Goal: Download file/media: Download file/media

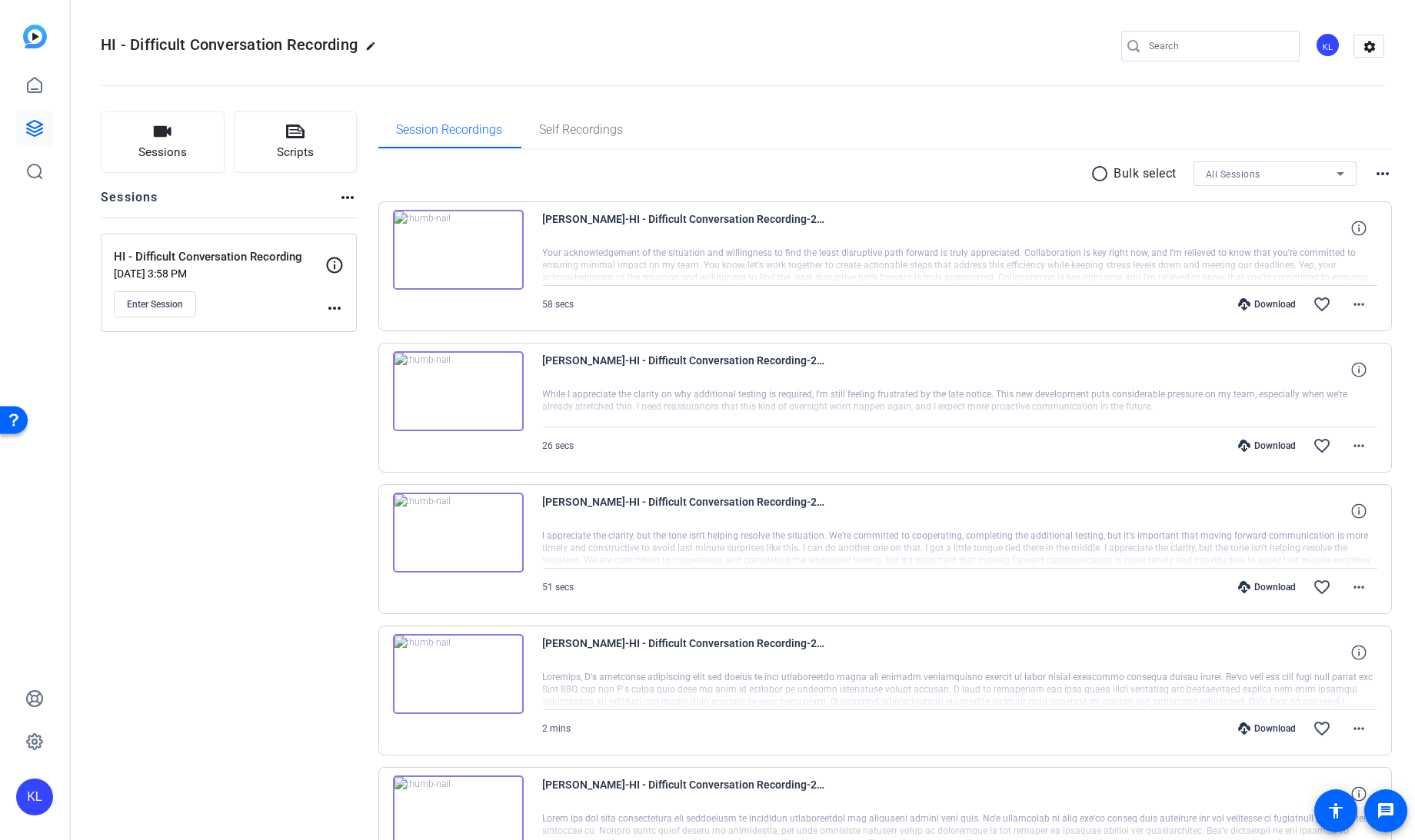
click at [342, 310] on mat-icon "more_horiz" at bounding box center [335, 308] width 19 height 19
click at [356, 331] on span "Edit Session" at bounding box center [373, 330] width 70 height 19
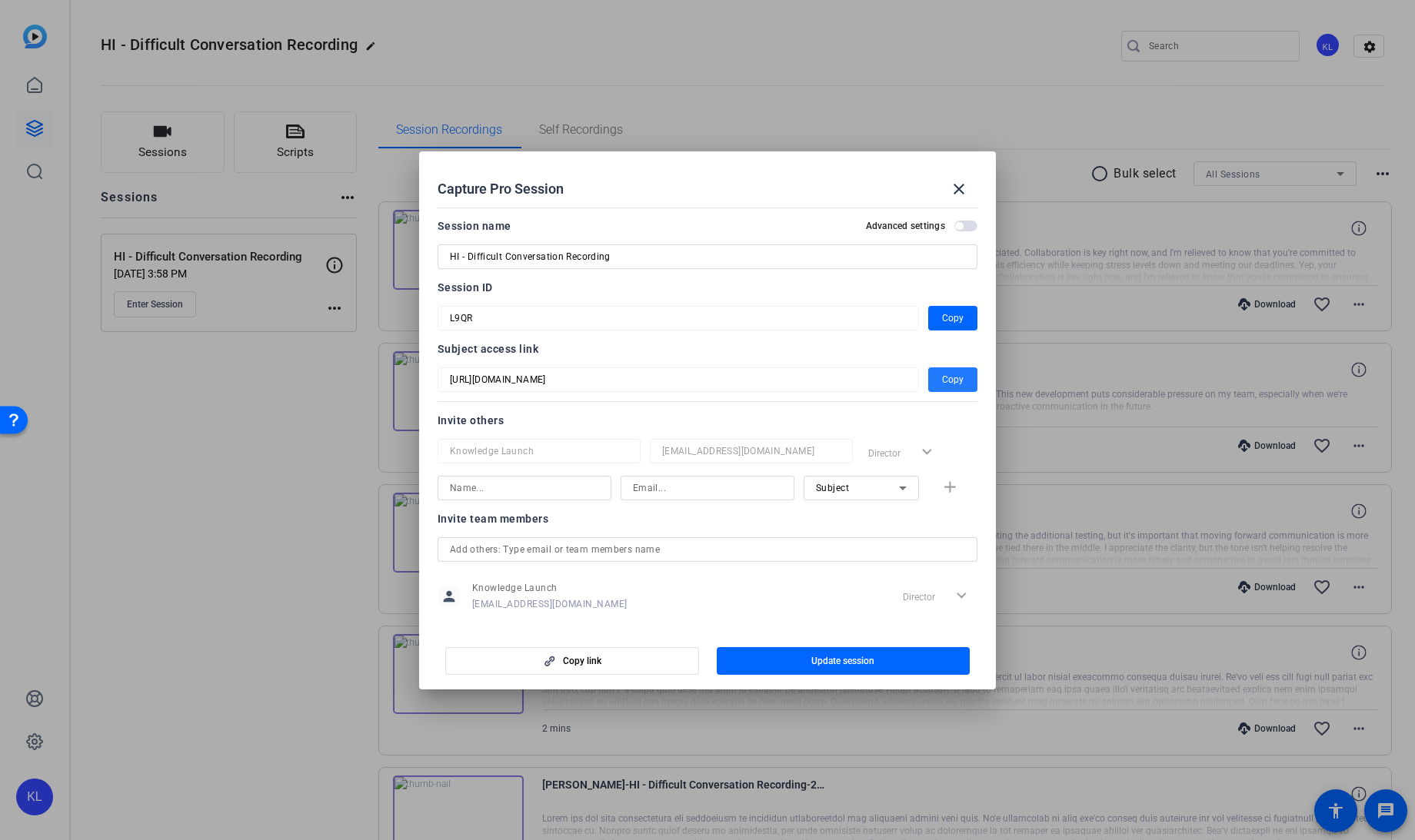
click at [942, 382] on span "Copy" at bounding box center [952, 380] width 21 height 19
click at [154, 388] on div at bounding box center [708, 420] width 1415 height 840
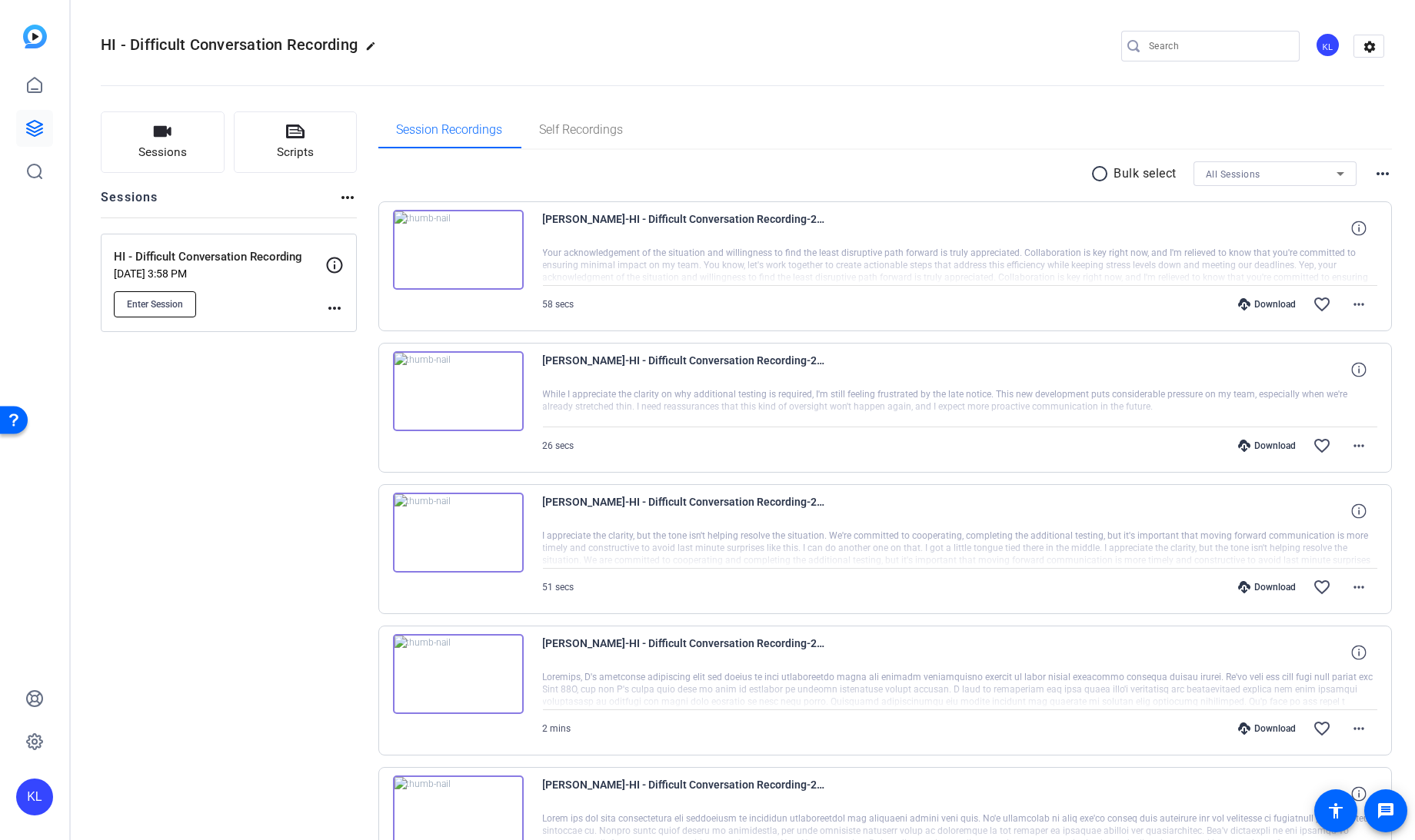
click at [166, 304] on span "Enter Session" at bounding box center [155, 304] width 57 height 12
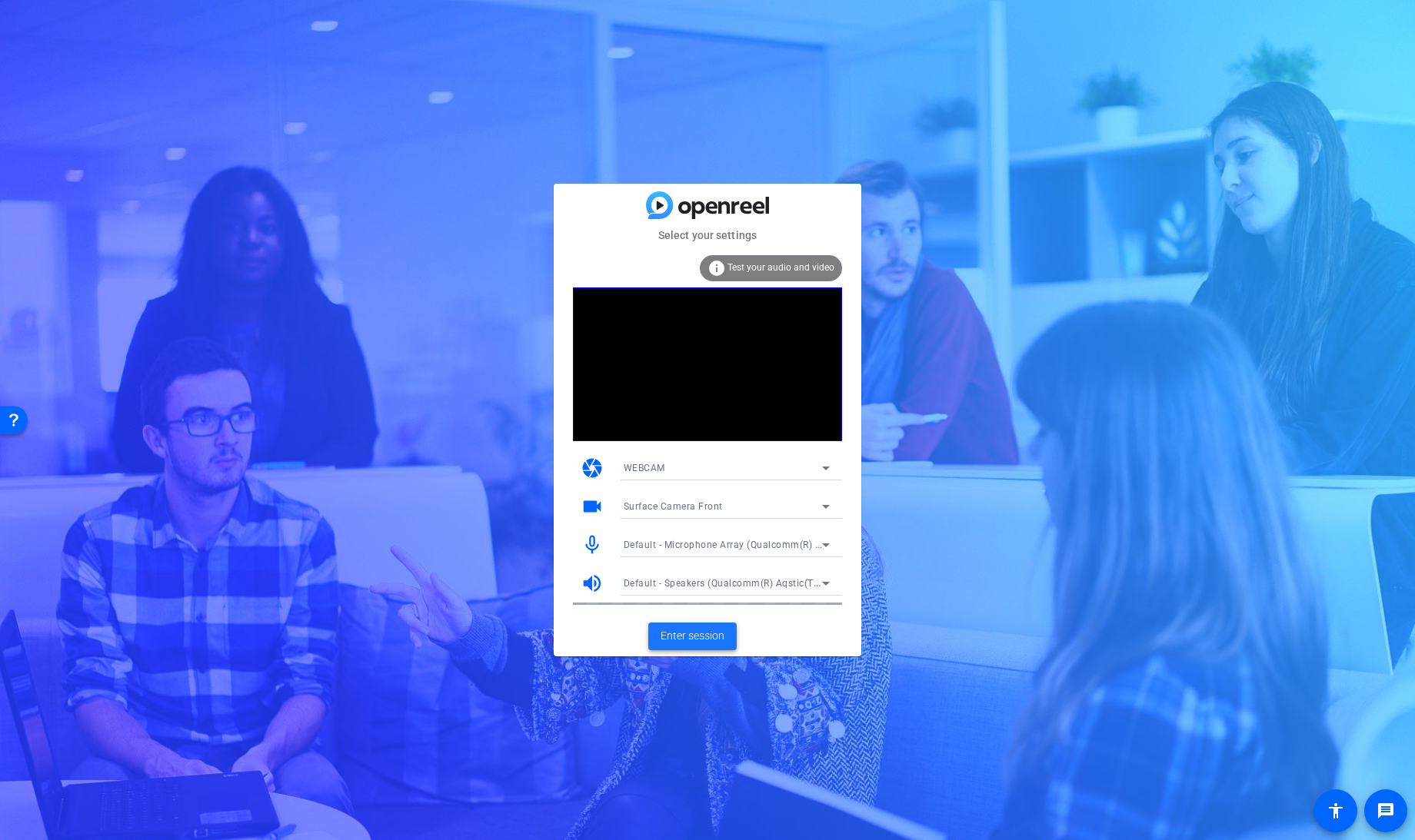
click at [692, 639] on span "Enter session" at bounding box center [692, 635] width 63 height 16
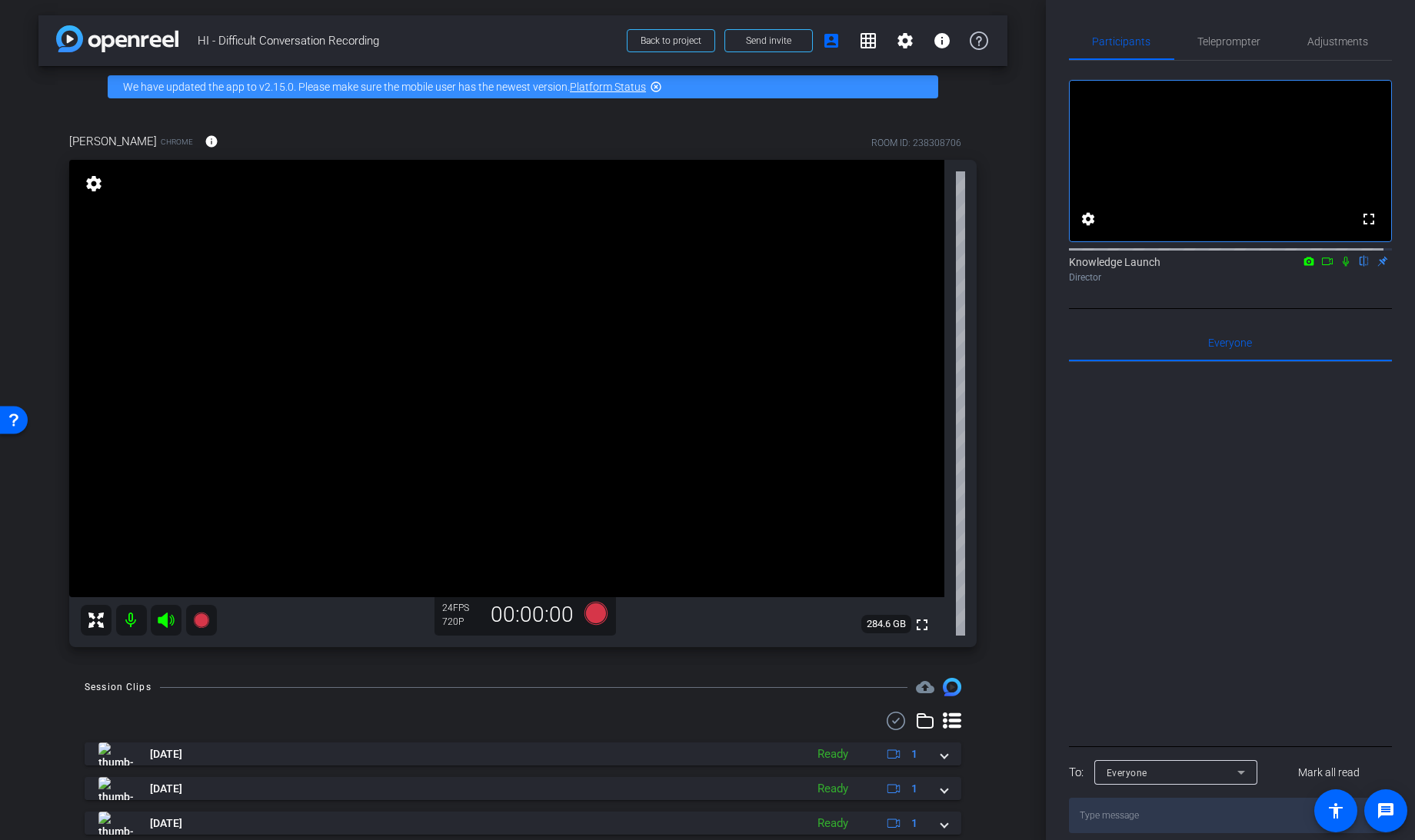
click at [1003, 300] on div "arrow_back HI - Difficult Conversation Recording Back to project Send invite ac…" at bounding box center [522, 420] width 1046 height 840
click at [1321, 38] on span "Adjustments" at bounding box center [1338, 41] width 61 height 11
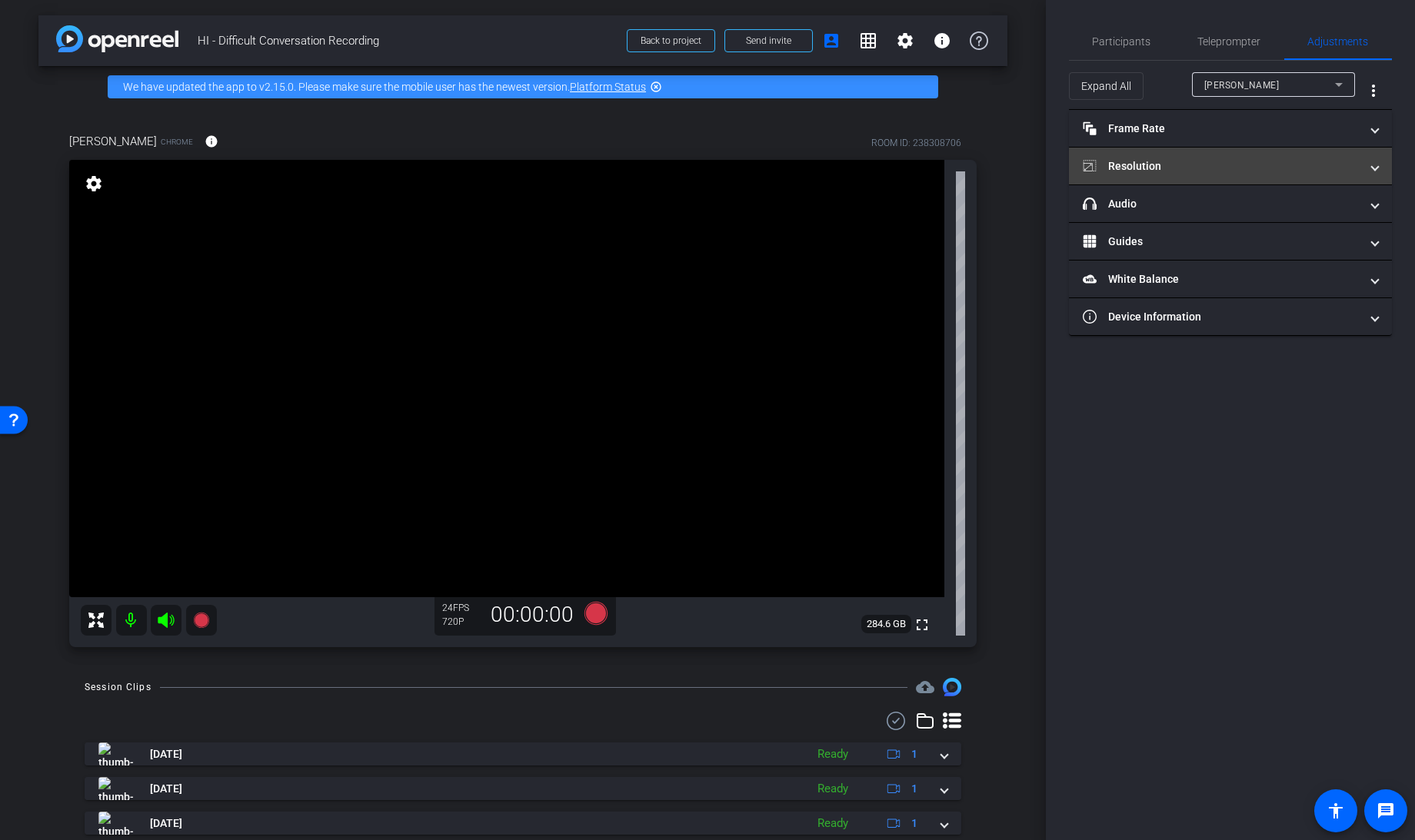
click at [1167, 169] on mat-panel-title "Resolution" at bounding box center [1221, 166] width 277 height 16
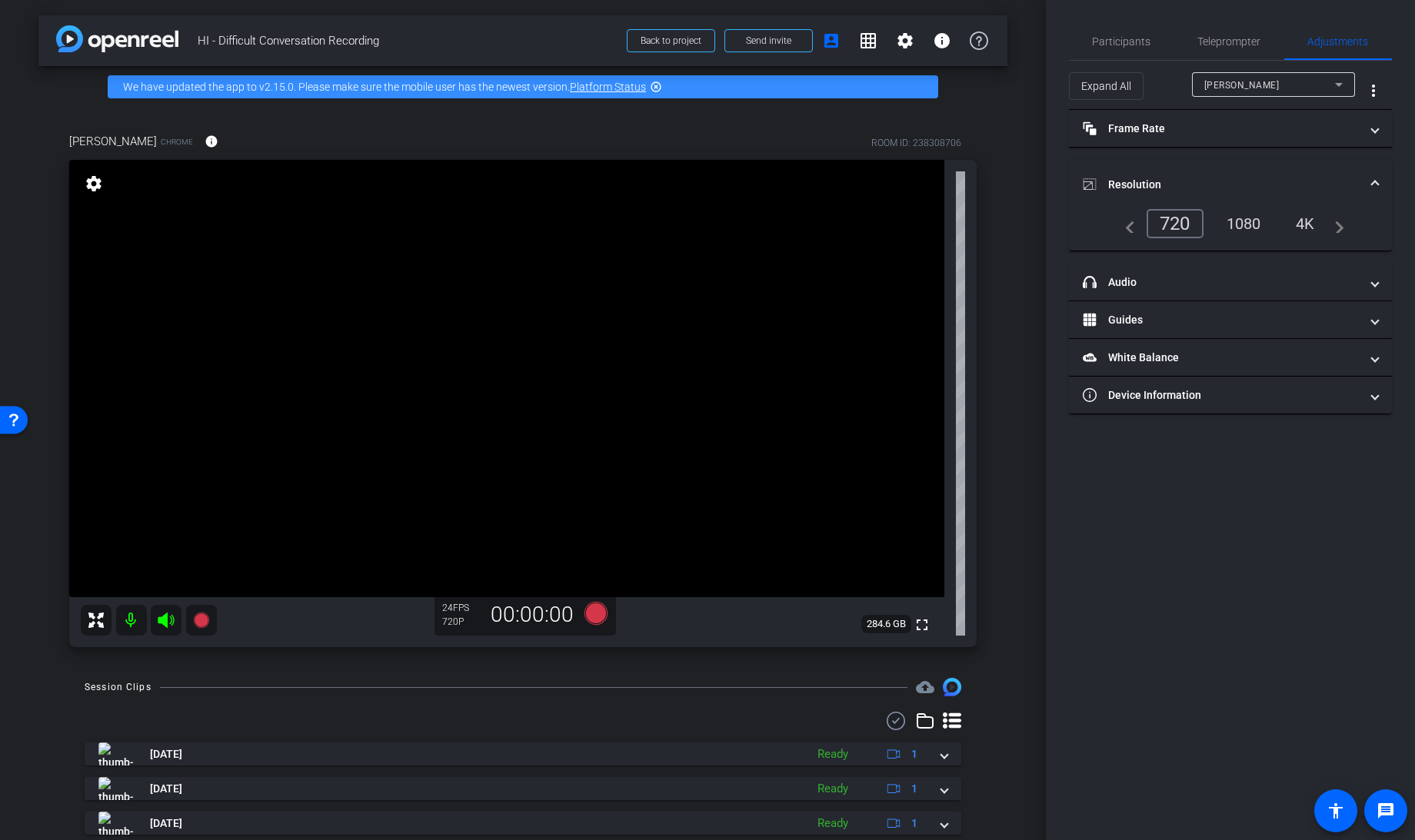
click at [1236, 224] on div "1080" at bounding box center [1243, 223] width 57 height 27
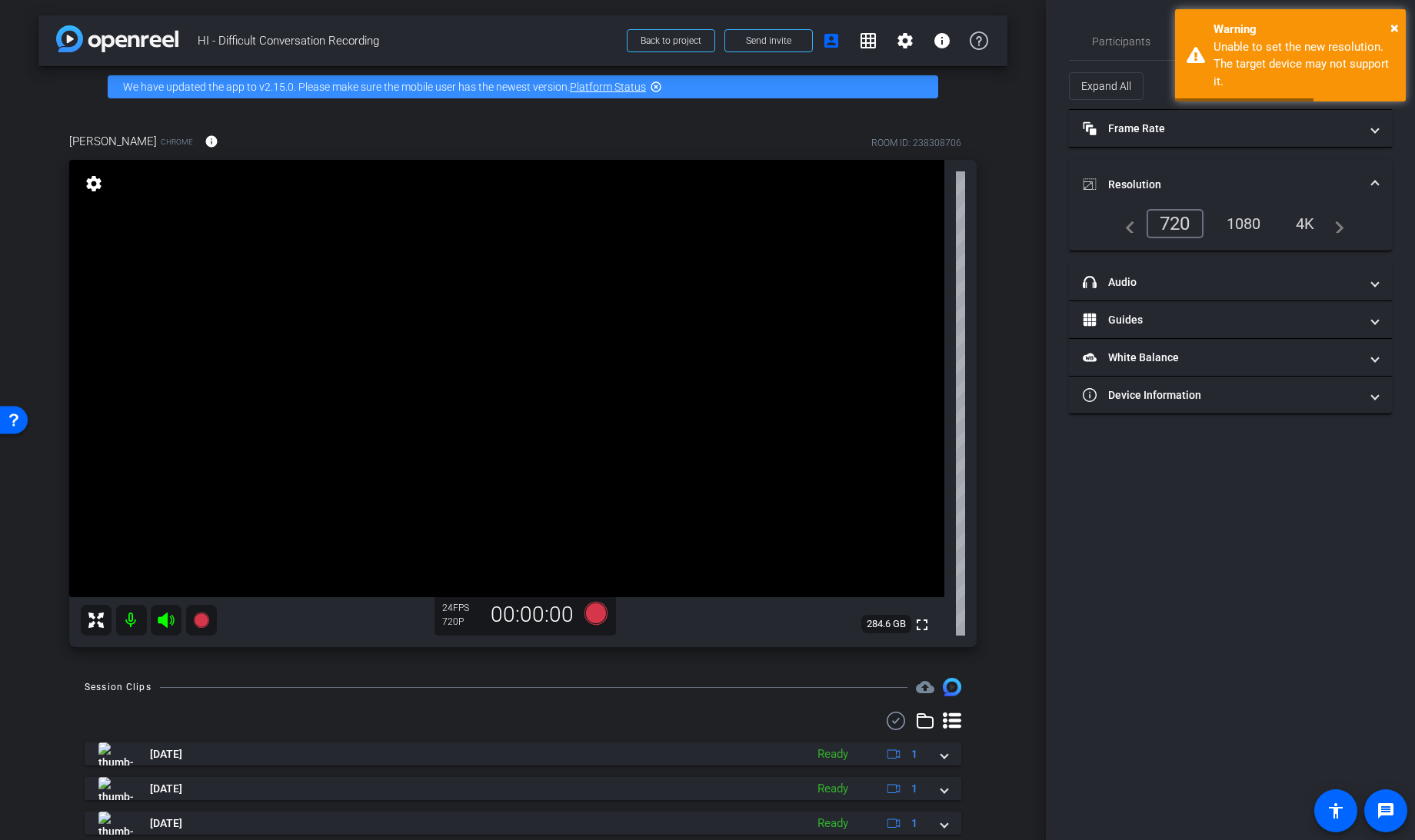
click at [1010, 154] on div "arrow_back HI - Difficult Conversation Recording Back to project Send invite ac…" at bounding box center [522, 420] width 1046 height 840
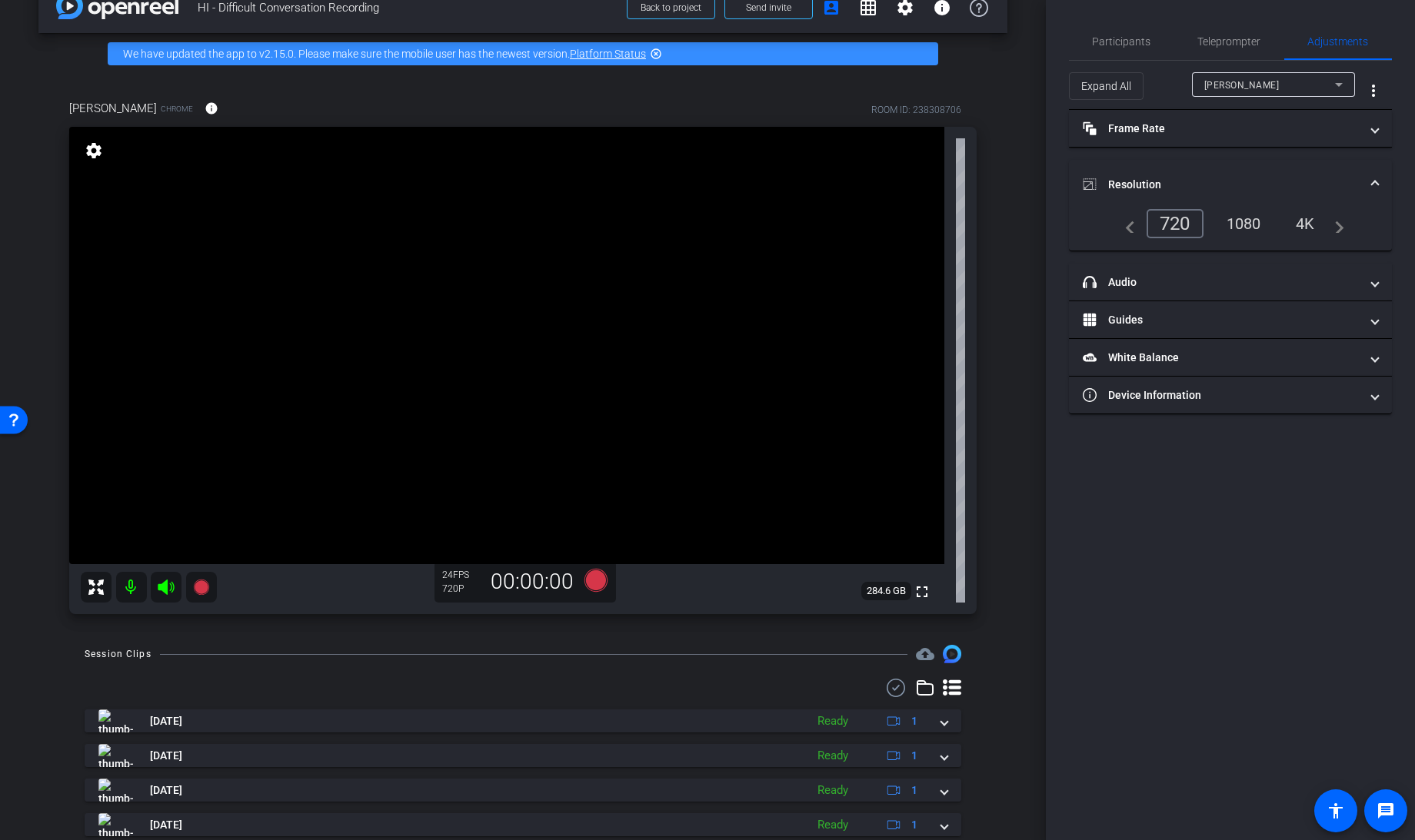
scroll to position [34, 0]
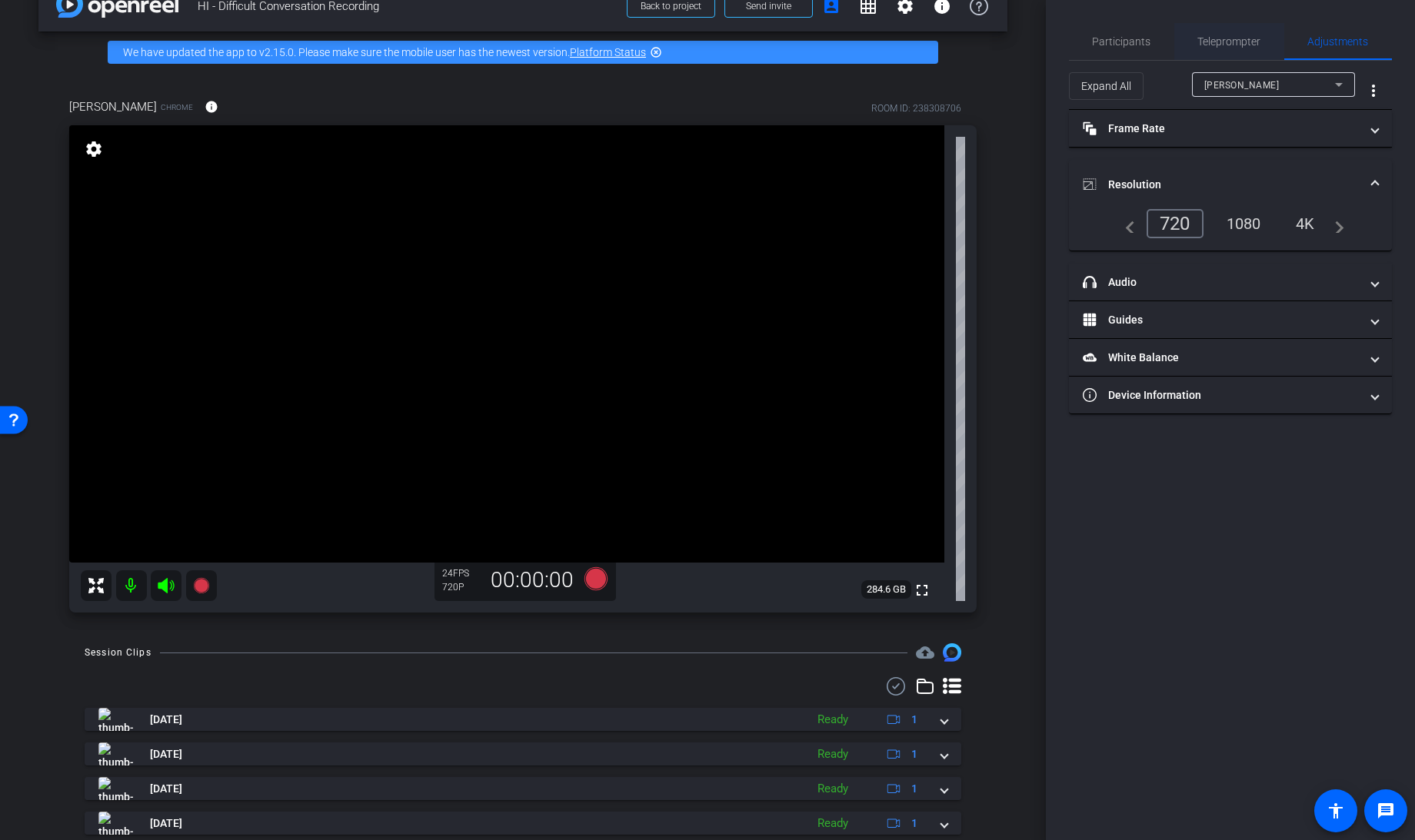
click at [1210, 37] on span "Teleprompter" at bounding box center [1229, 41] width 63 height 11
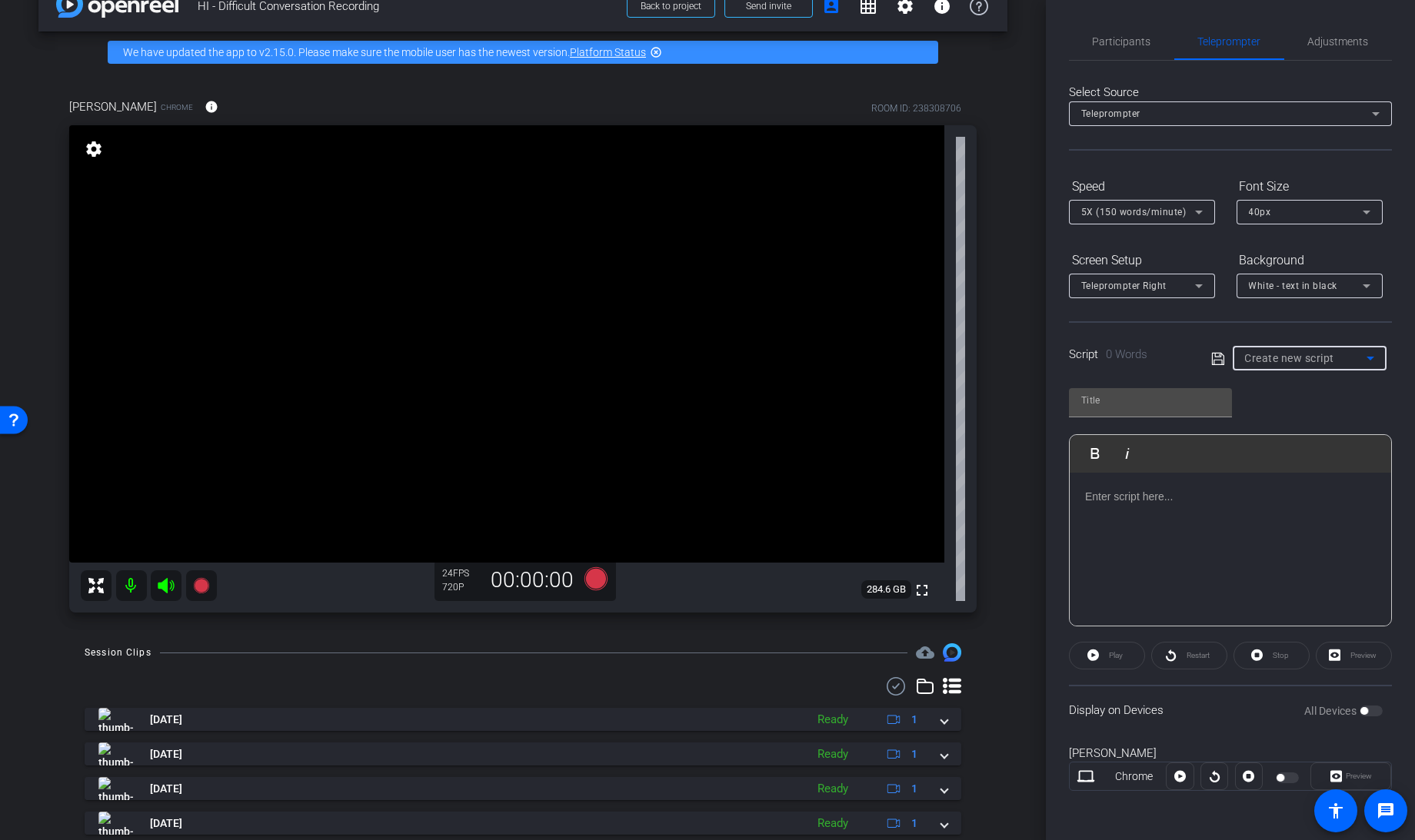
click at [1322, 355] on span "Create new script" at bounding box center [1289, 358] width 90 height 12
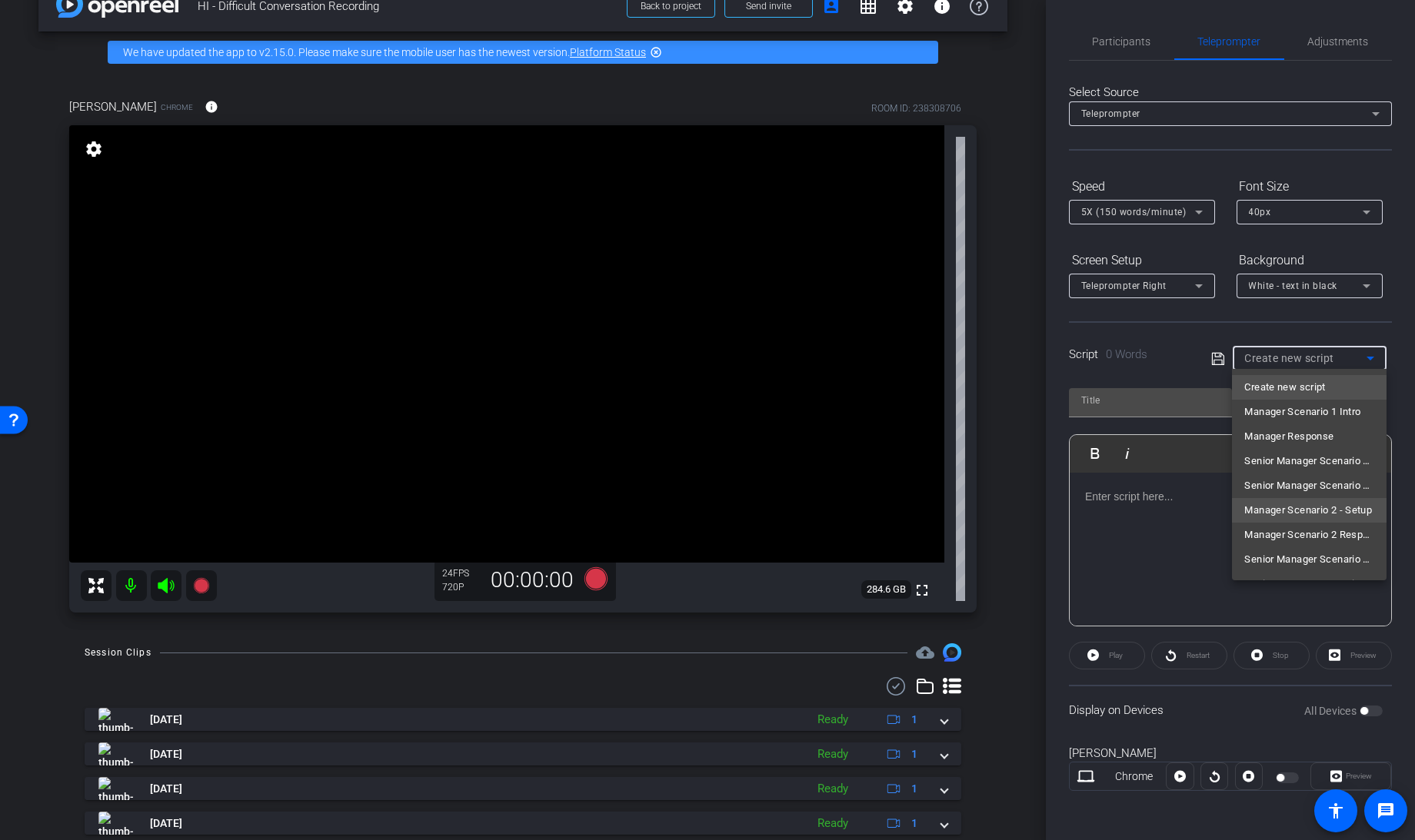
click at [1319, 510] on span "Manager Scenario 2 - Setup" at bounding box center [1307, 510] width 128 height 19
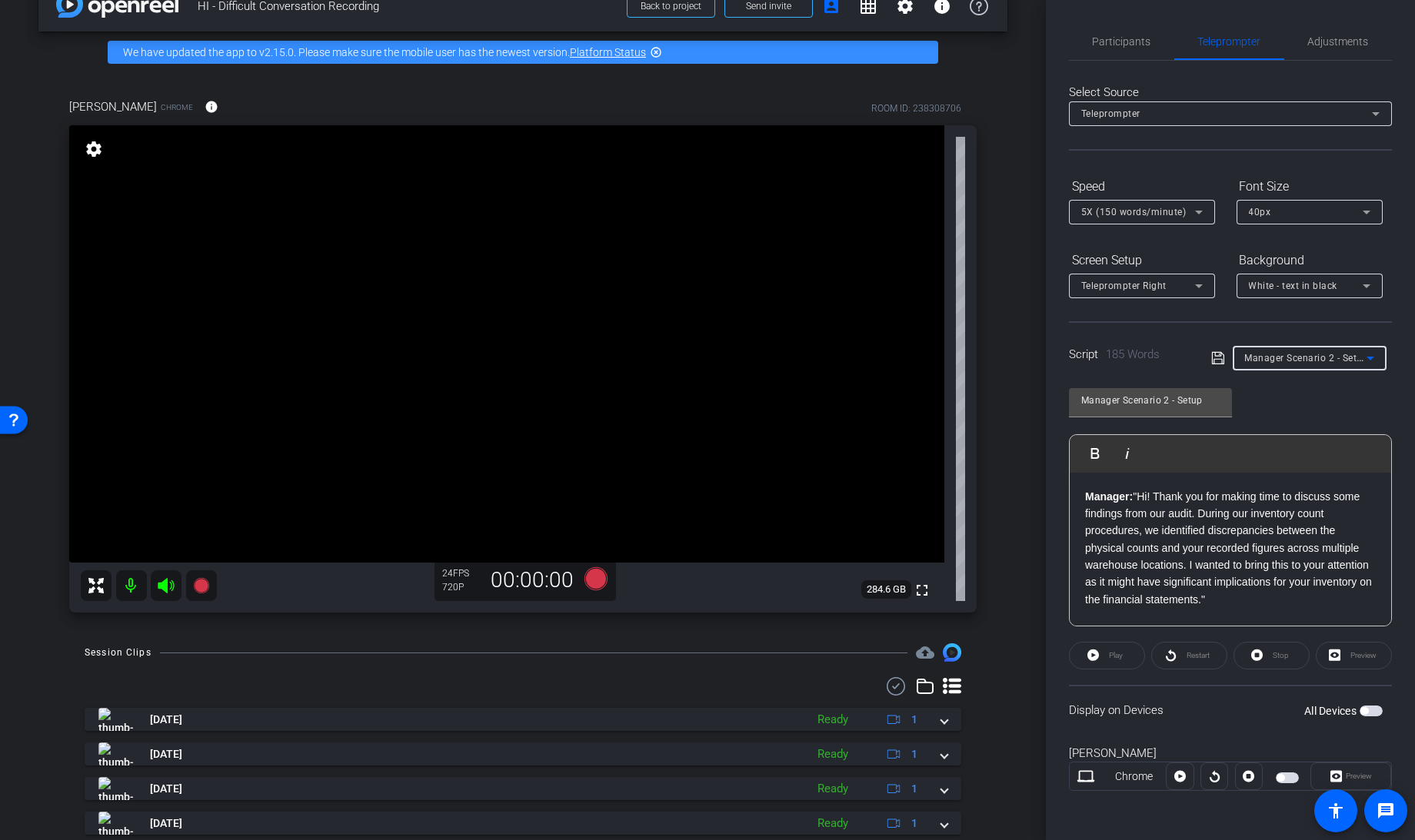
click at [1282, 767] on mat-slide-toggle at bounding box center [1288, 777] width 27 height 19
click at [1287, 777] on span "button" at bounding box center [1287, 777] width 23 height 11
click at [1197, 288] on icon at bounding box center [1199, 286] width 19 height 19
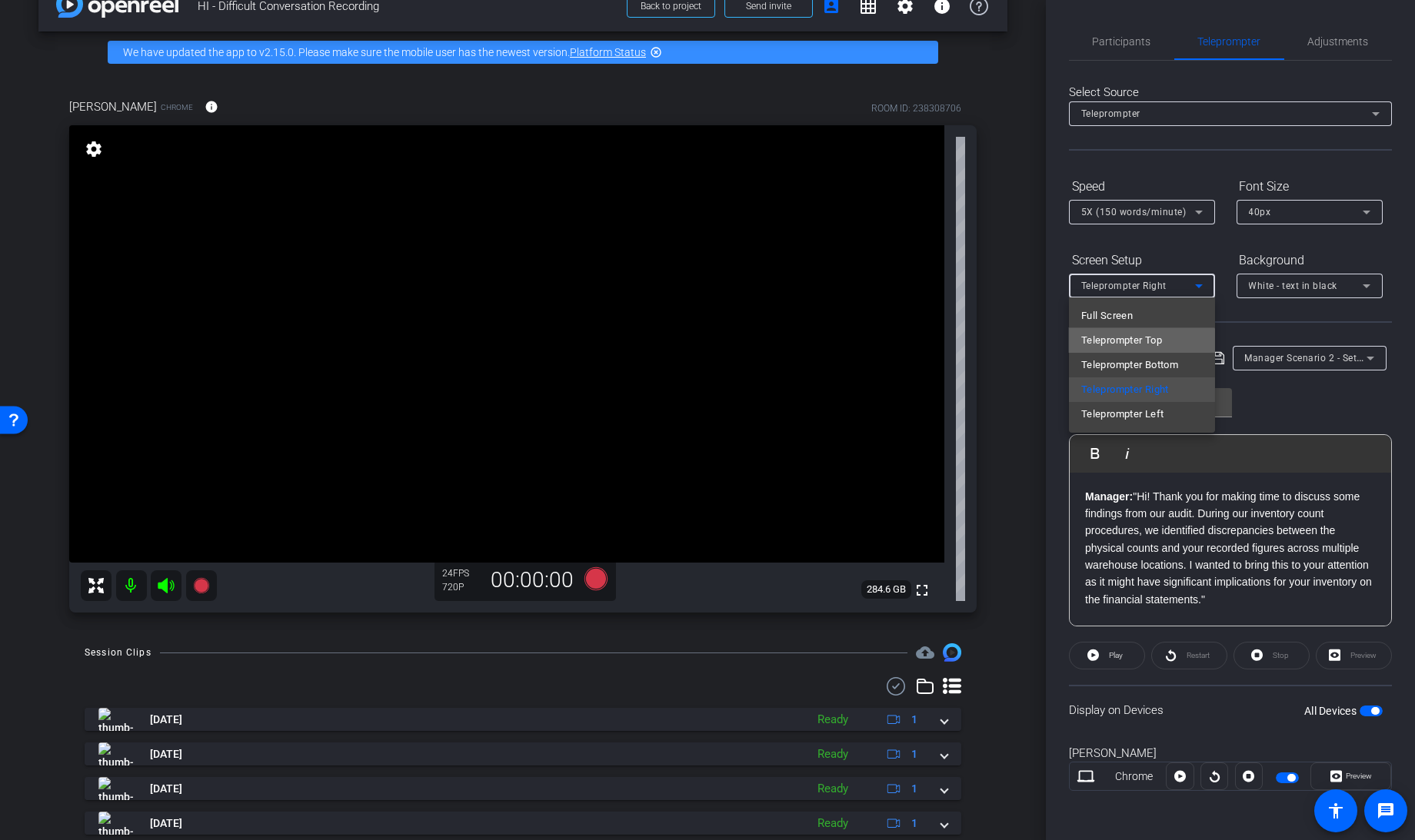
click at [1124, 349] on mat-option "Teleprompter Top" at bounding box center [1142, 340] width 146 height 25
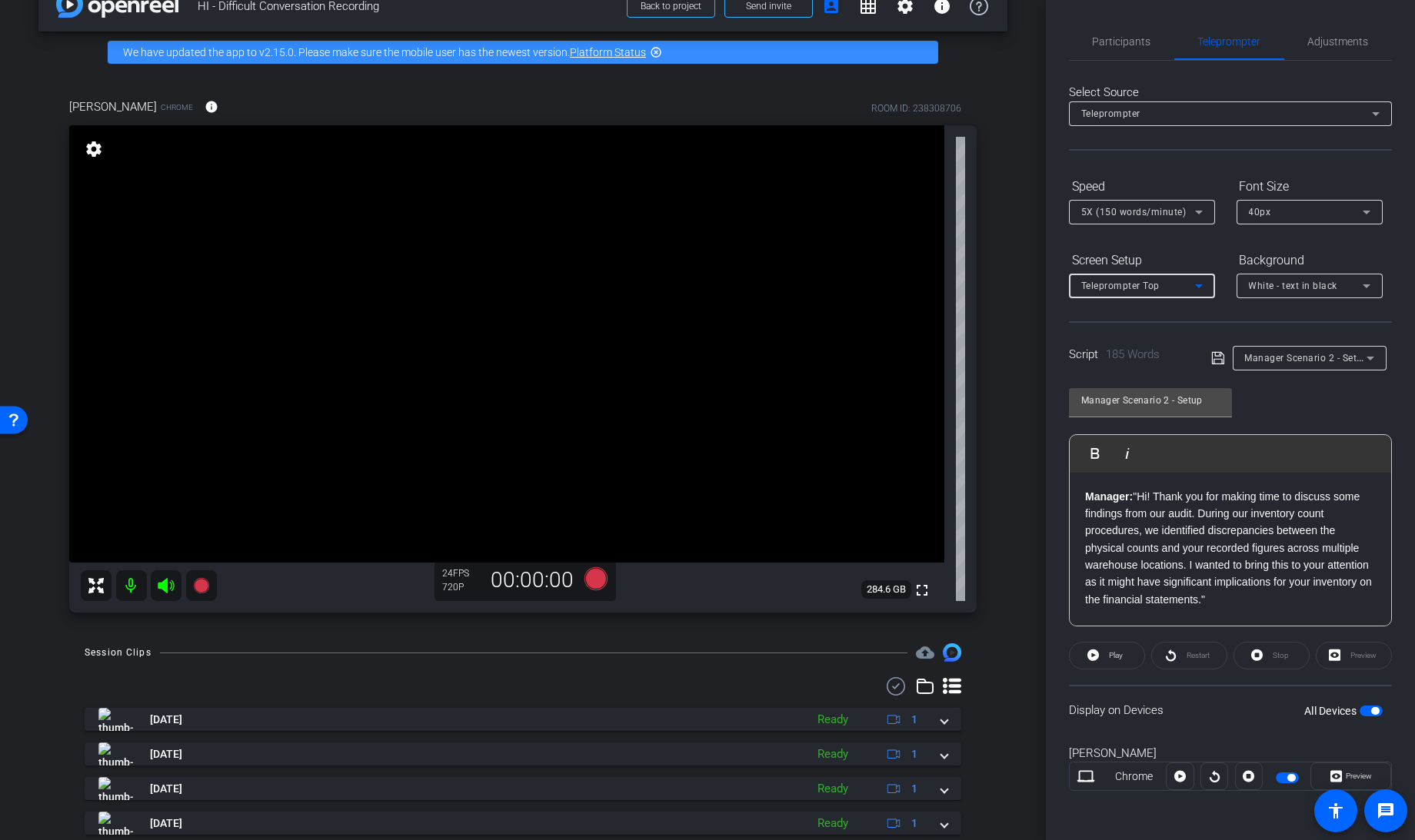
click at [1145, 285] on span "Teleprompter Top" at bounding box center [1120, 286] width 79 height 11
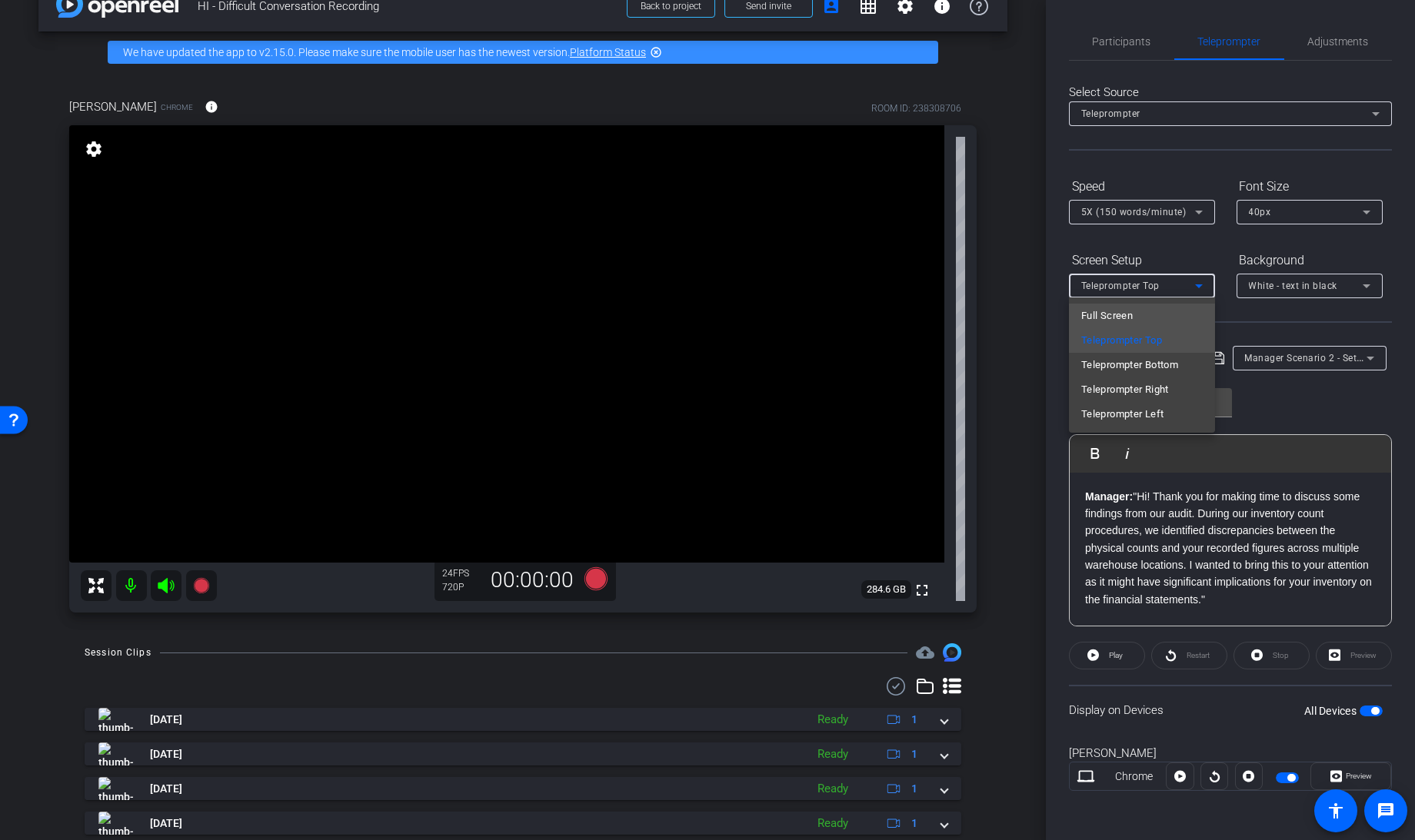
click at [1121, 314] on span "Full Screen" at bounding box center [1107, 316] width 51 height 19
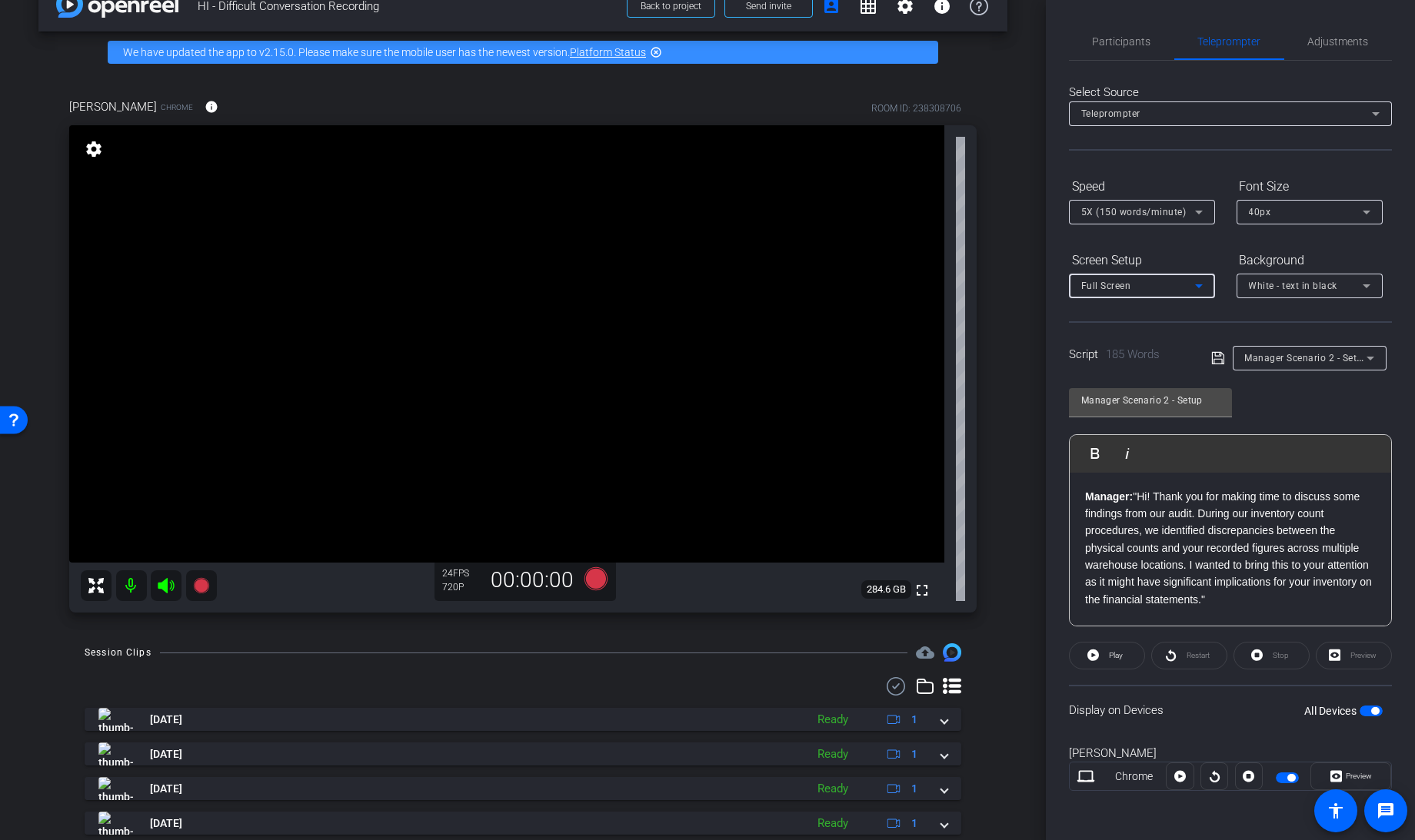
click at [1317, 358] on span "Manager Scenario 2 - Setup" at bounding box center [1306, 357] width 124 height 12
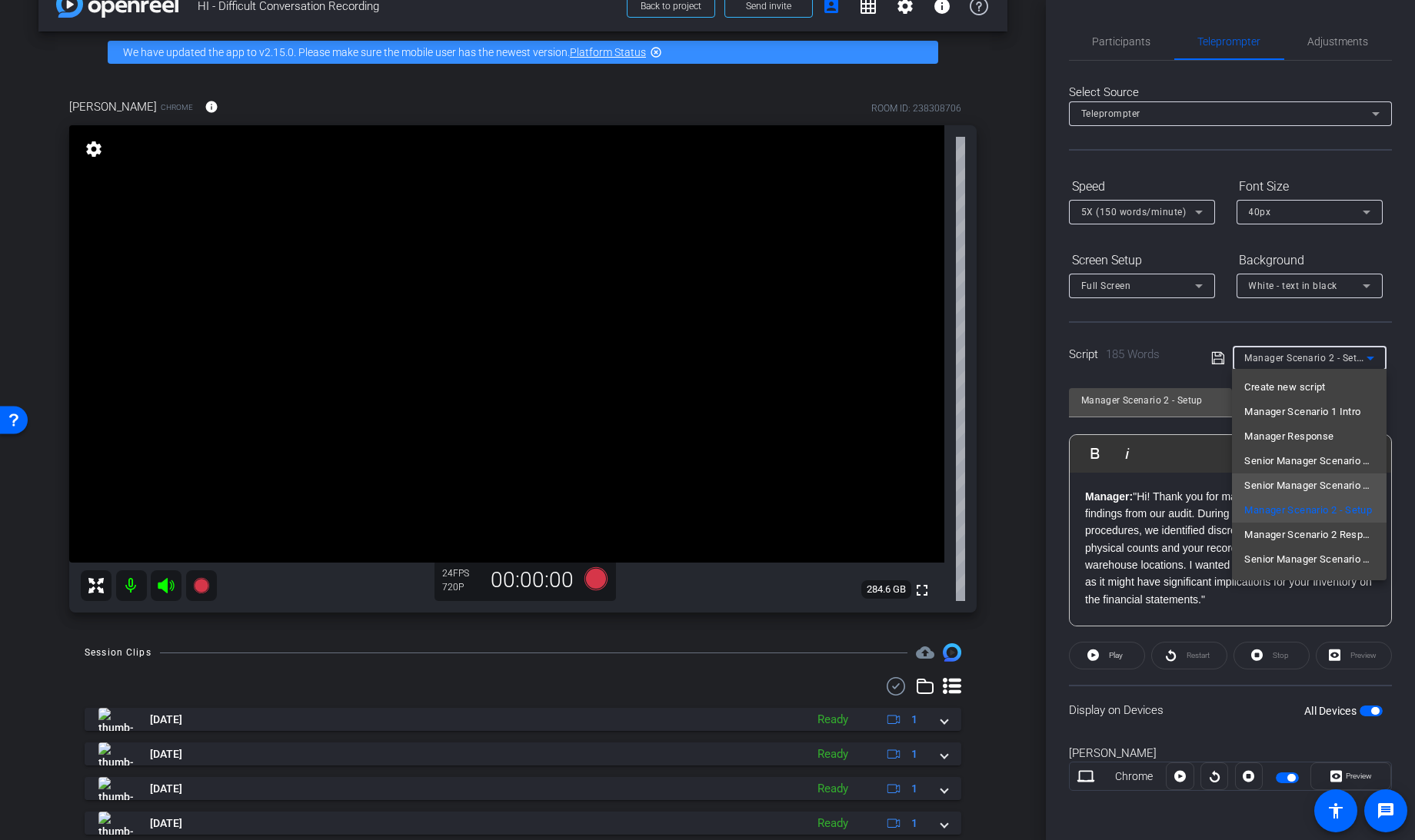
scroll to position [21, 0]
click at [1310, 530] on span "Senior Manager Scenario 2 Setup" at bounding box center [1308, 539] width 129 height 19
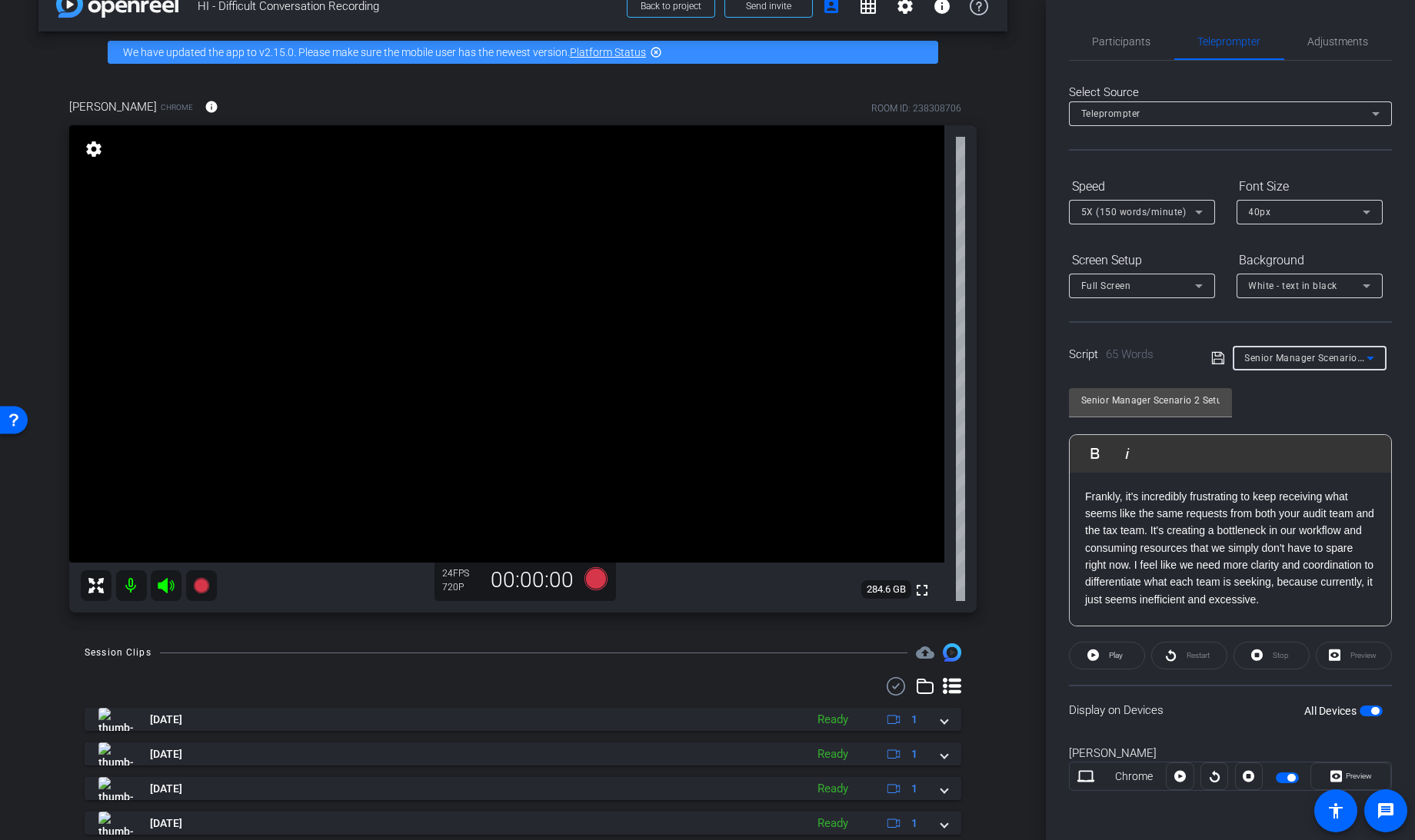
click at [1216, 354] on icon at bounding box center [1217, 358] width 12 height 12
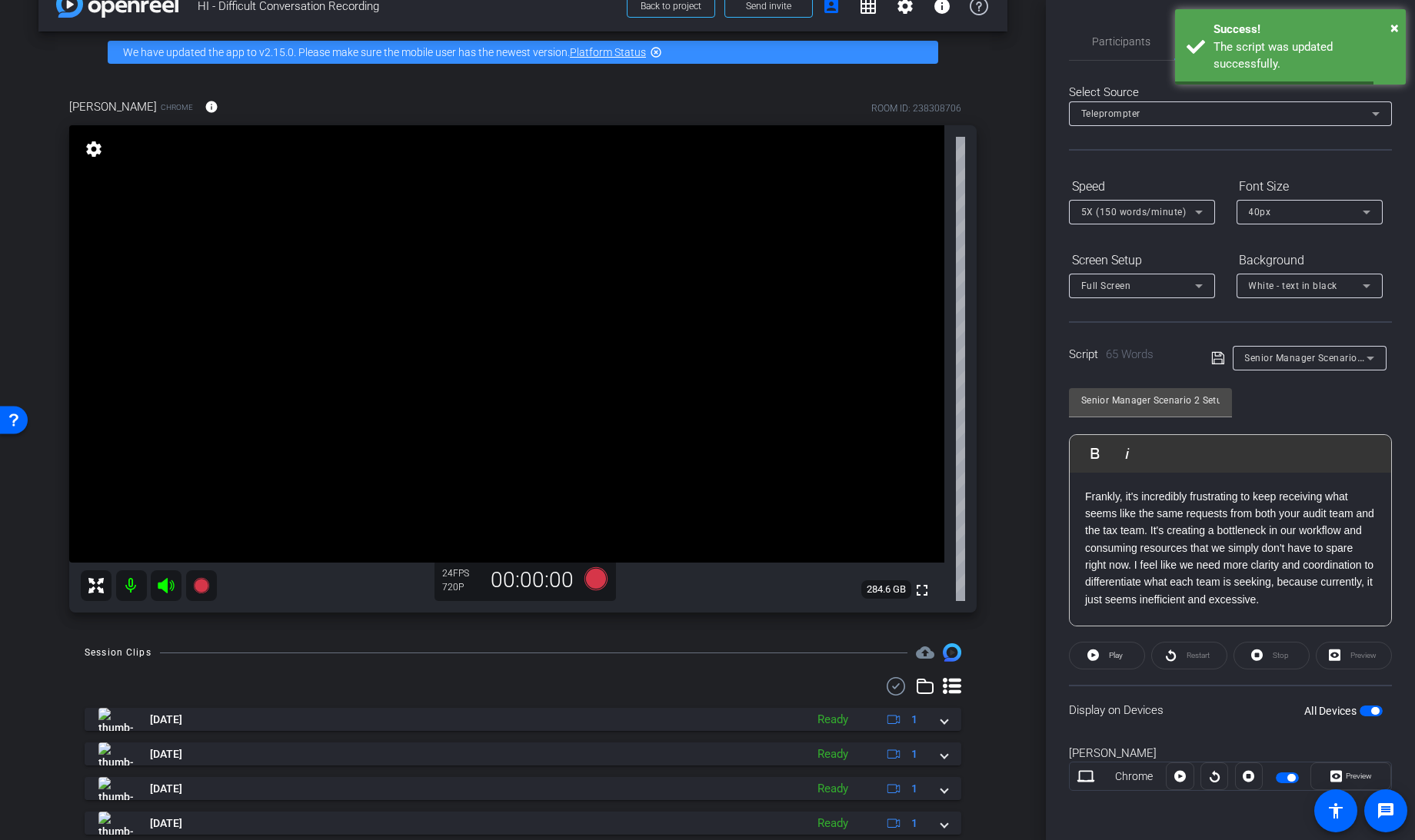
click at [1379, 711] on span "button" at bounding box center [1370, 711] width 23 height 11
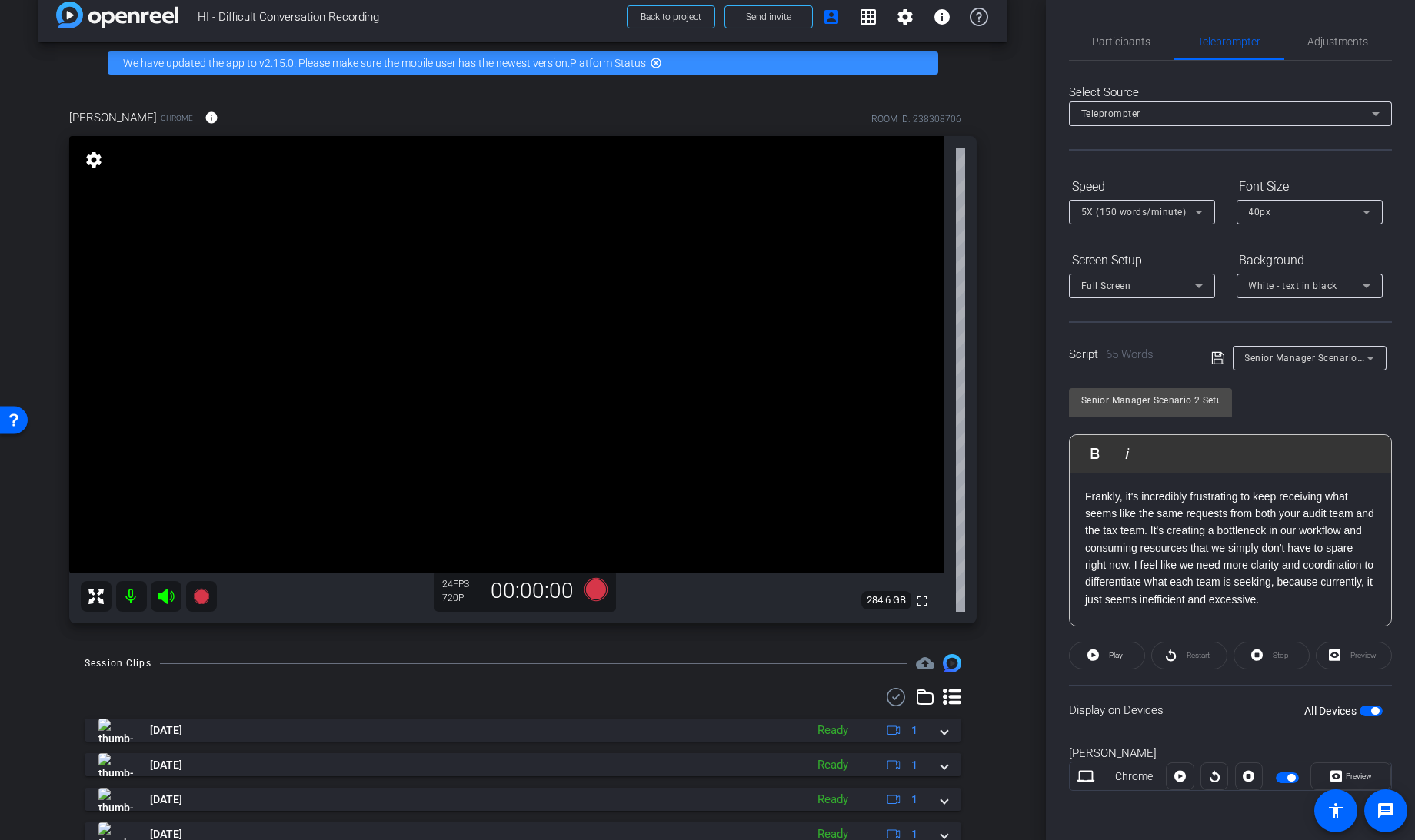
scroll to position [23, 0]
click at [588, 589] on icon at bounding box center [595, 590] width 23 height 23
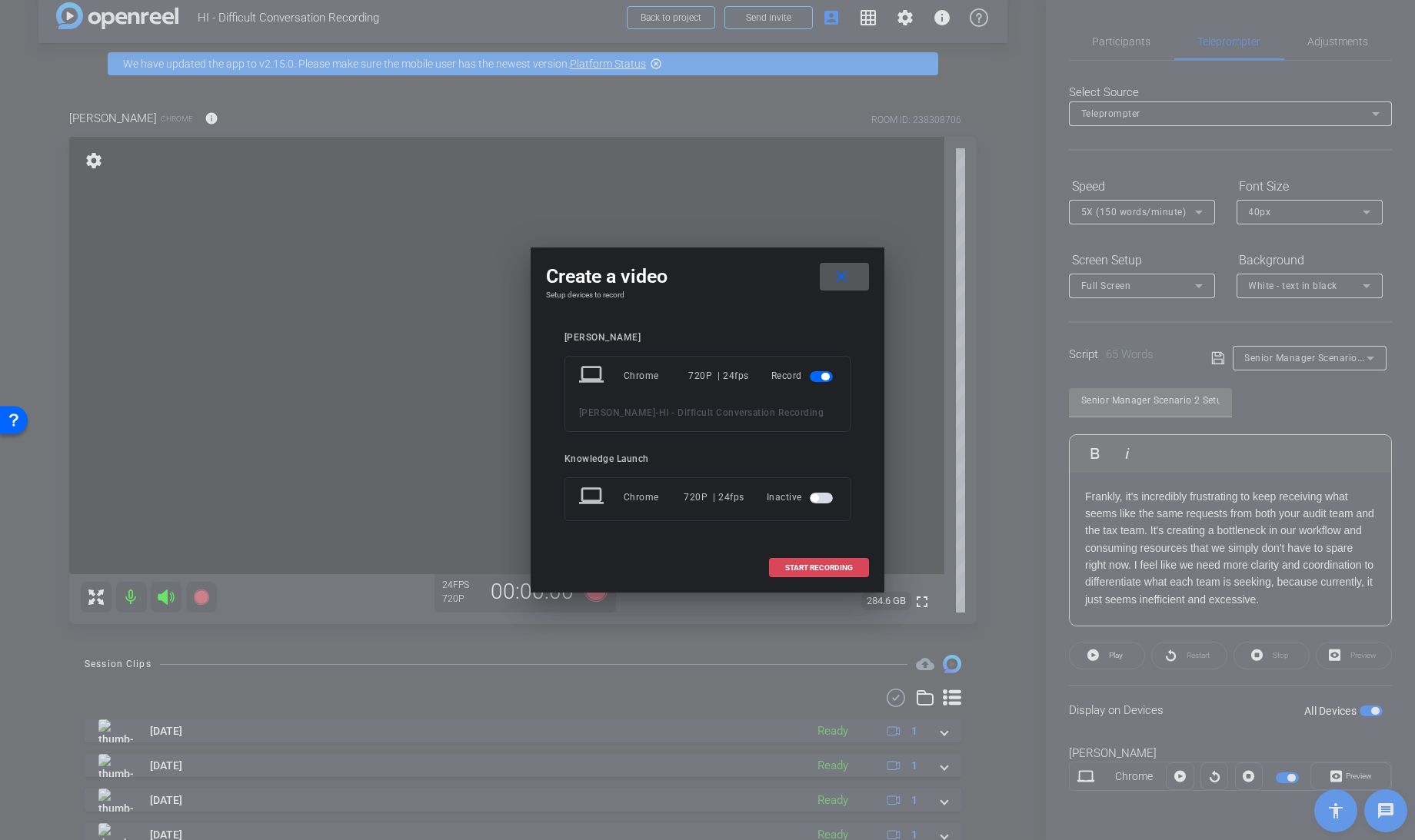
click at [804, 566] on span "START RECORDING" at bounding box center [818, 568] width 68 height 8
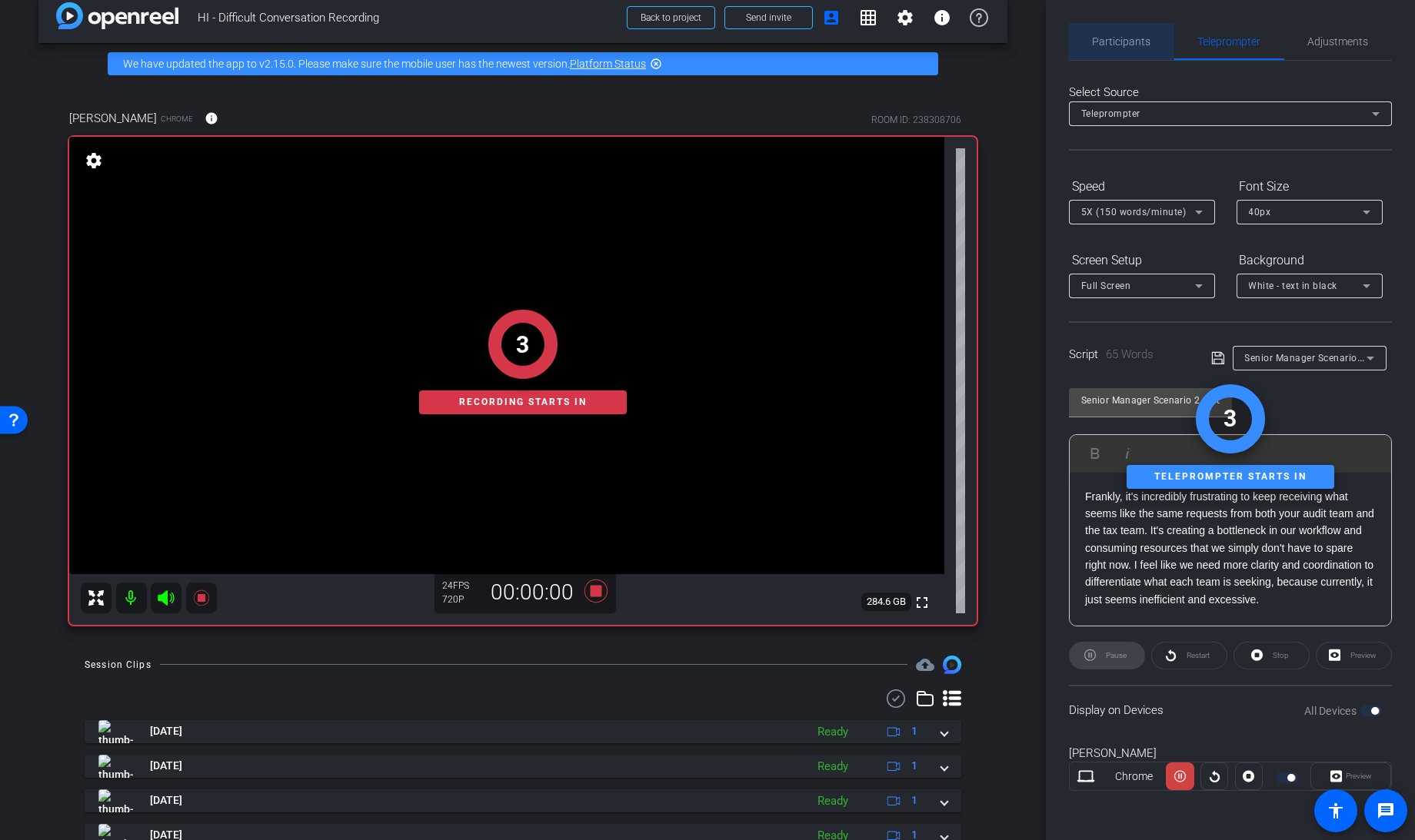
click at [1131, 47] on span "Participants" at bounding box center [1121, 41] width 58 height 11
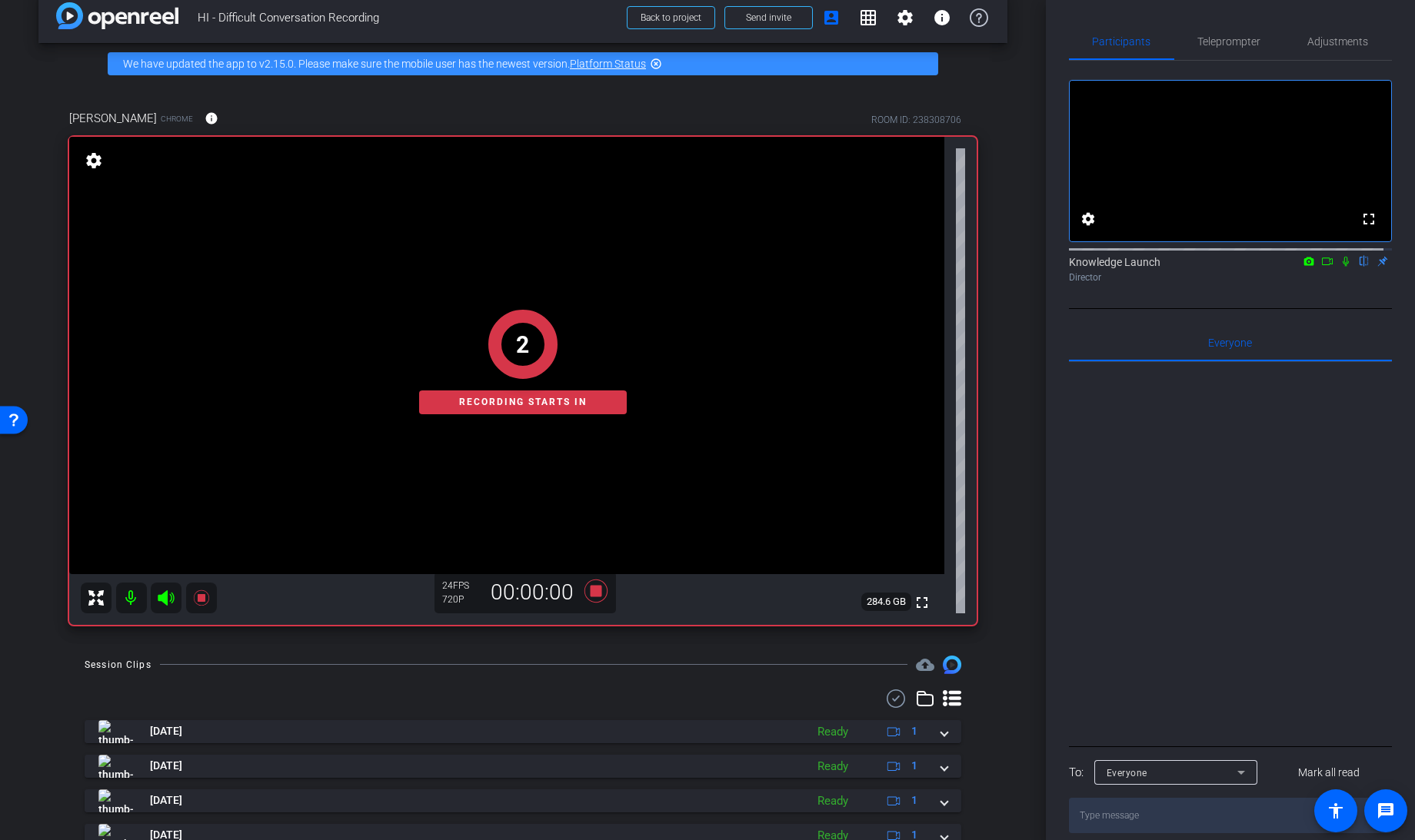
click at [1324, 266] on icon at bounding box center [1327, 261] width 12 height 11
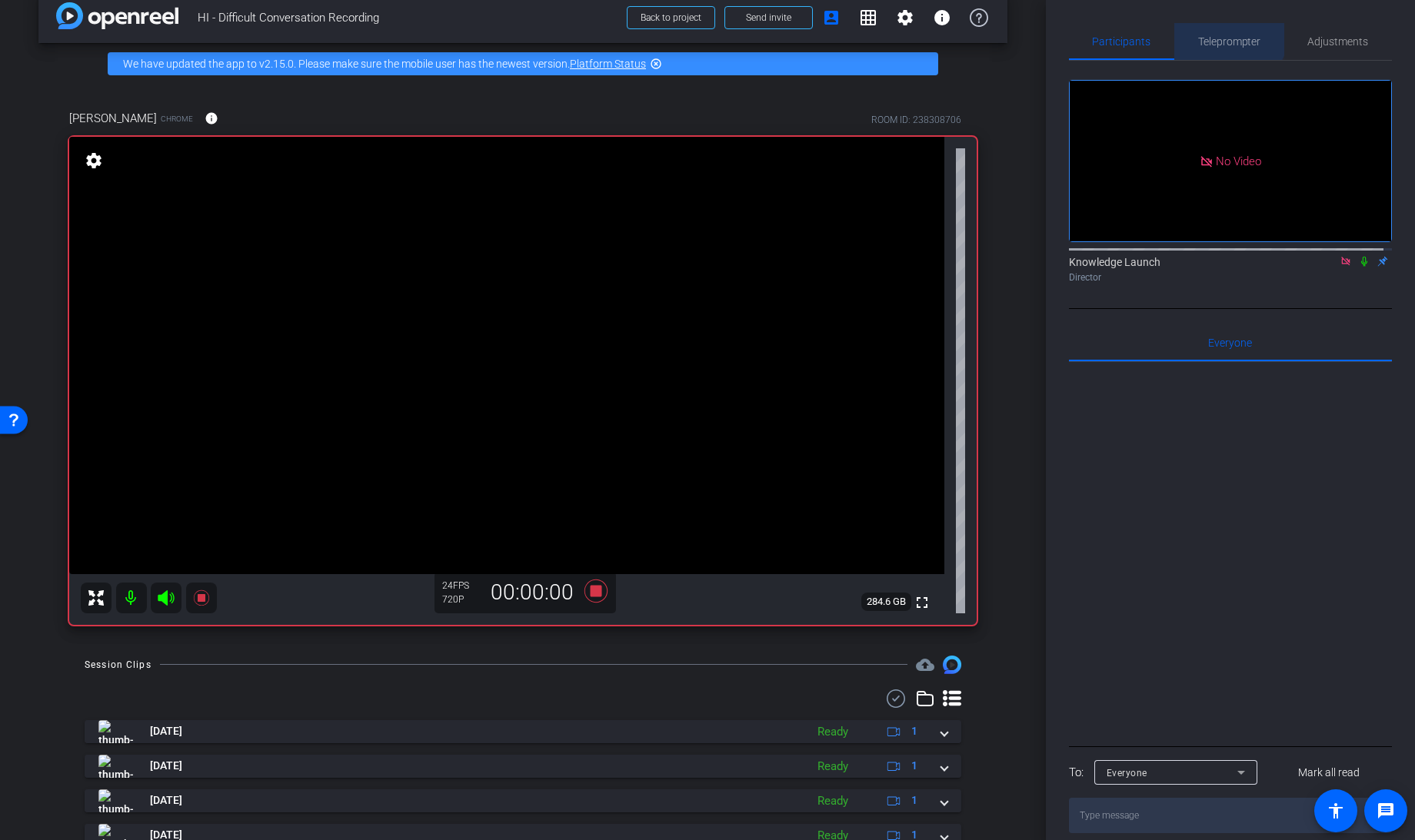
click at [1217, 31] on span "Teleprompter" at bounding box center [1229, 41] width 63 height 37
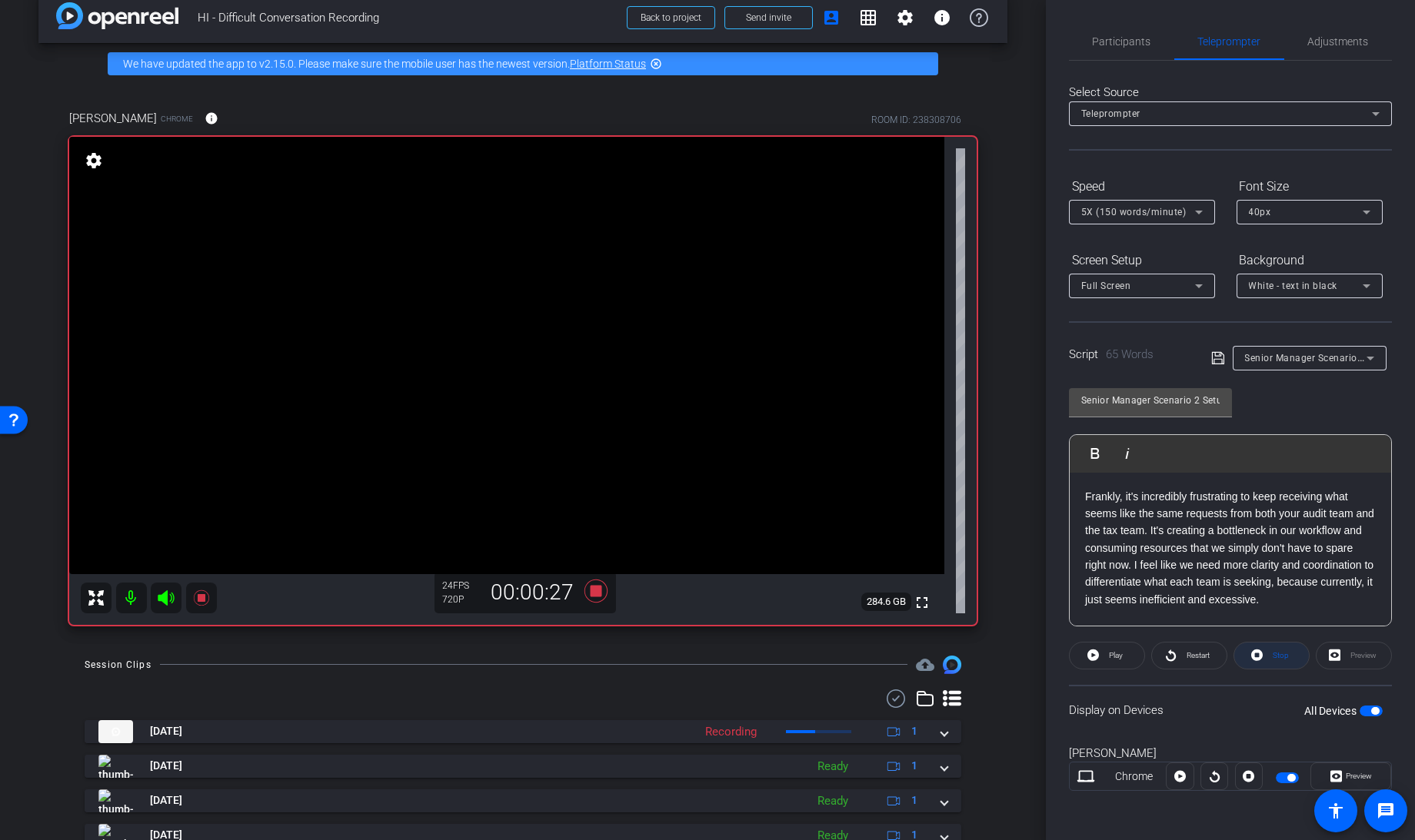
click at [1263, 647] on span at bounding box center [1271, 655] width 75 height 37
click at [1092, 654] on icon at bounding box center [1092, 655] width 11 height 19
click at [593, 589] on icon at bounding box center [595, 590] width 23 height 23
click at [1310, 353] on span "Senior Manager Scenario 2 Setup" at bounding box center [1319, 357] width 150 height 12
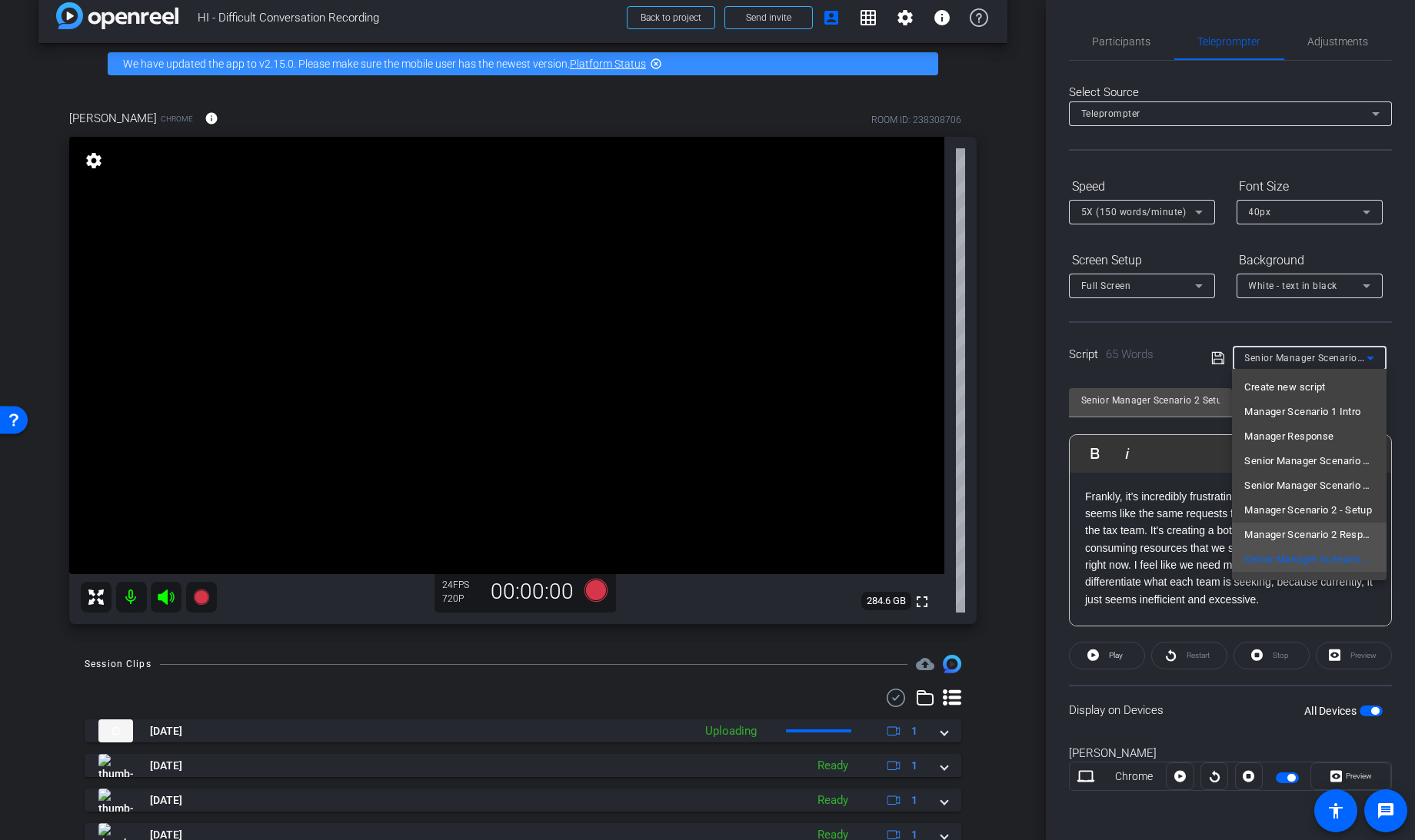
scroll to position [21, 0]
click at [1276, 562] on span "Senior Manager Scenario 2 - Client Reaction" at bounding box center [1308, 563] width 129 height 19
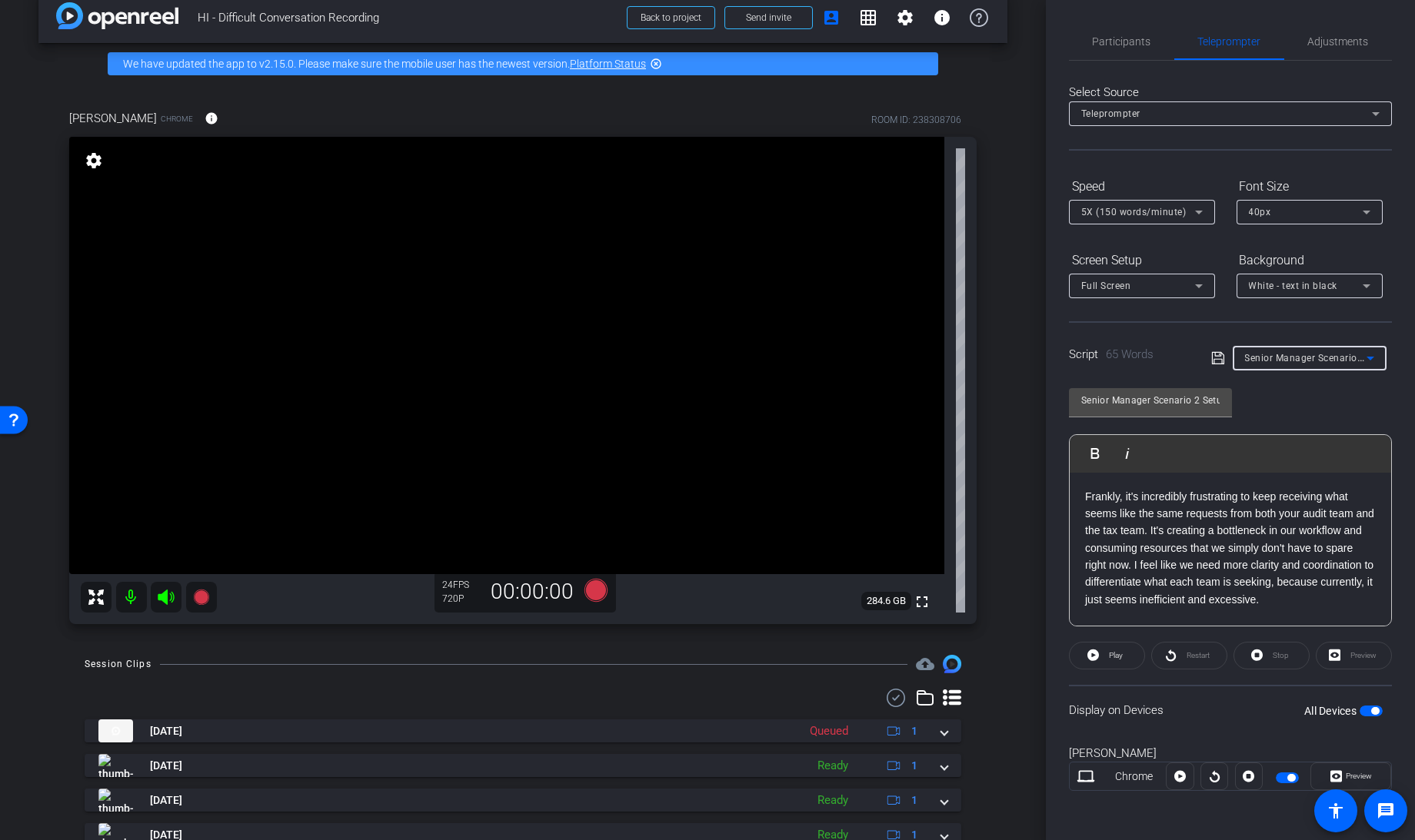
type input "Senior Manager Scenario 2 - Client Reaction"
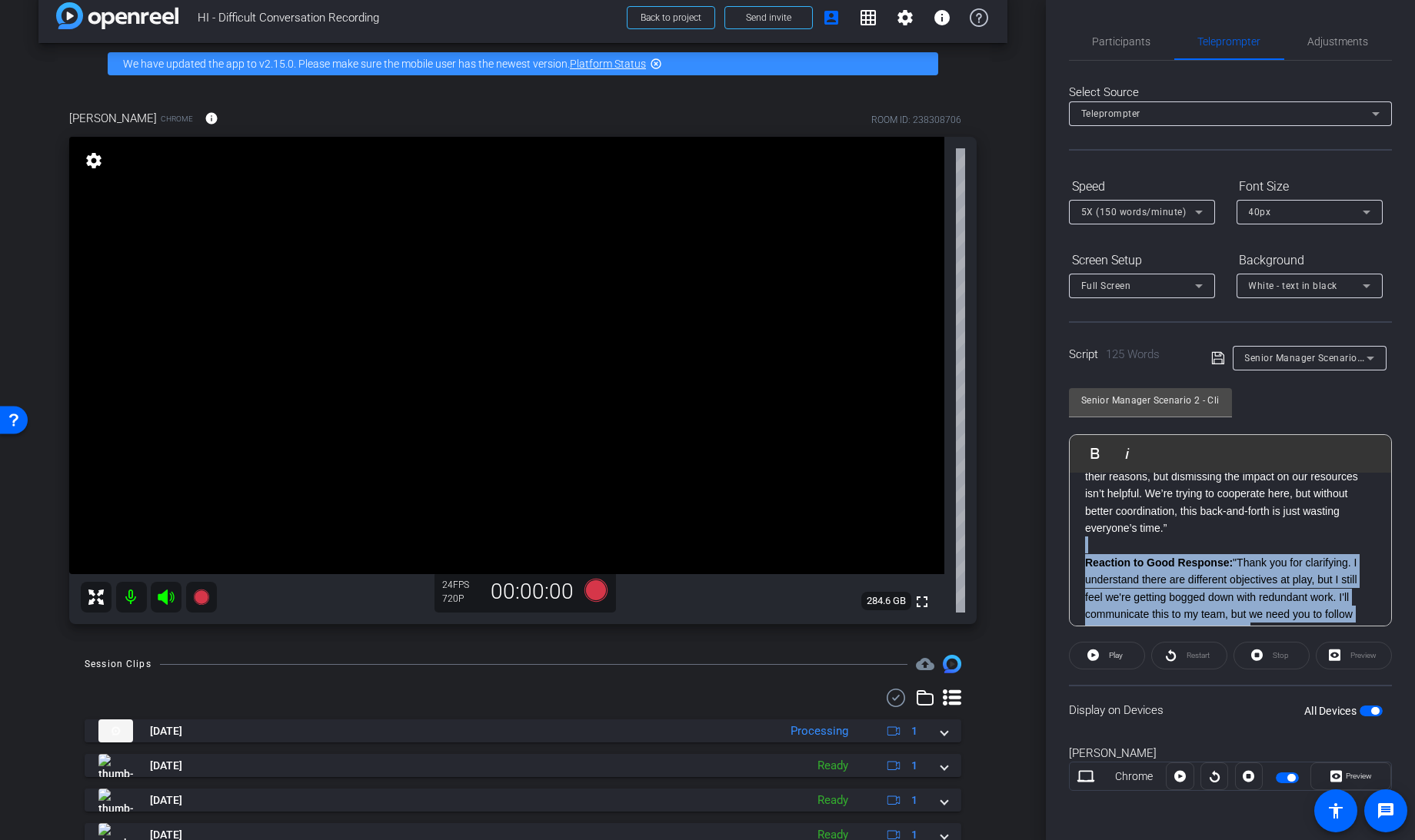
scroll to position [169, 0]
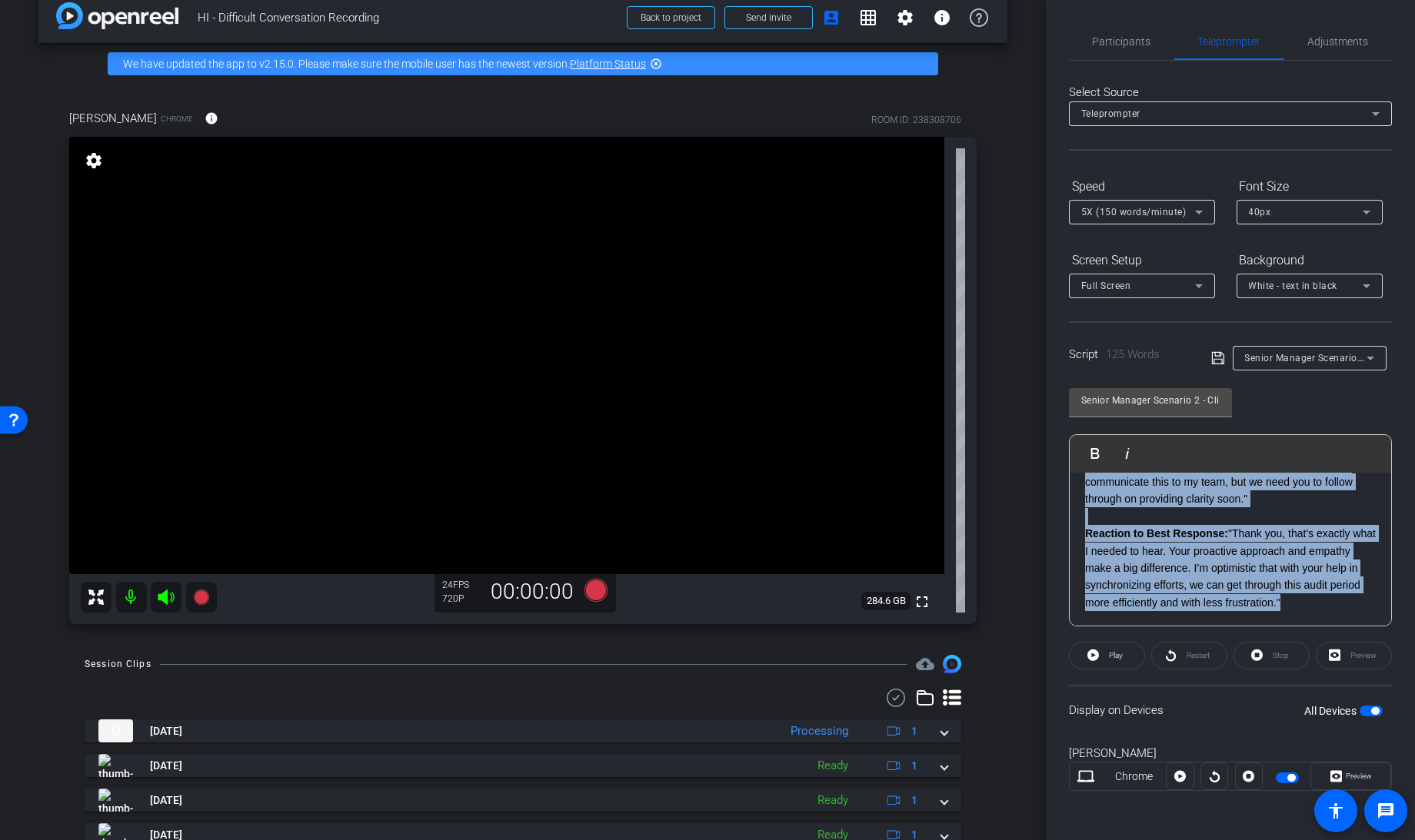
drag, startPoint x: 1090, startPoint y: 547, endPoint x: 1372, endPoint y: 736, distance: 339.5
click at [1372, 736] on openreel-capture-teleprompter "Speed 5X (150 words/minute) Font Size 40px Screen Setup Full Screen Background …" at bounding box center [1230, 496] width 323 height 644
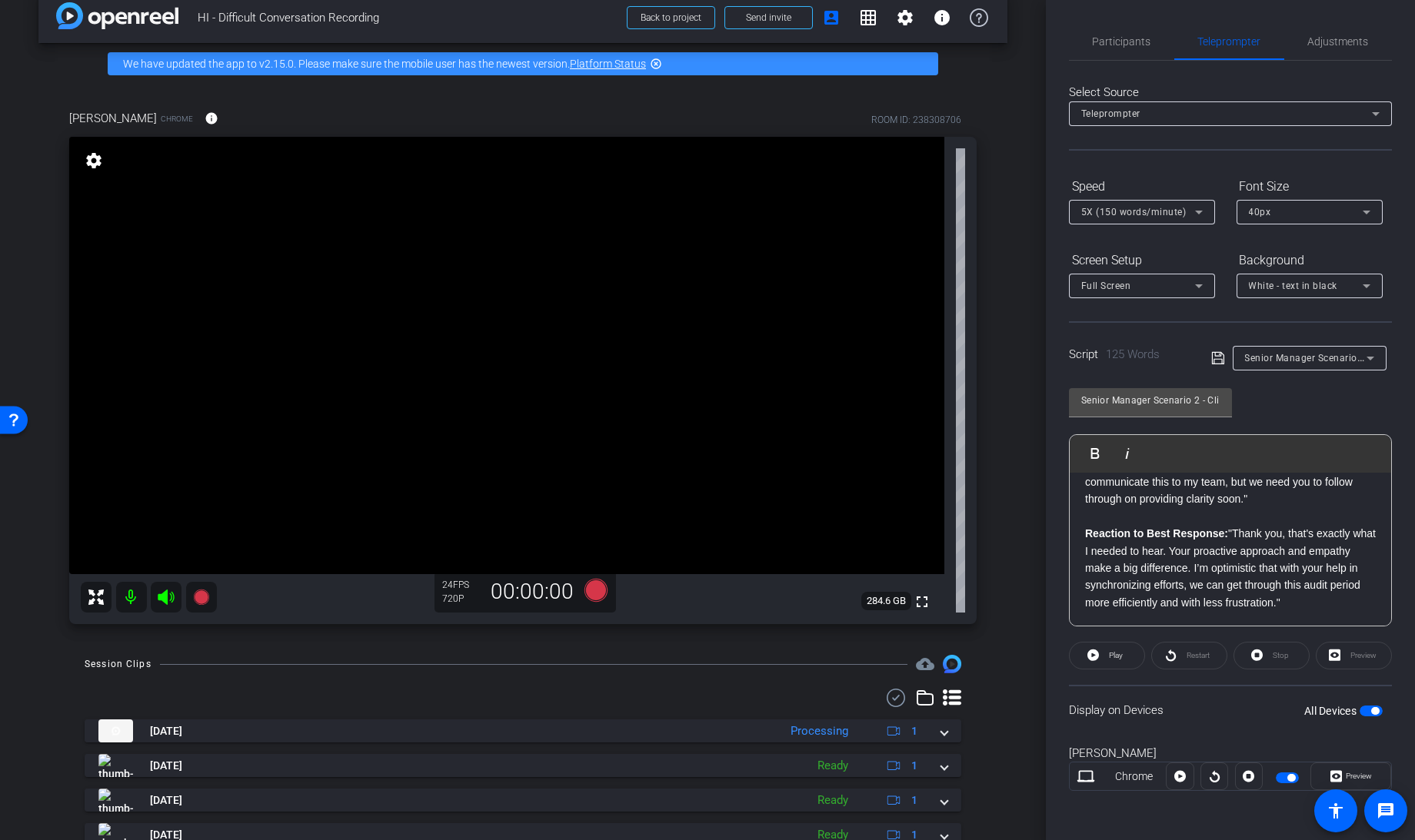
scroll to position [0, 0]
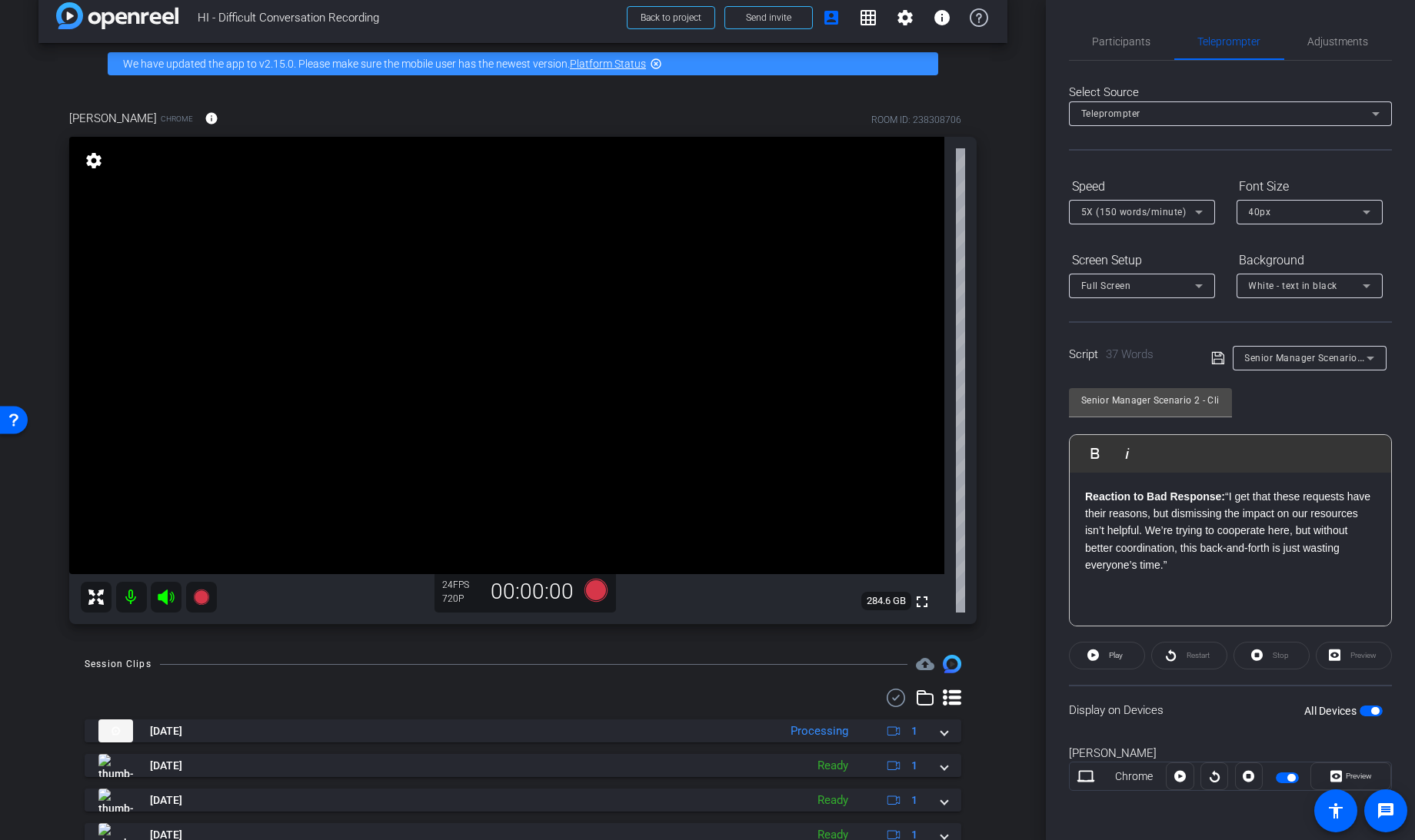
click at [1187, 574] on p at bounding box center [1229, 582] width 290 height 17
click at [1212, 362] on icon at bounding box center [1217, 358] width 12 height 12
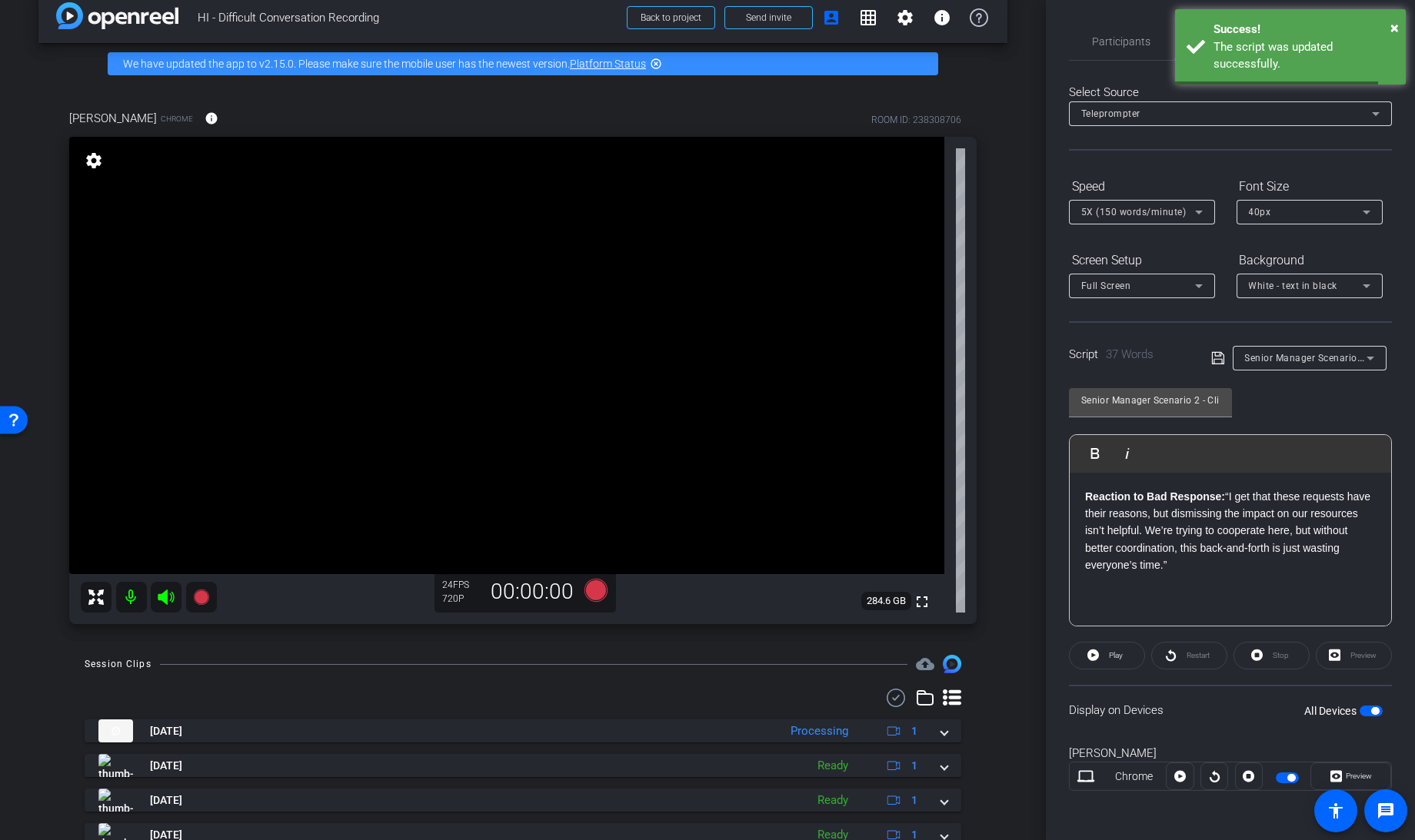
click at [1364, 706] on span "button" at bounding box center [1370, 711] width 23 height 11
click at [1364, 707] on span "button" at bounding box center [1364, 711] width 8 height 8
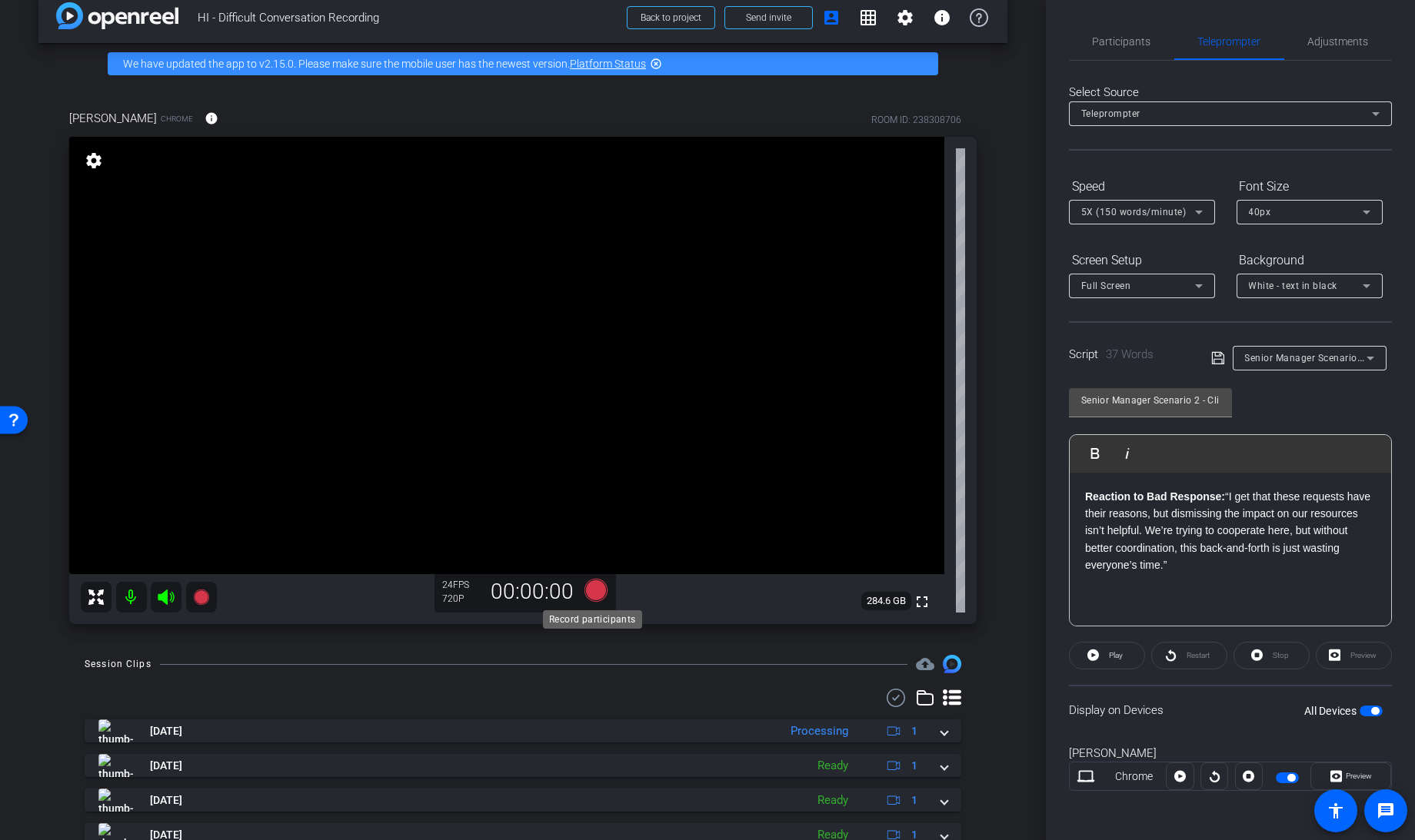
click at [588, 592] on icon at bounding box center [595, 590] width 23 height 23
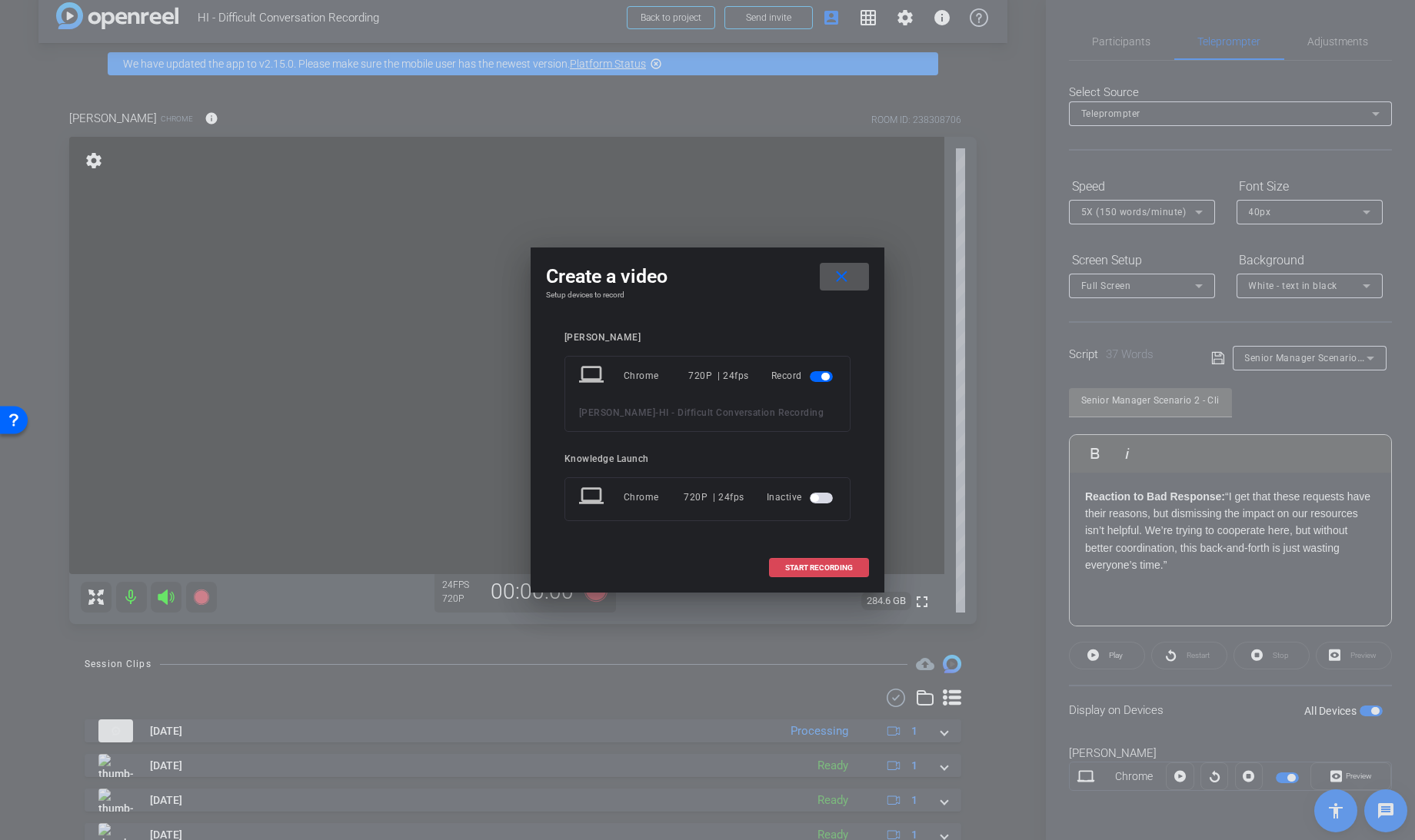
click at [800, 564] on span "START RECORDING" at bounding box center [818, 568] width 68 height 8
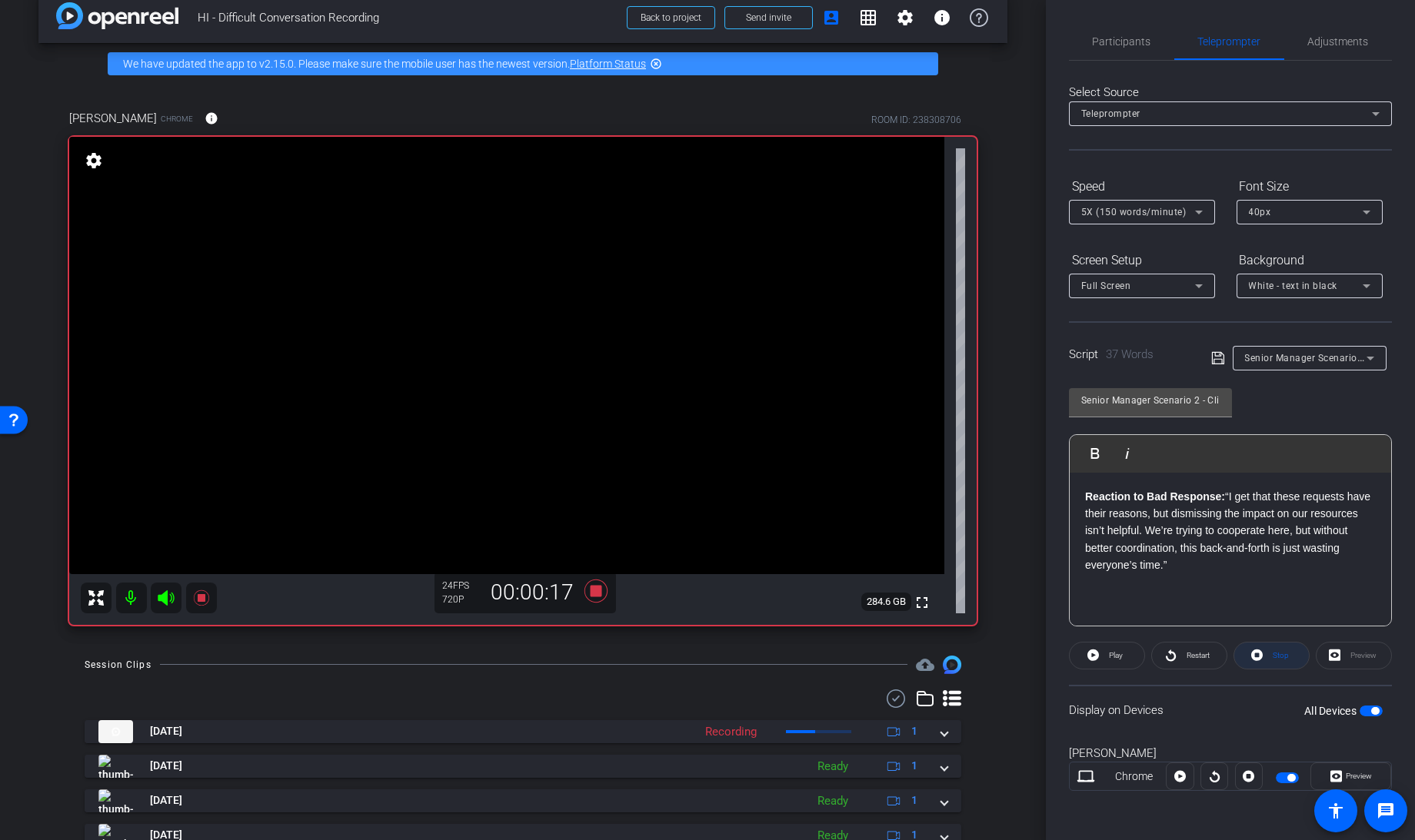
click at [1257, 653] on icon at bounding box center [1256, 655] width 11 height 19
click at [1092, 653] on icon at bounding box center [1092, 655] width 11 height 19
click at [589, 591] on icon at bounding box center [595, 590] width 23 height 23
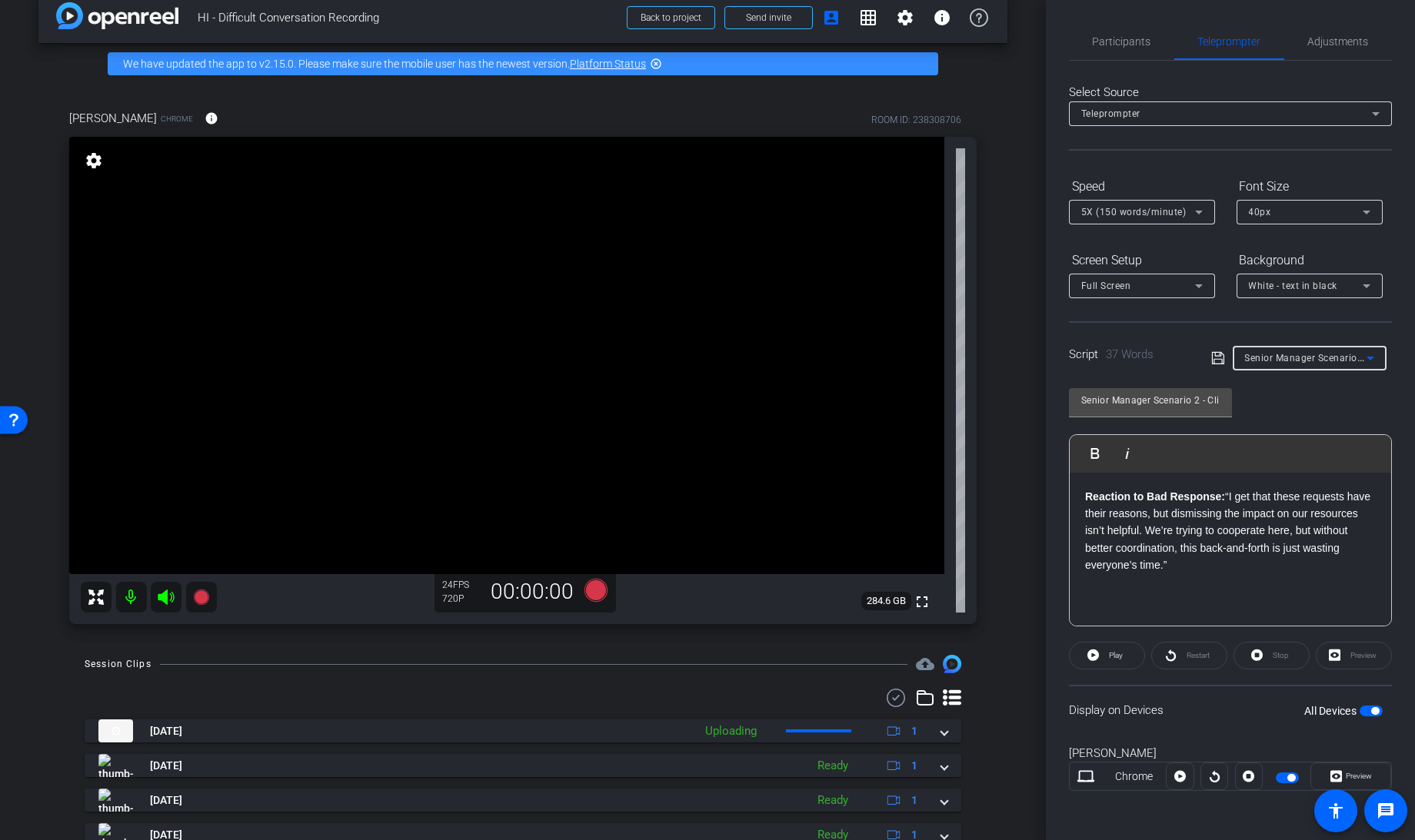
click at [1295, 356] on span "Senior Manager Scenario 2 - Client Reaction" at bounding box center [1343, 357] width 198 height 12
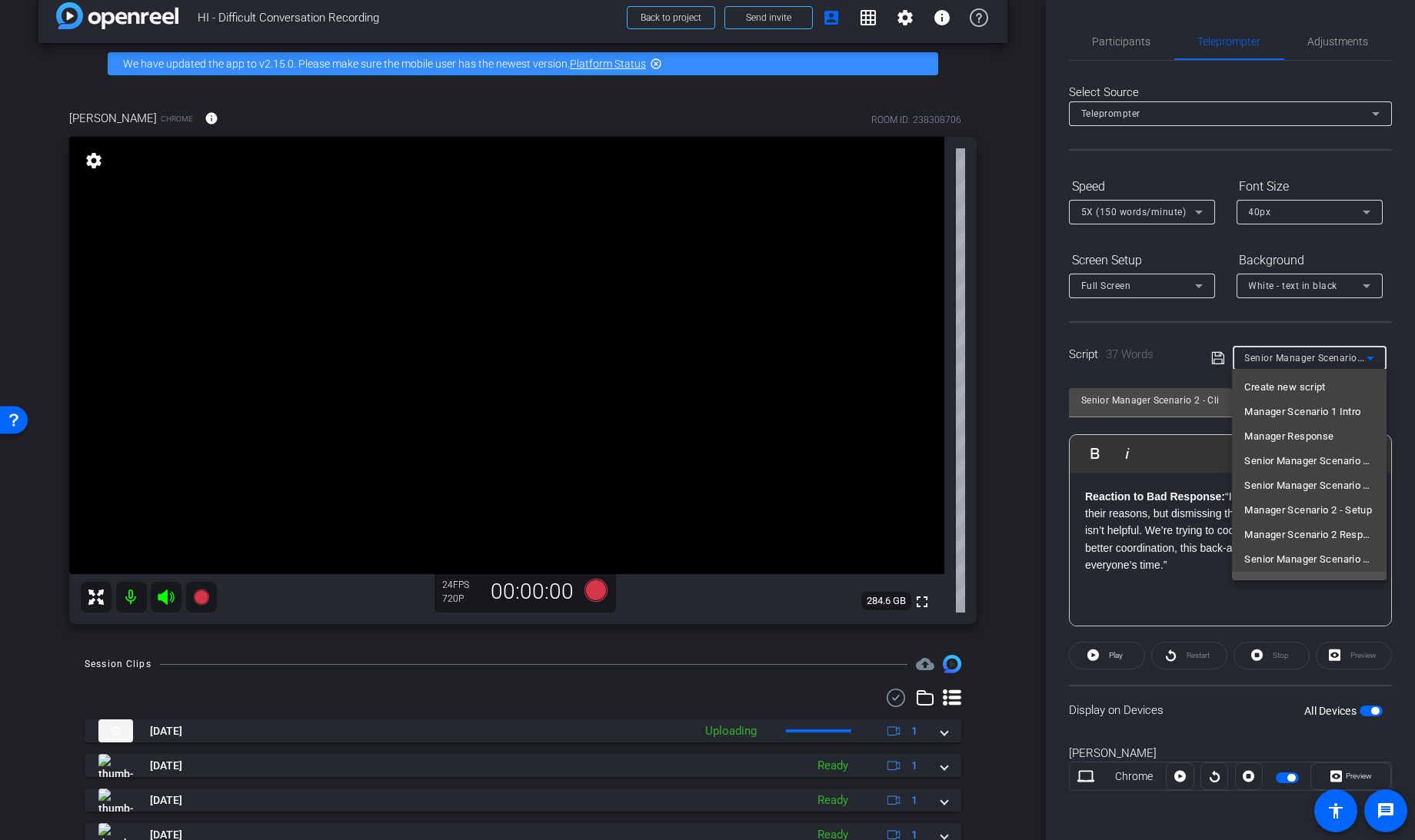
scroll to position [15, 0]
click at [1112, 580] on div at bounding box center [708, 420] width 1415 height 840
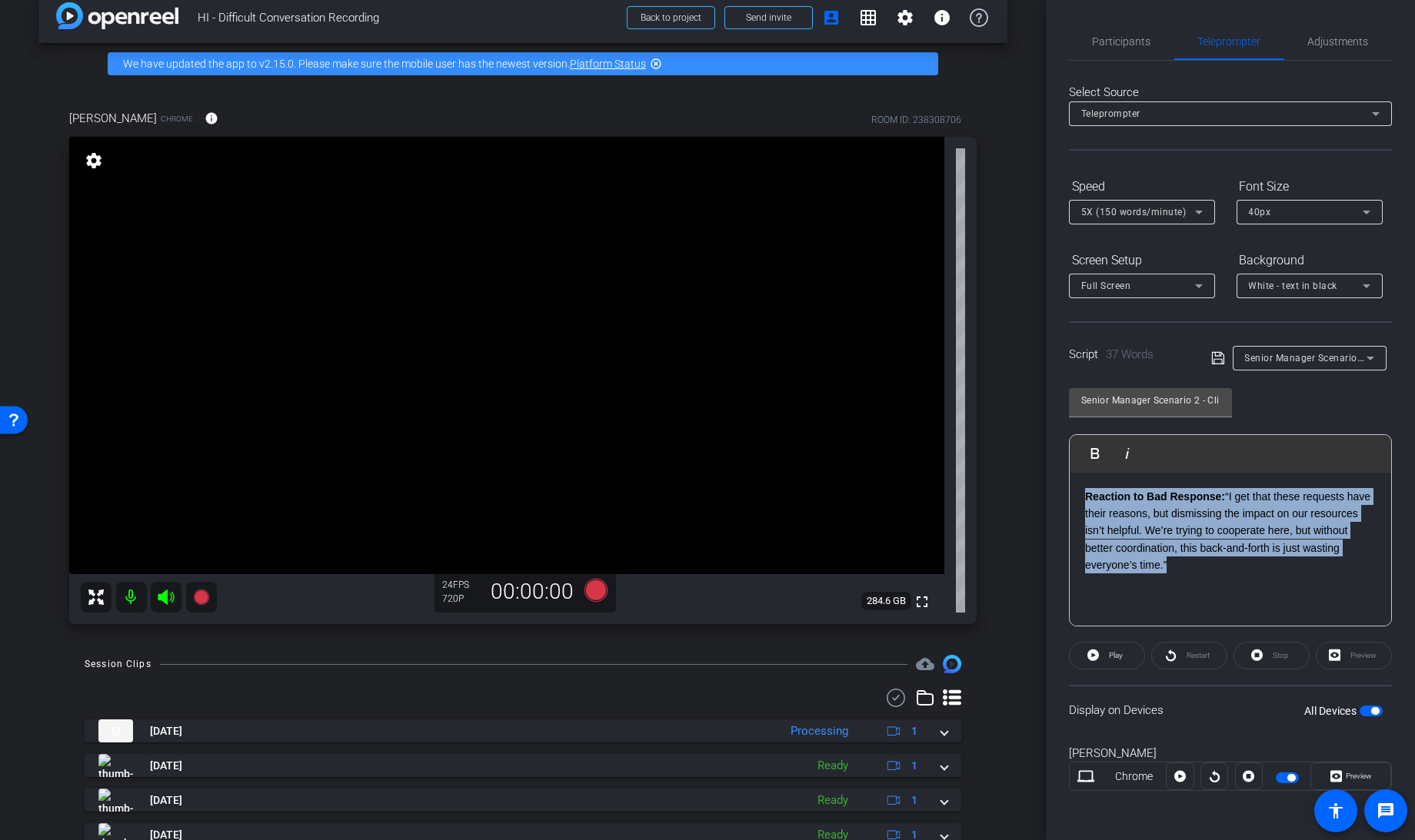
drag, startPoint x: 1194, startPoint y: 562, endPoint x: 1062, endPoint y: 490, distance: 150.4
click at [1062, 490] on div "Participants Teleprompter Adjustments Knowledge Launch Director Everyone 0 Mark…" at bounding box center [1230, 420] width 369 height 840
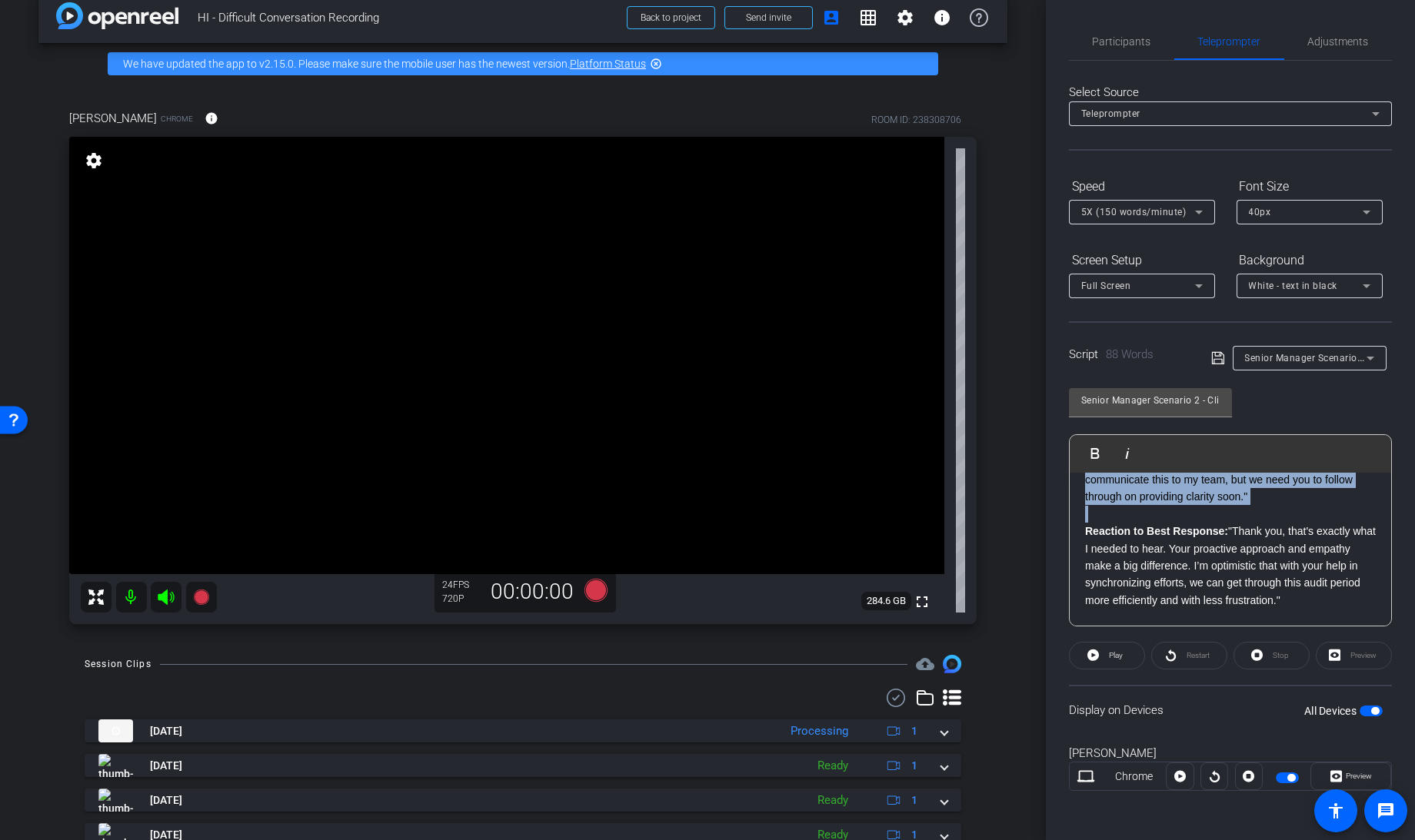
scroll to position [0, 0]
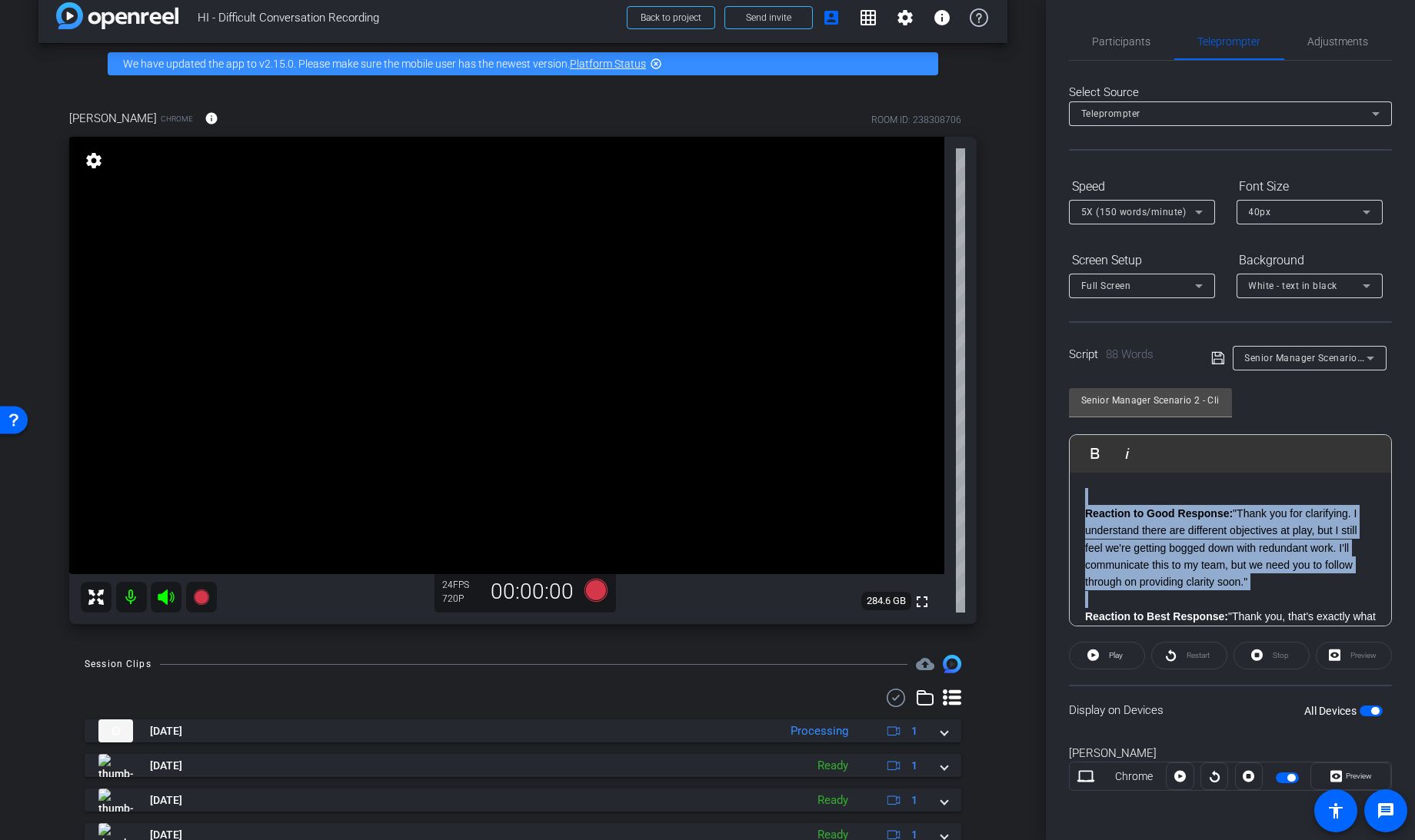
drag, startPoint x: 1265, startPoint y: 511, endPoint x: 1000, endPoint y: 446, distance: 272.9
click at [1000, 446] on div "arrow_back HI - Difficult Conversation Recording Back to project Send invite ac…" at bounding box center [708, 420] width 1415 height 840
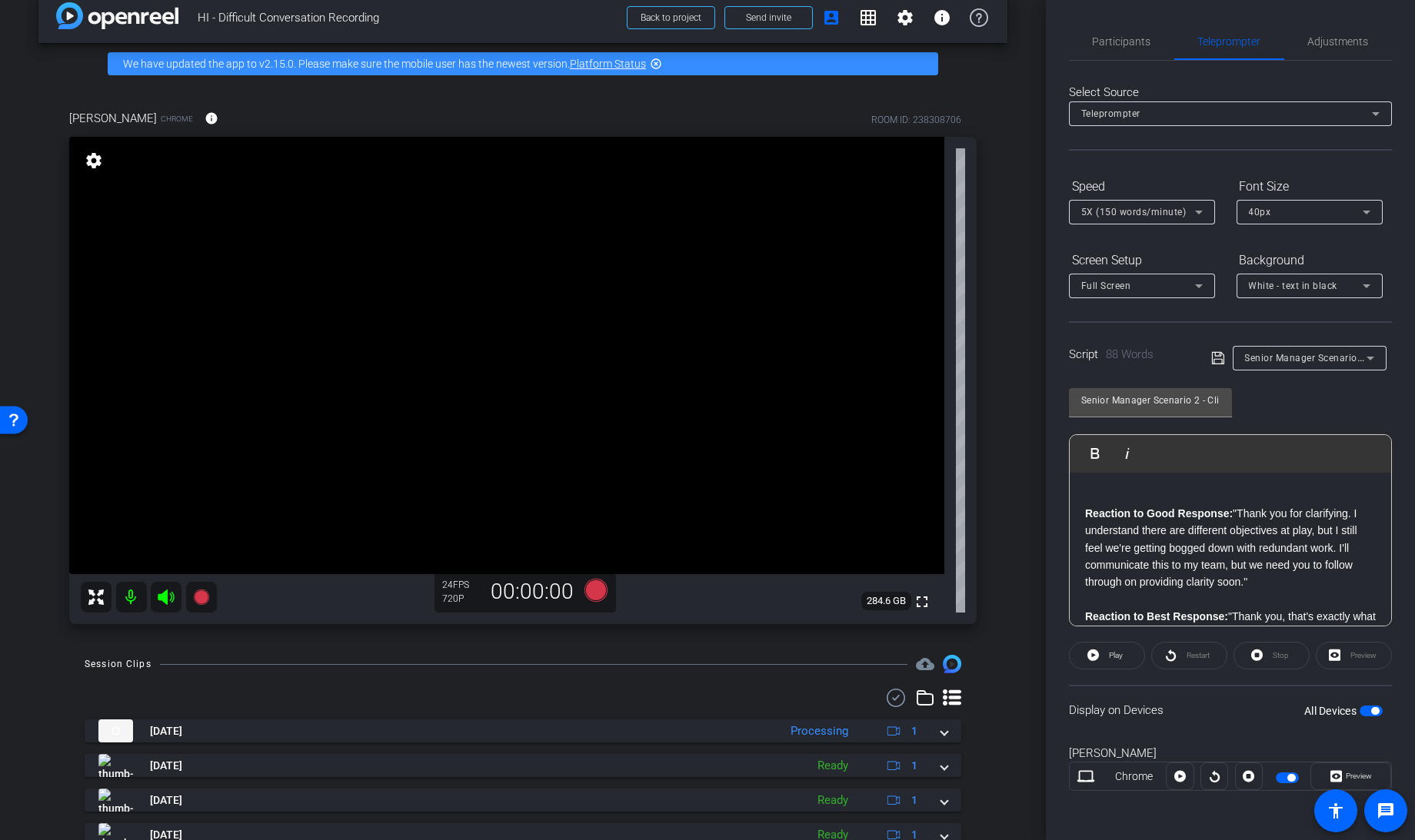
click at [1087, 511] on strong "Reaction to Good Response:" at bounding box center [1158, 513] width 147 height 12
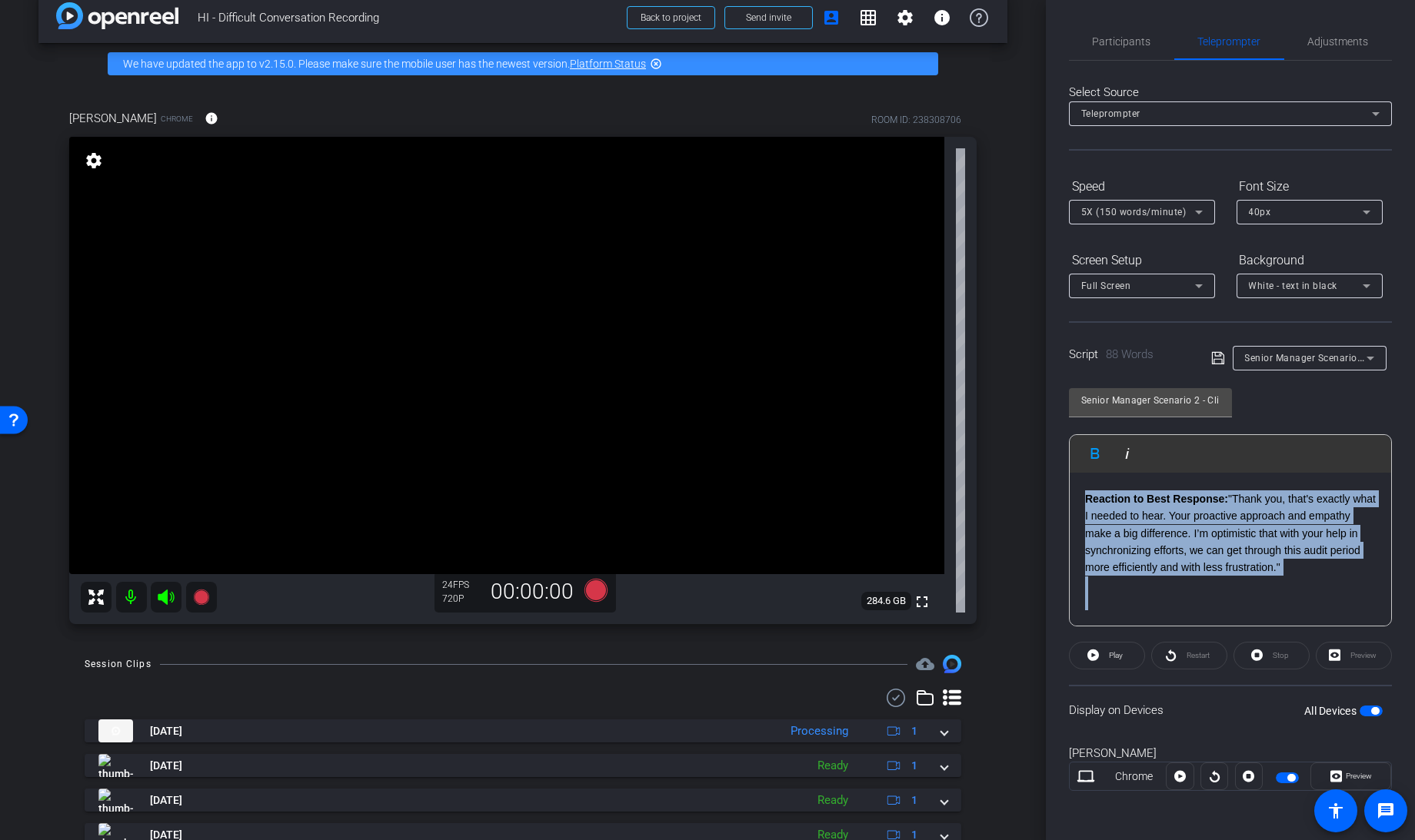
drag, startPoint x: 1087, startPoint y: 589, endPoint x: 1395, endPoint y: 768, distance: 356.2
click at [1395, 768] on div "Participants Teleprompter Adjustments Knowledge Launch Director Everyone 0 Mark…" at bounding box center [1230, 420] width 369 height 840
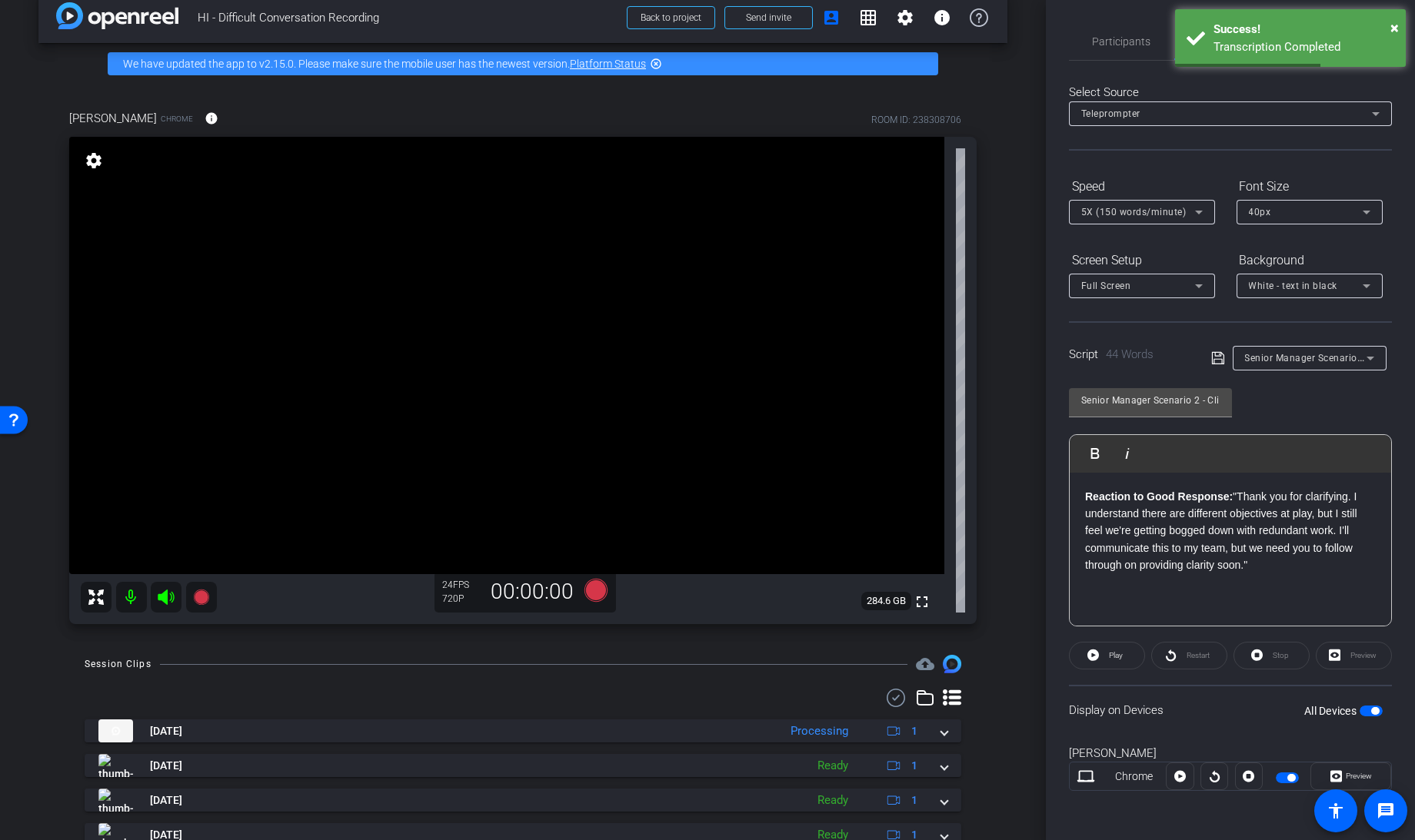
click at [1215, 360] on icon at bounding box center [1218, 359] width 14 height 19
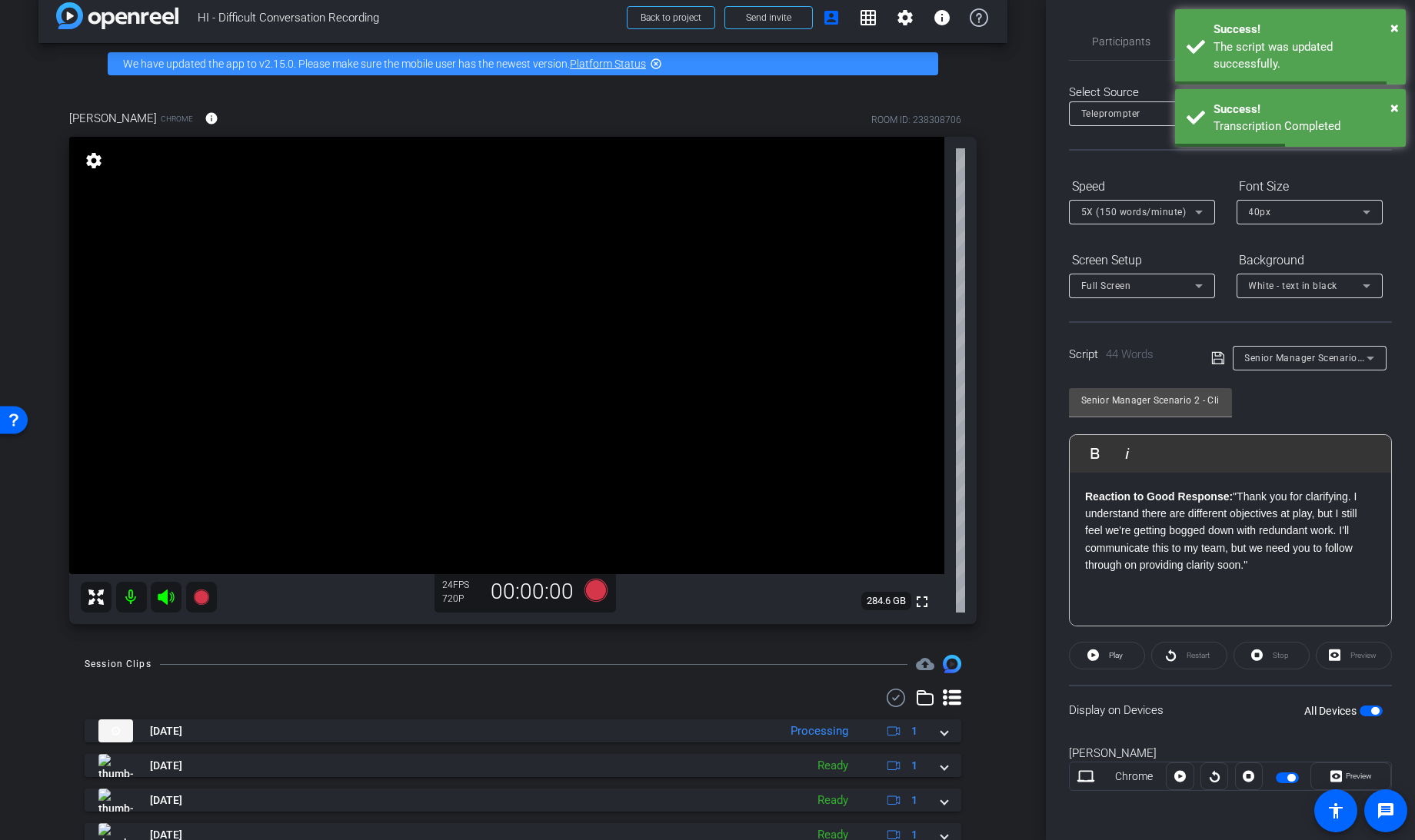
click at [1369, 712] on span "button" at bounding box center [1370, 711] width 23 height 11
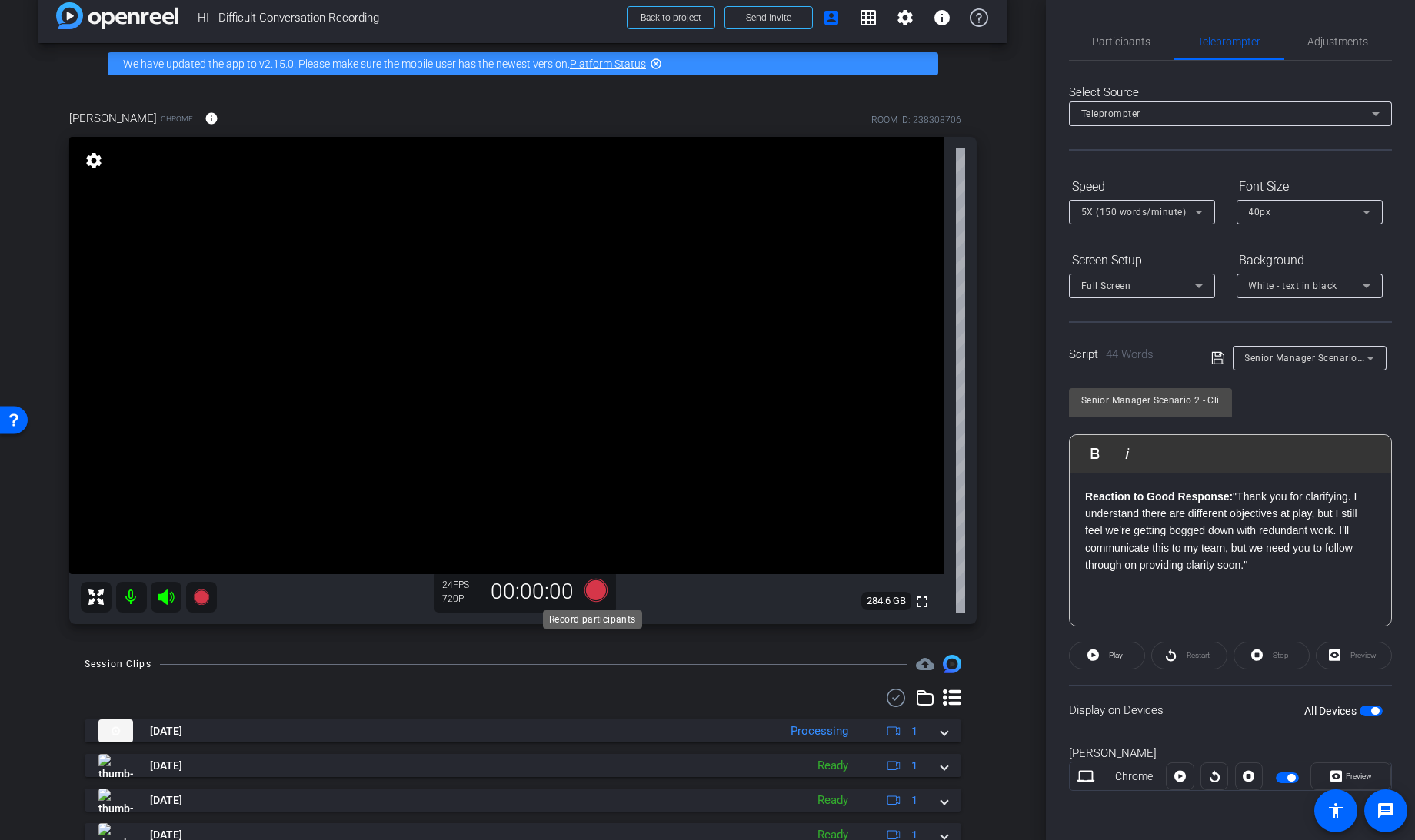
click at [588, 596] on icon at bounding box center [595, 590] width 23 height 23
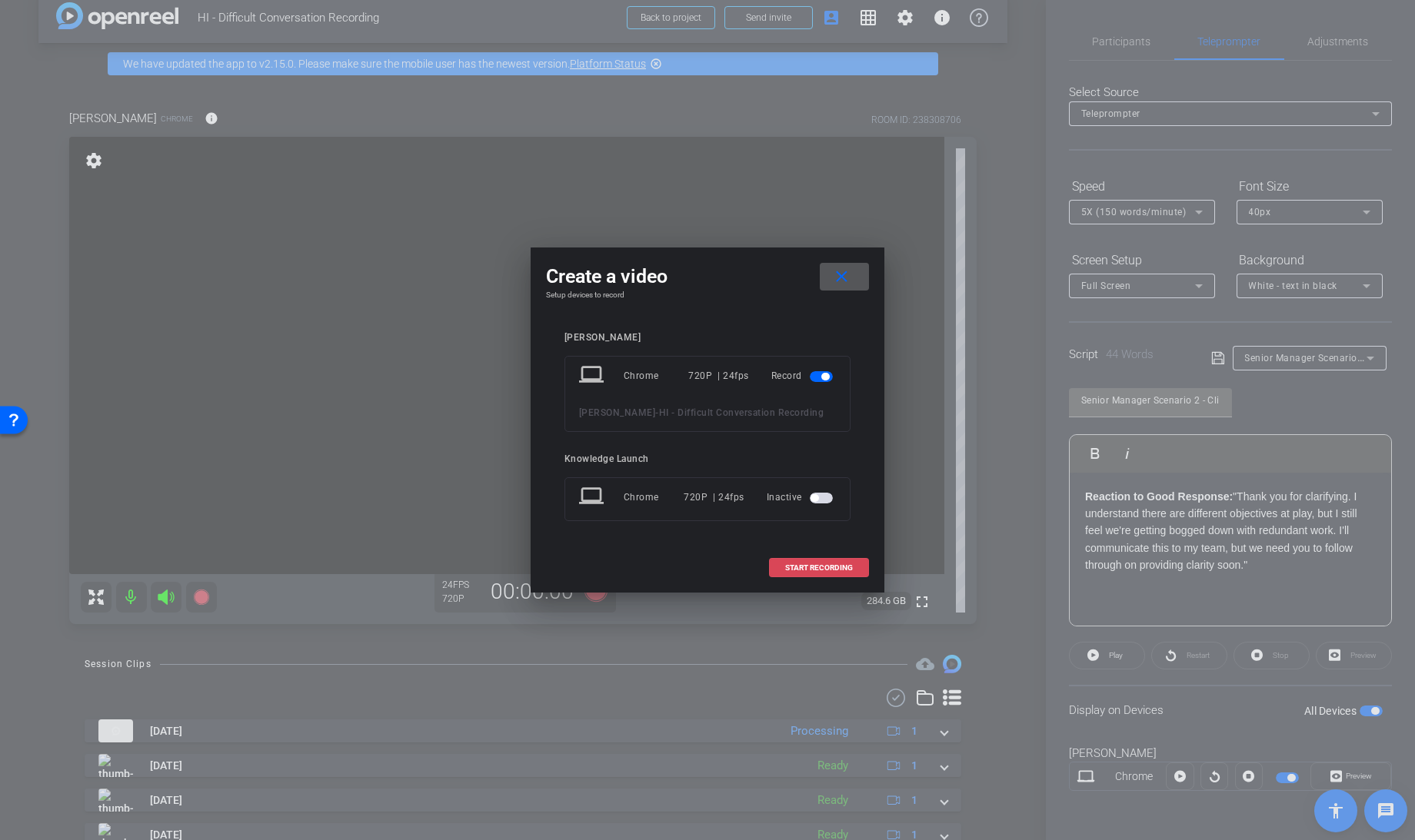
click at [799, 559] on span at bounding box center [818, 568] width 99 height 37
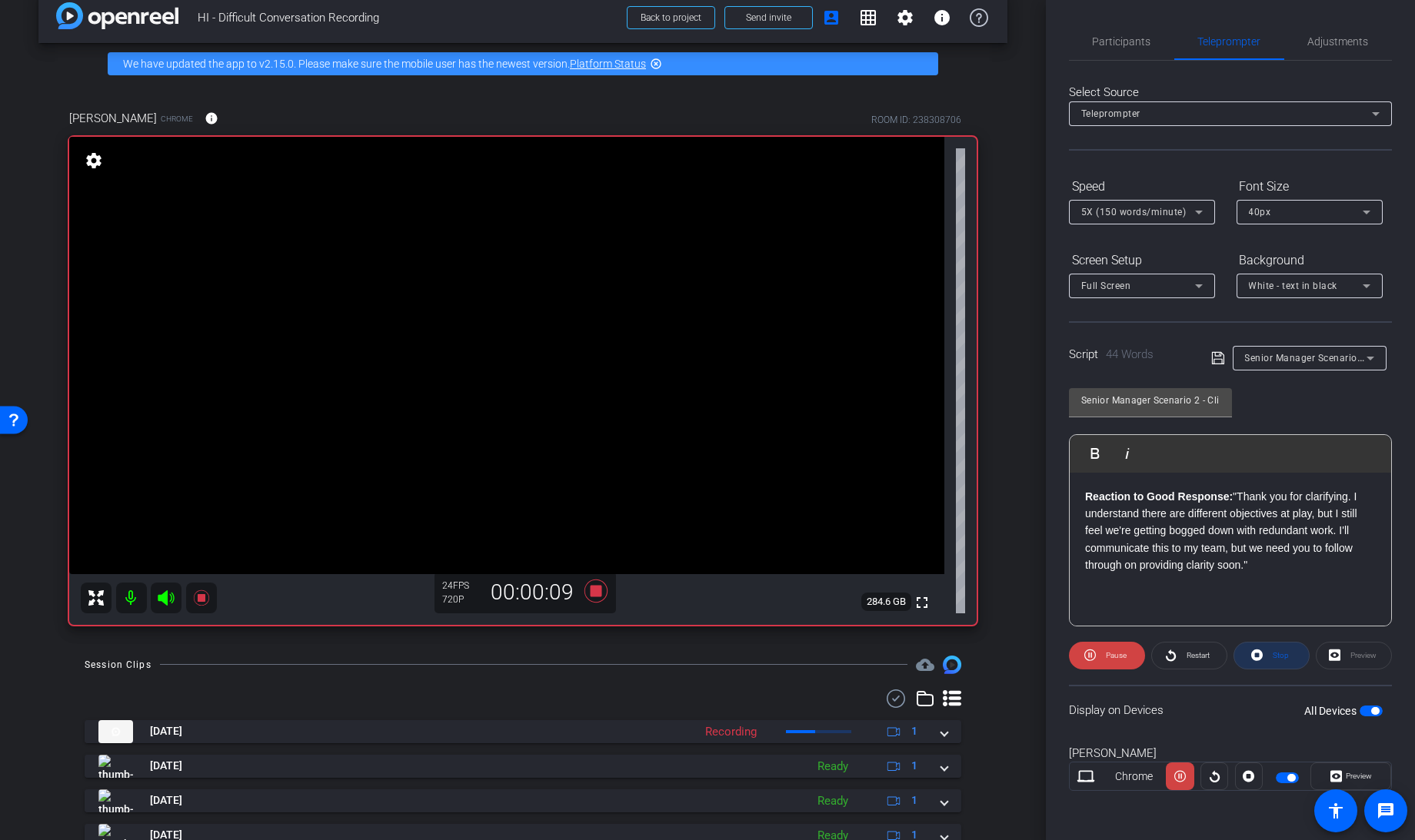
click at [1262, 656] on icon at bounding box center [1256, 654] width 11 height 11
click at [1092, 658] on icon at bounding box center [1092, 655] width 11 height 19
click at [1261, 659] on icon at bounding box center [1256, 655] width 11 height 19
click at [1133, 531] on p "Reaction to Good Response: "Thank you for clarifying. I understand there are di…" at bounding box center [1229, 531] width 290 height 86
click at [1222, 346] on div "Senior Manager Scenario 2 - Client Reaction" at bounding box center [1302, 358] width 182 height 25
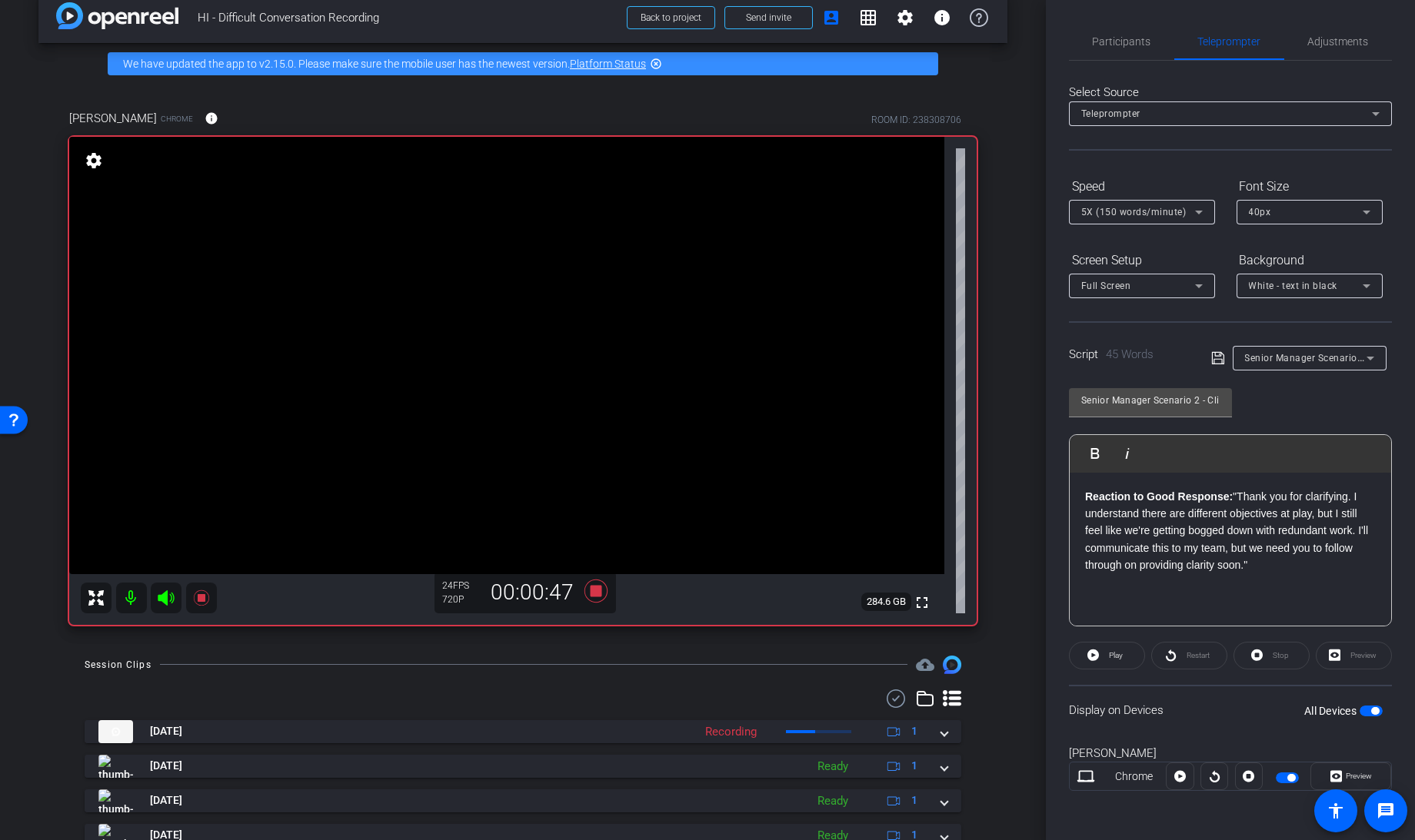
click at [1220, 352] on icon at bounding box center [1217, 358] width 12 height 12
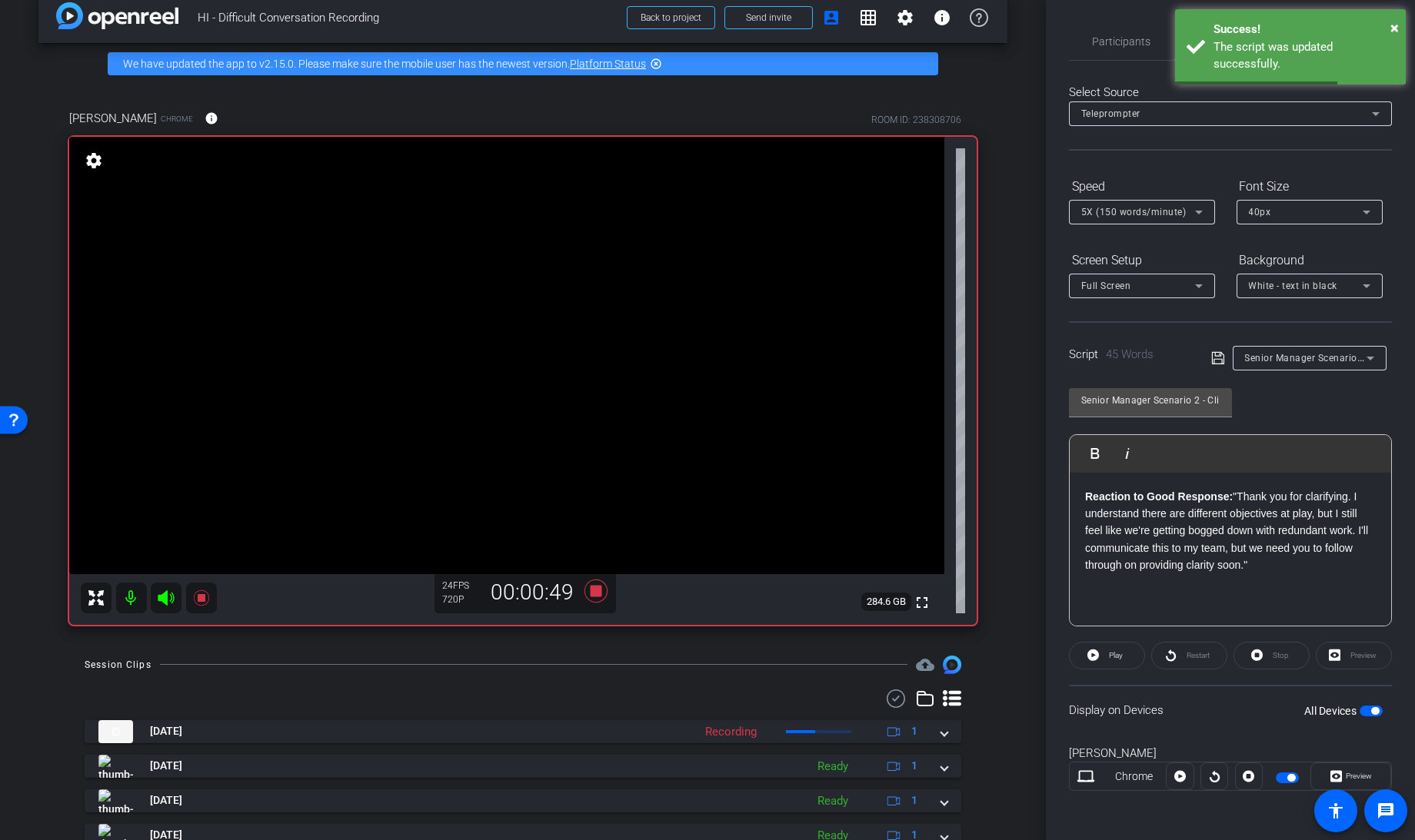
click at [1374, 717] on div "Display on Devices All Devices" at bounding box center [1230, 710] width 323 height 50
click at [1370, 711] on span "button" at bounding box center [1370, 711] width 23 height 11
click at [1370, 711] on button "All Devices" at bounding box center [1370, 711] width 23 height 11
click at [1092, 651] on icon at bounding box center [1092, 654] width 11 height 11
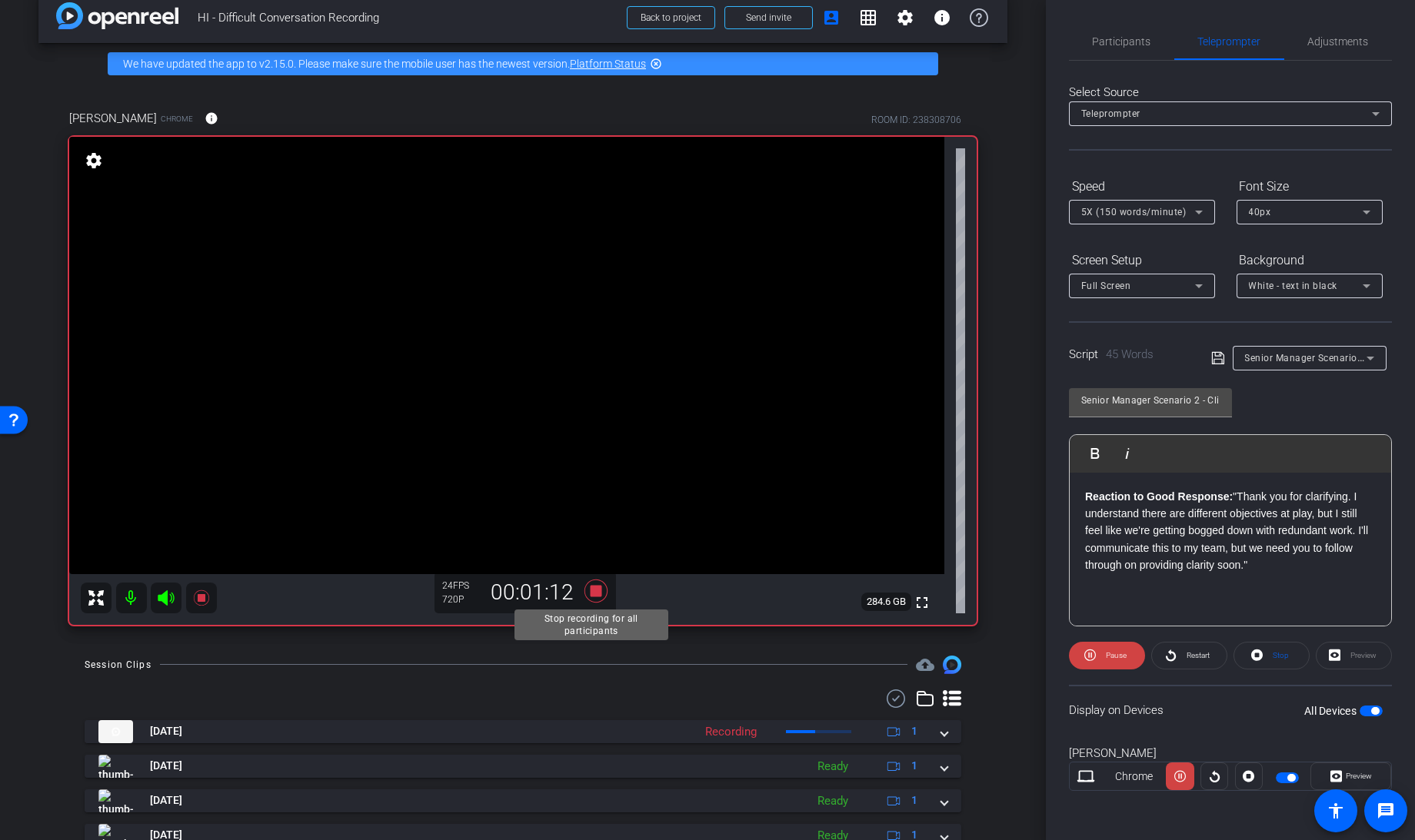
click at [588, 594] on icon at bounding box center [595, 590] width 23 height 23
drag, startPoint x: 1283, startPoint y: 571, endPoint x: 980, endPoint y: 457, distance: 323.7
click at [980, 457] on div "arrow_back HI - Difficult Conversation Recording Back to project Send invite ac…" at bounding box center [708, 420] width 1415 height 840
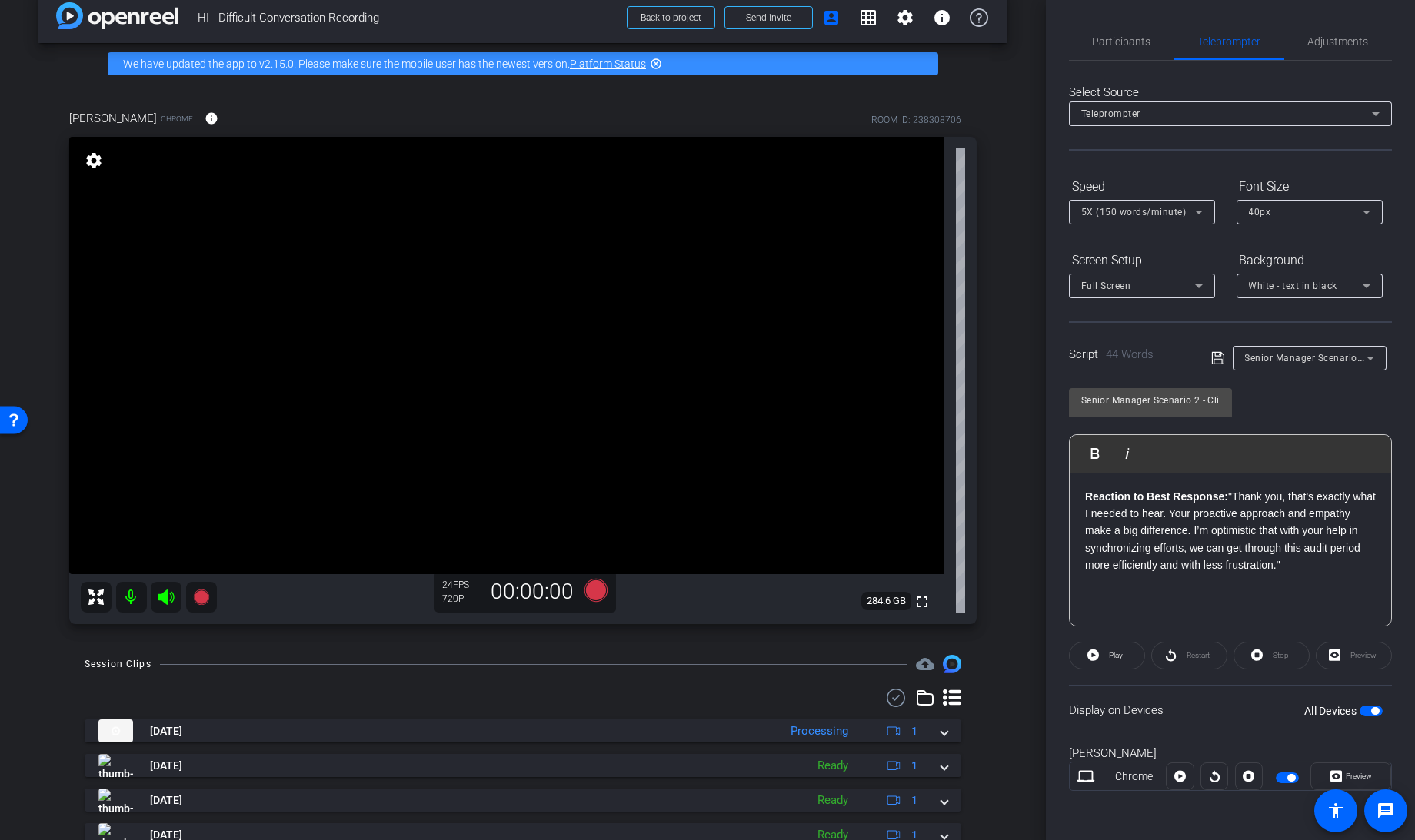
click at [1215, 355] on icon at bounding box center [1217, 358] width 12 height 12
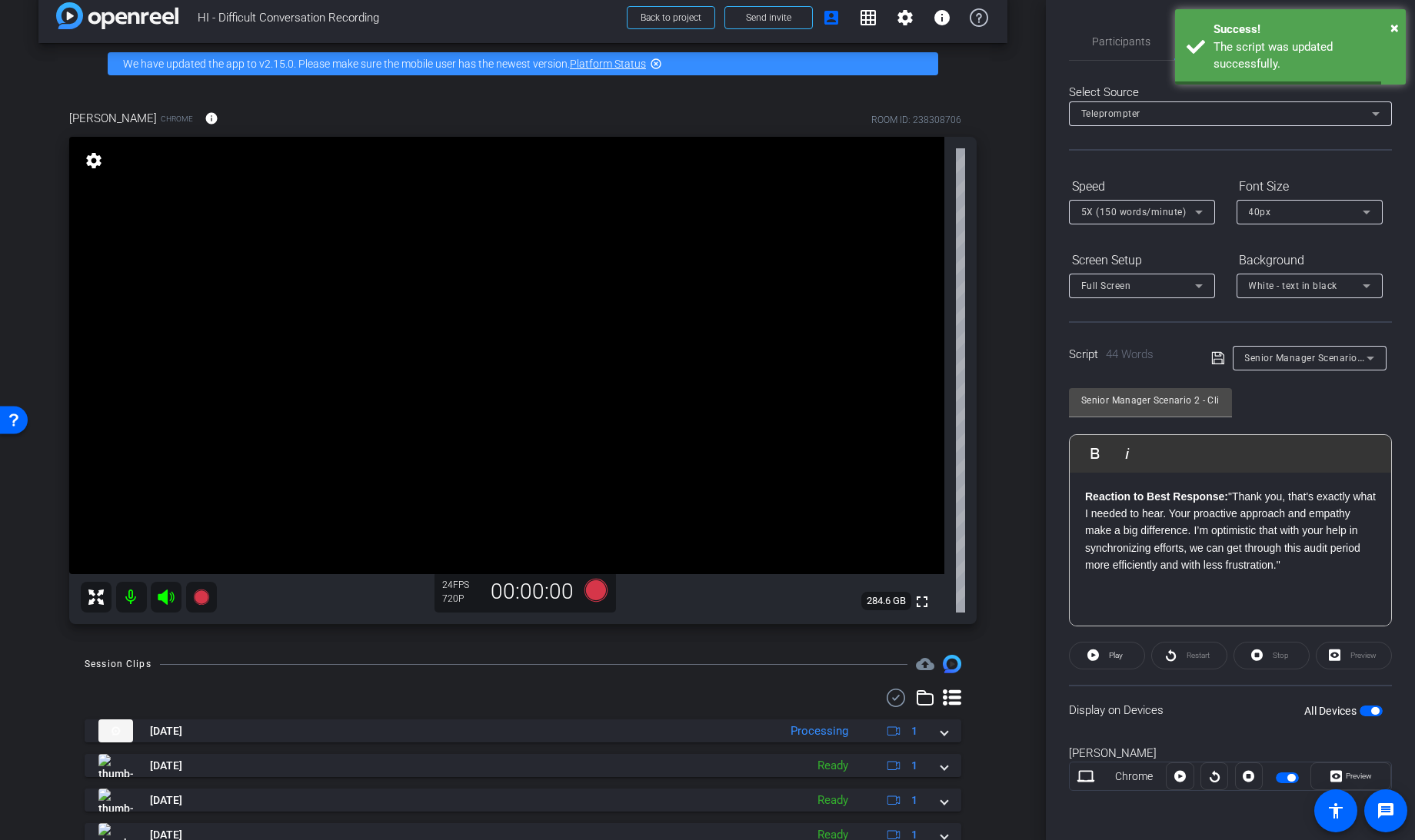
click at [1364, 706] on span "button" at bounding box center [1370, 711] width 23 height 11
click at [1364, 707] on span "button" at bounding box center [1364, 711] width 8 height 8
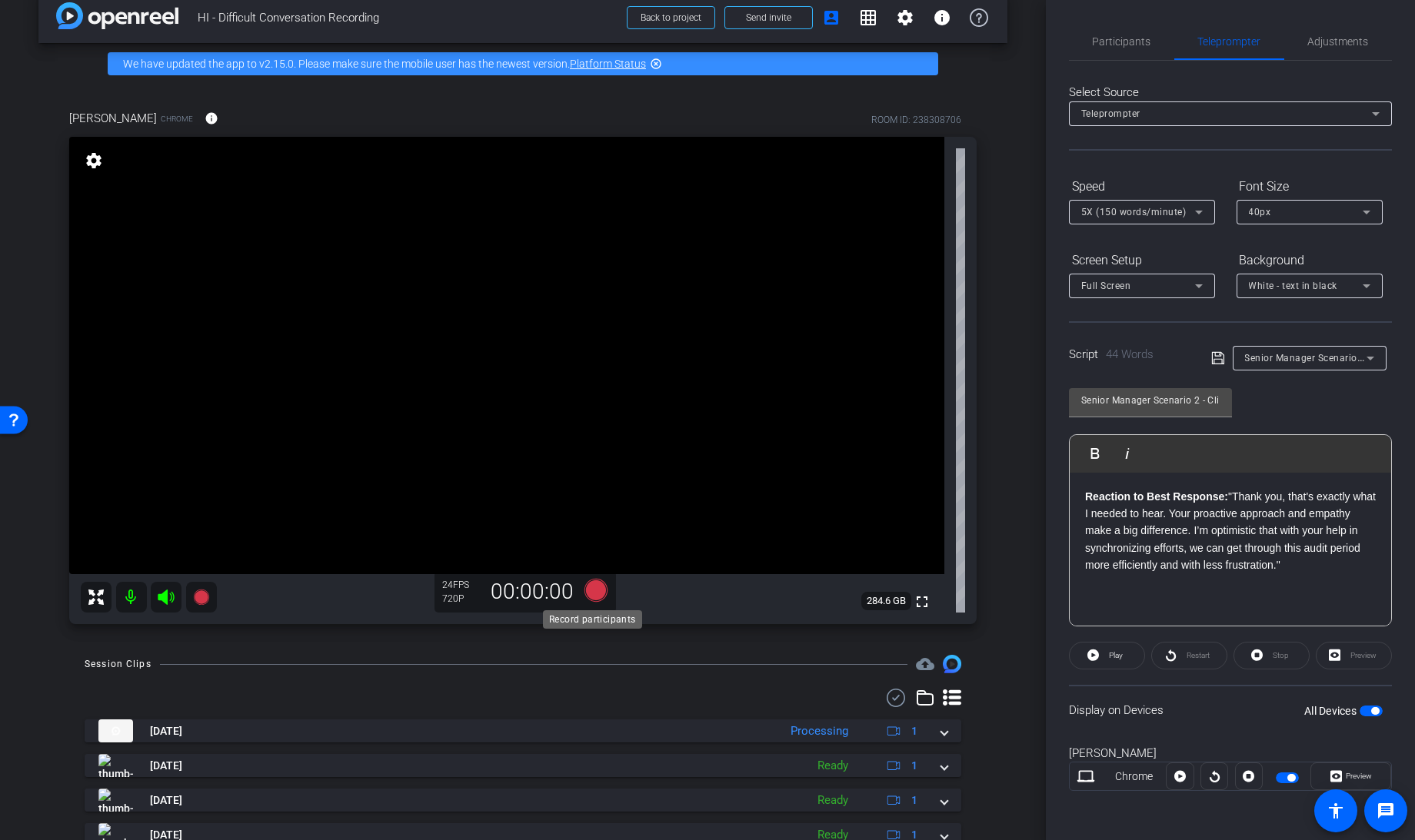
click at [588, 589] on icon at bounding box center [595, 590] width 23 height 23
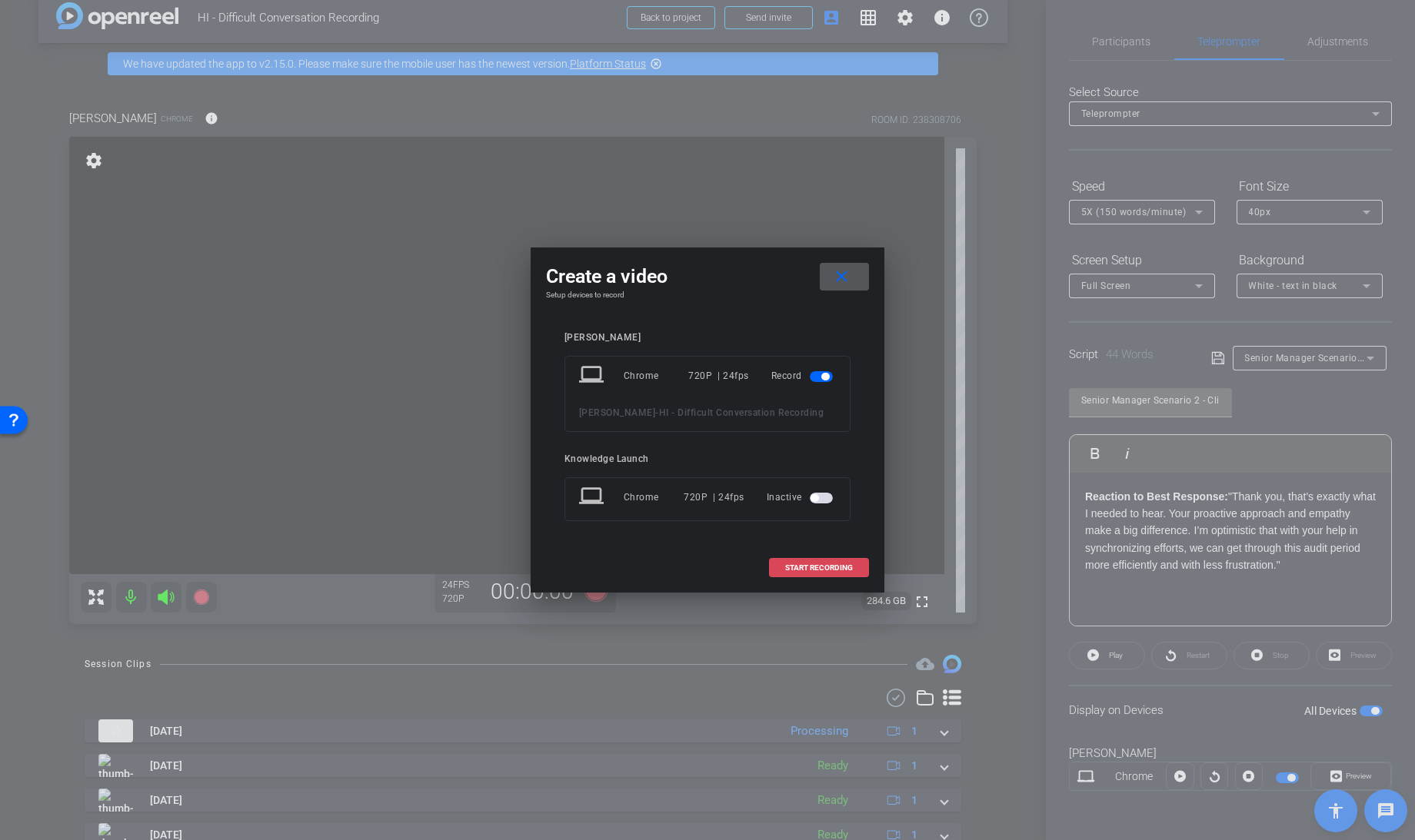
click at [799, 564] on span "START RECORDING" at bounding box center [818, 568] width 68 height 8
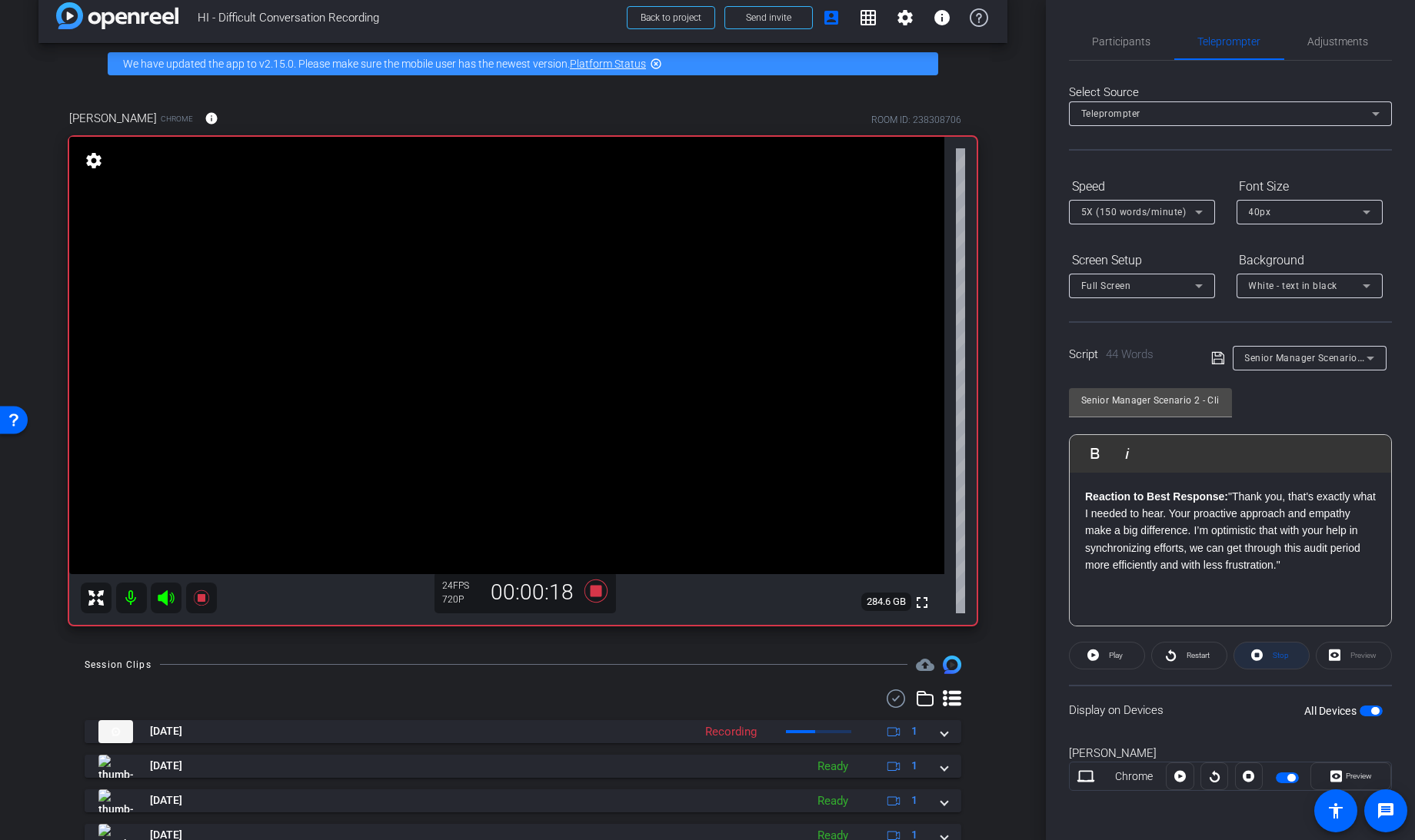
click at [1263, 654] on span at bounding box center [1271, 655] width 75 height 37
click at [1093, 655] on icon at bounding box center [1092, 654] width 11 height 11
click at [599, 591] on icon at bounding box center [595, 591] width 37 height 27
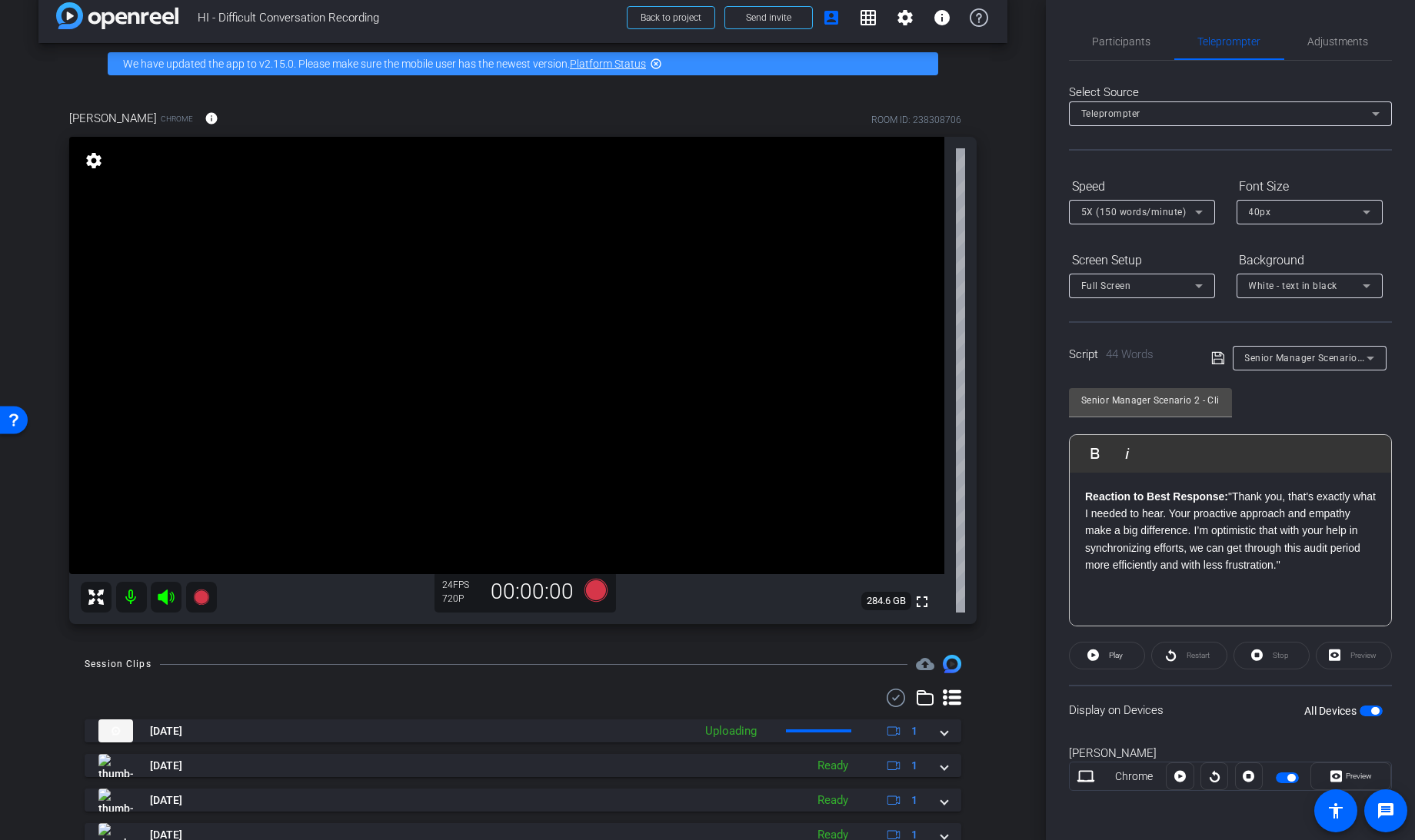
click at [1287, 777] on span "button" at bounding box center [1287, 777] width 23 height 11
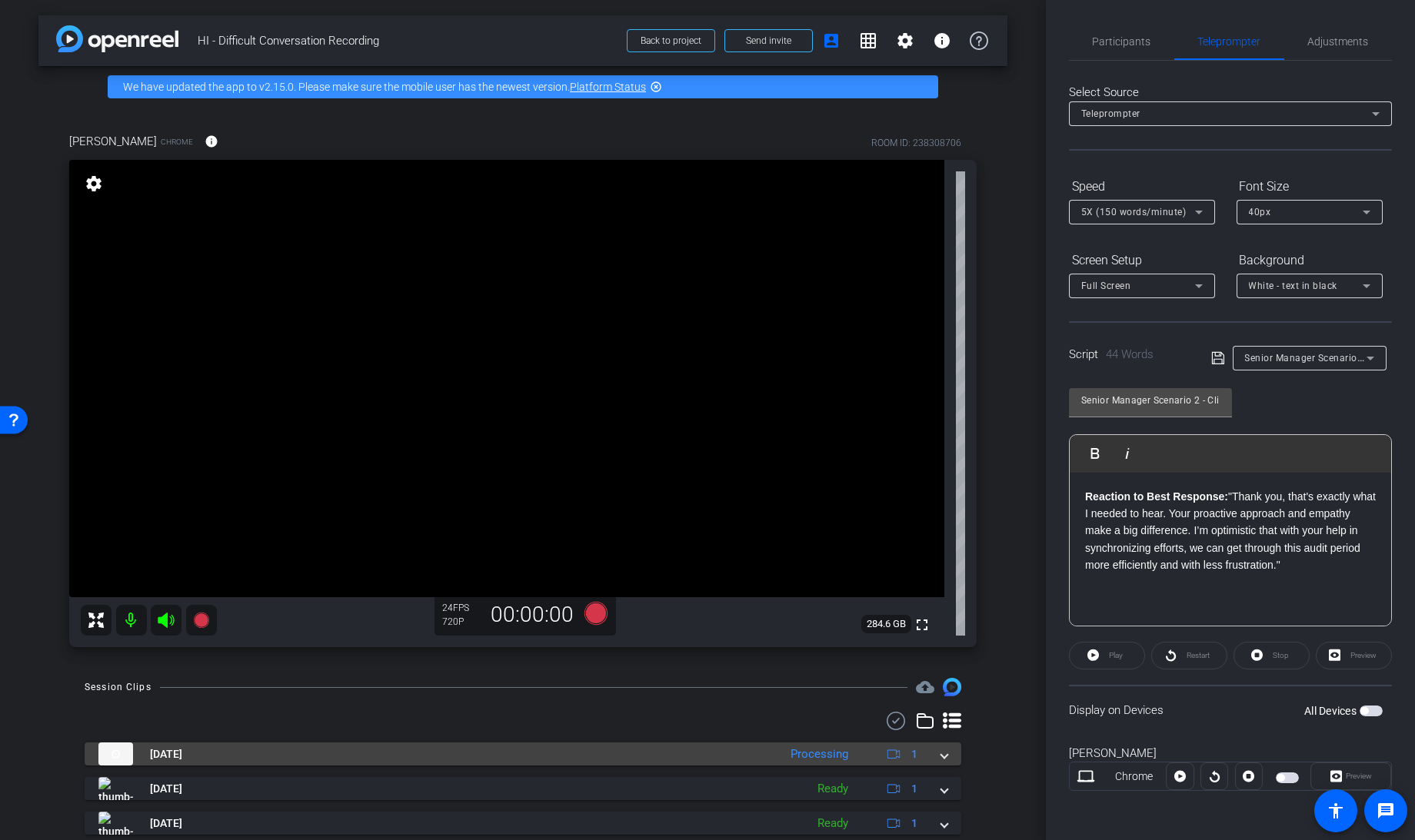
click at [941, 754] on span at bounding box center [944, 754] width 6 height 16
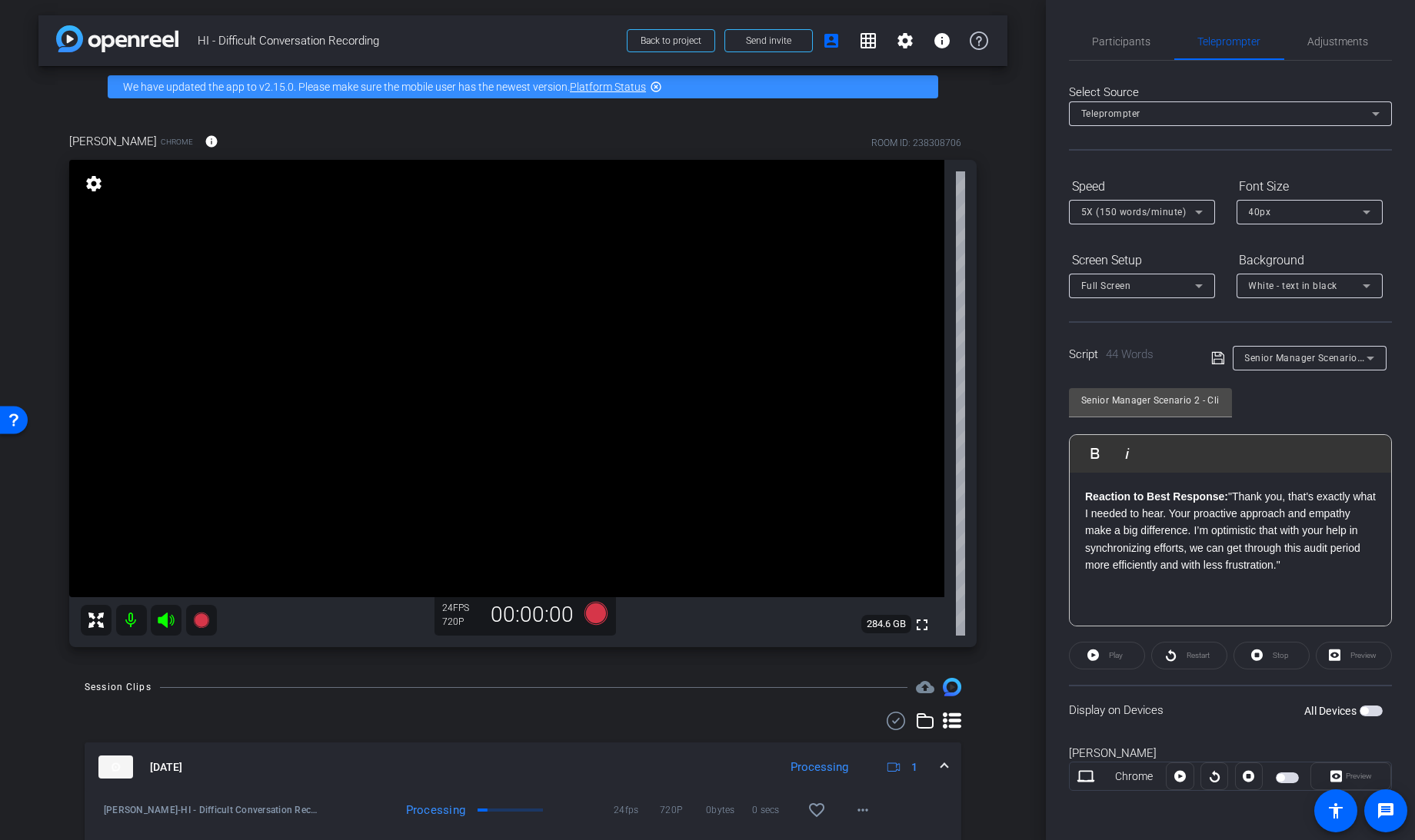
click at [941, 766] on span at bounding box center [944, 767] width 6 height 16
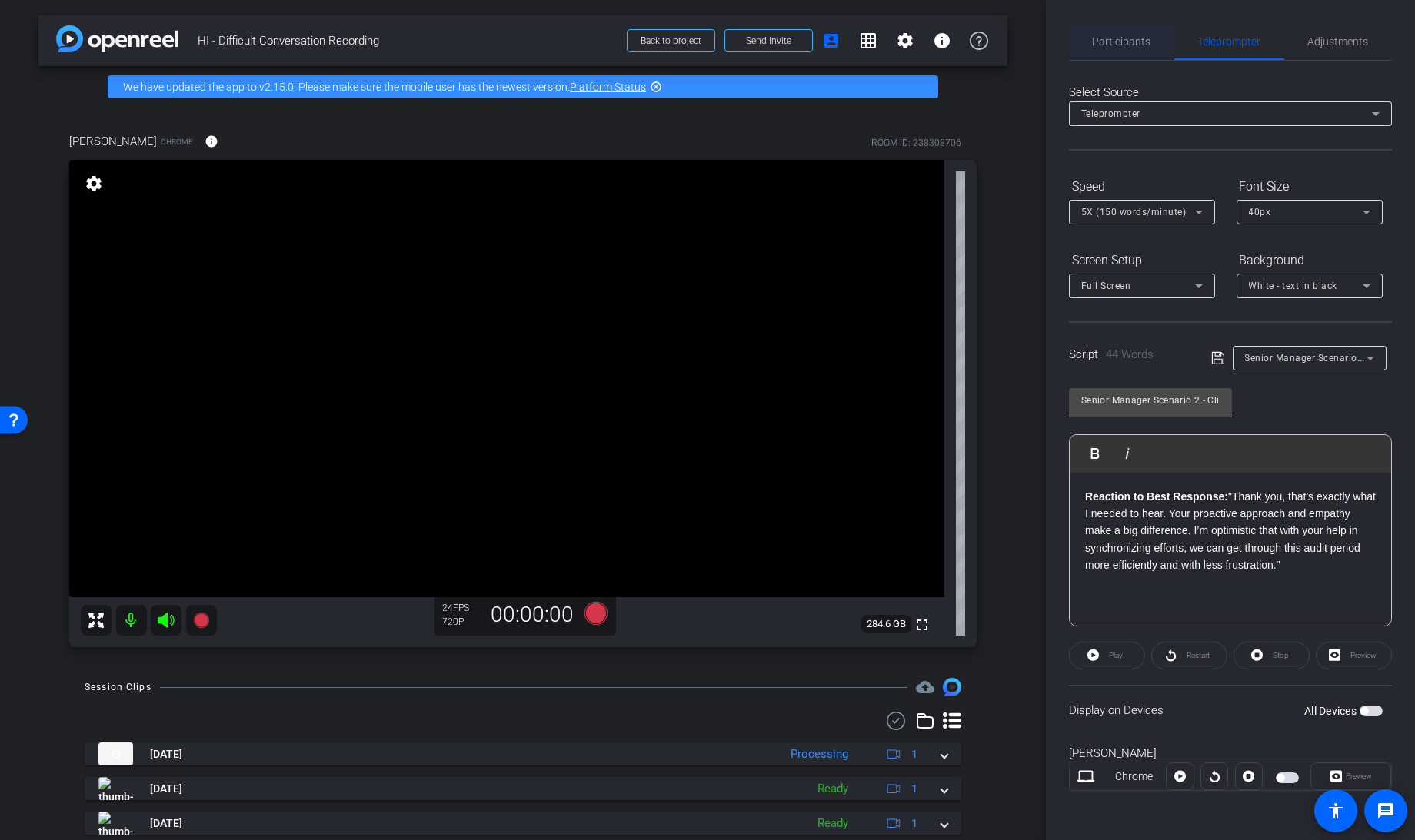
click at [1123, 42] on span "Participants" at bounding box center [1121, 41] width 58 height 11
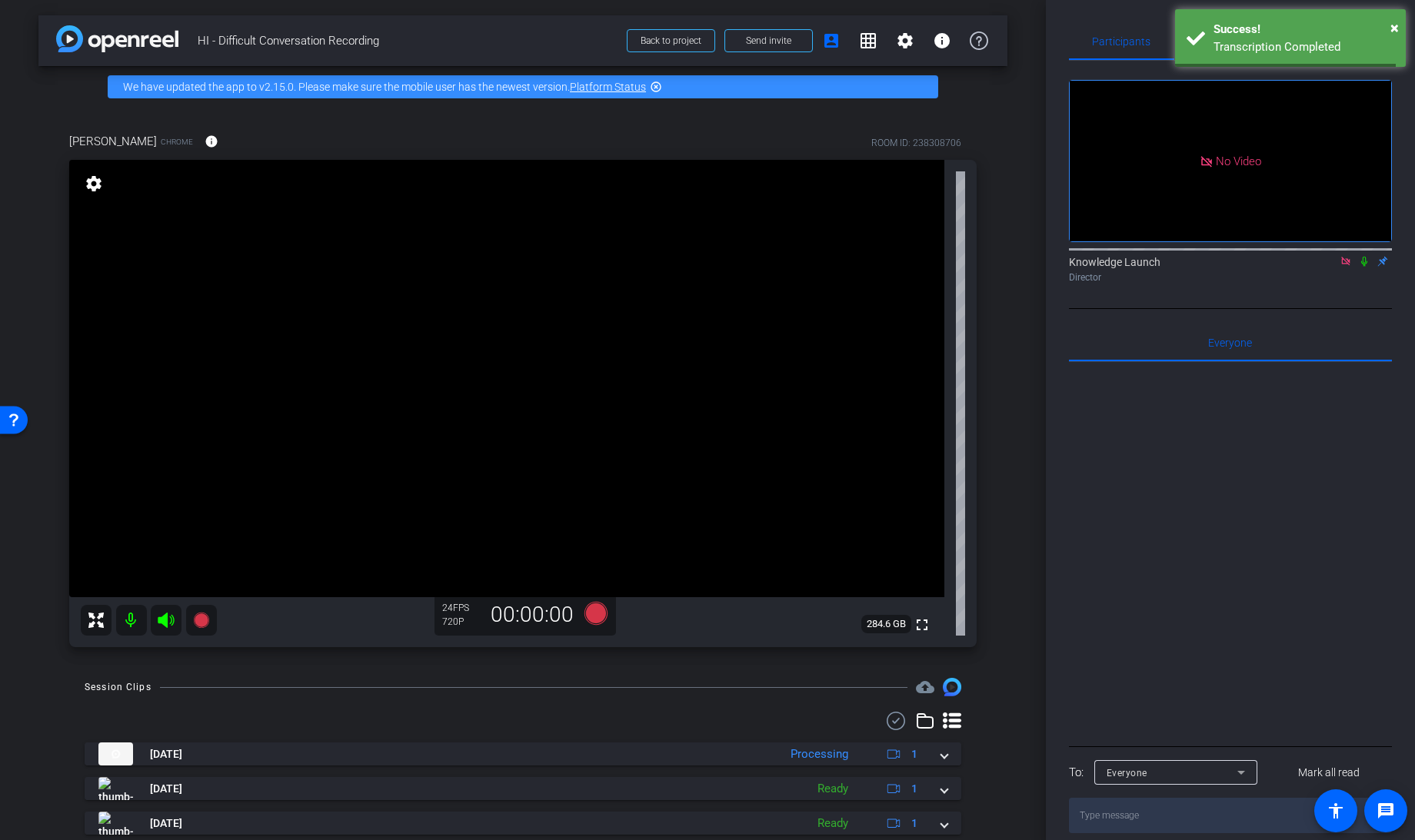
click at [1342, 254] on mat-icon at bounding box center [1346, 261] width 19 height 14
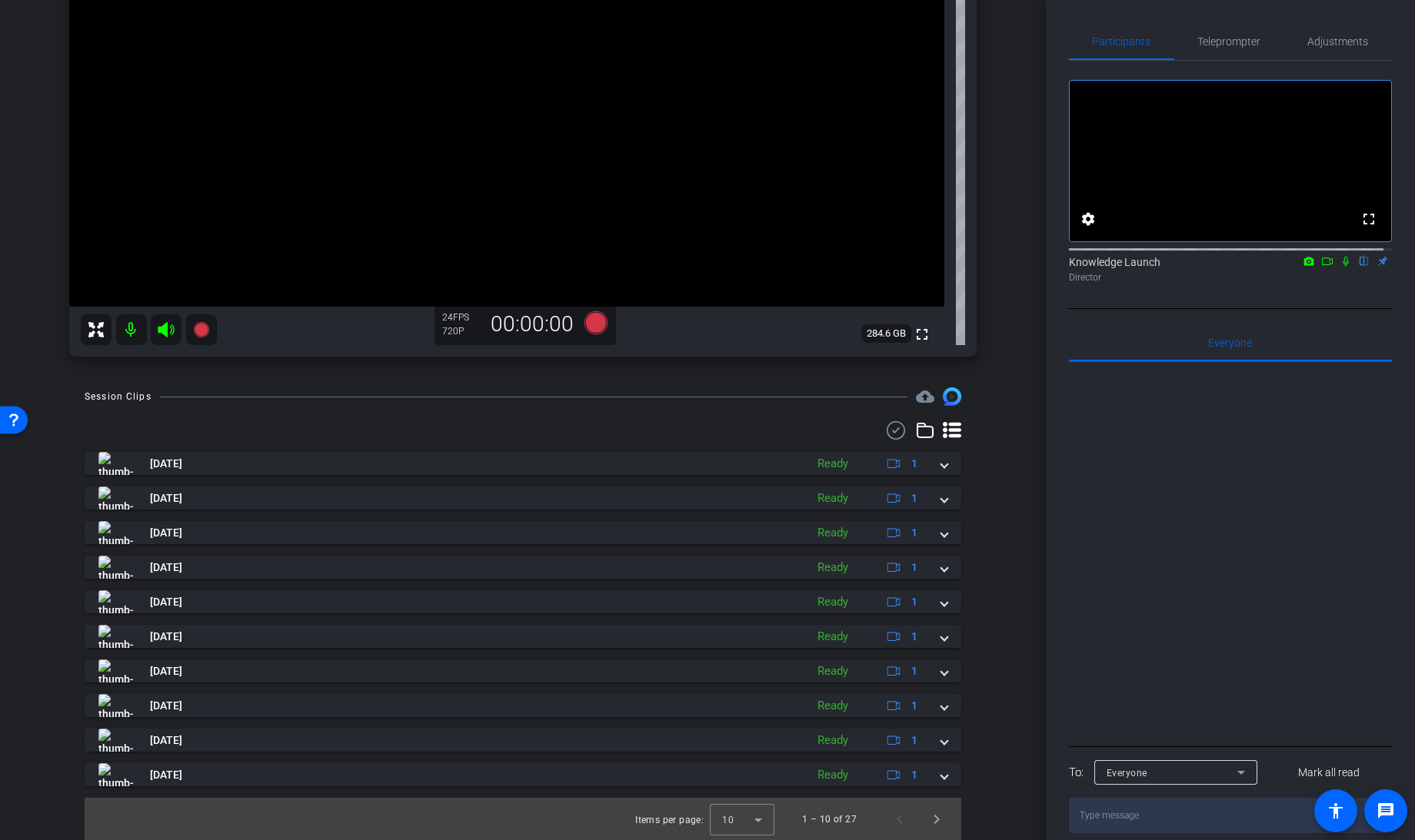
scroll to position [278, 0]
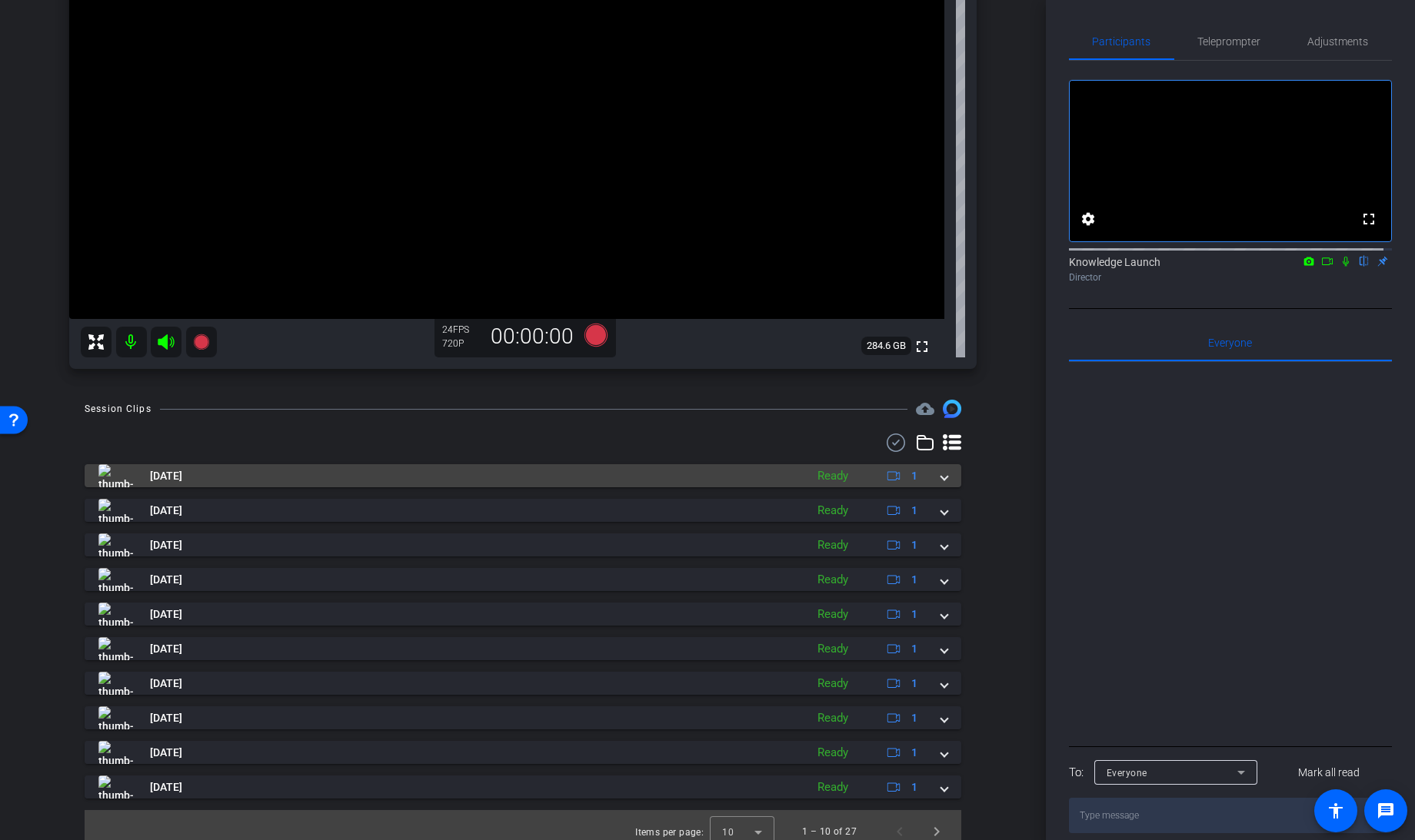
click at [939, 477] on mat-expansion-panel-header "[DATE] Ready 1" at bounding box center [522, 475] width 876 height 23
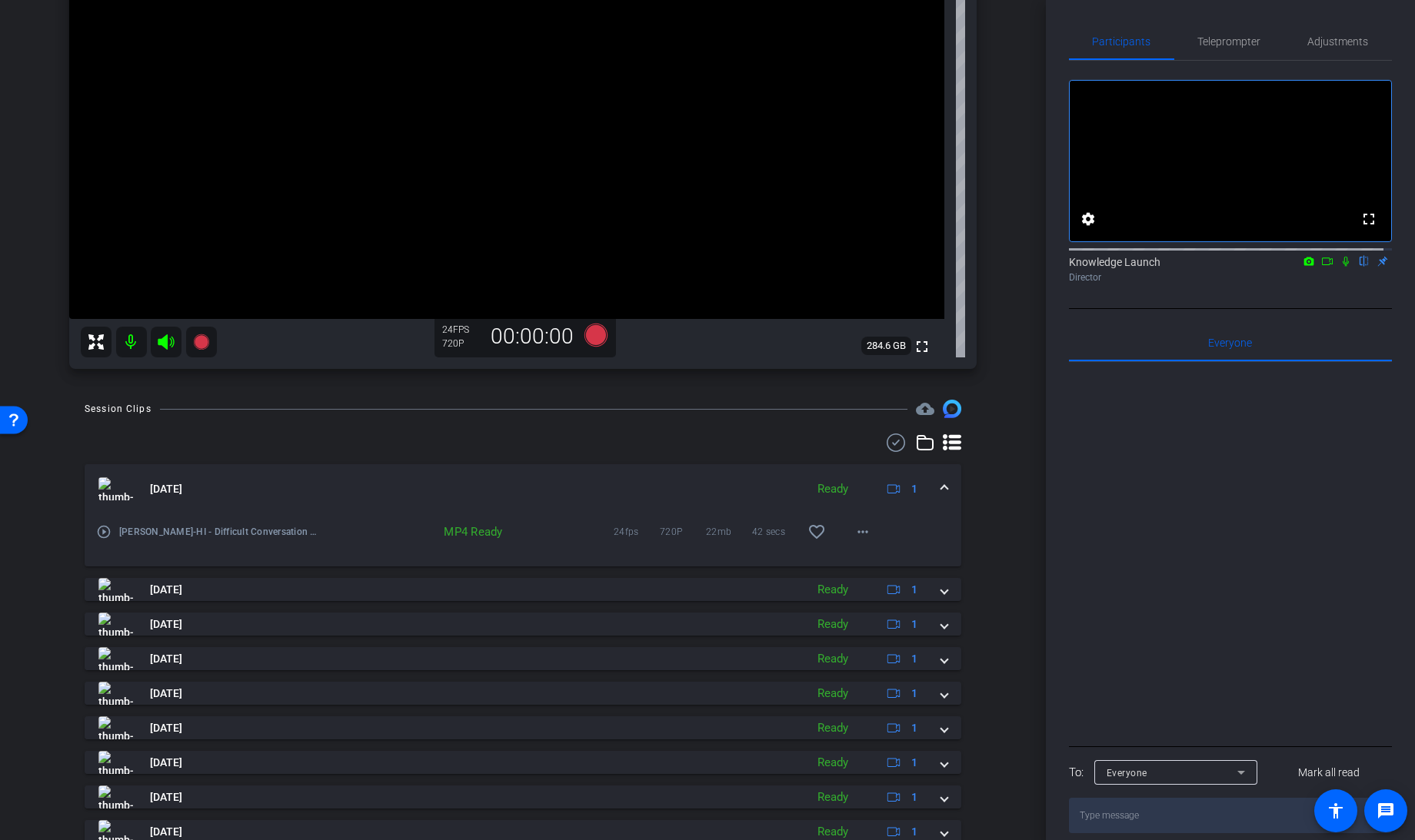
click at [939, 477] on mat-expansion-panel-header "[DATE] Ready 1" at bounding box center [522, 488] width 876 height 49
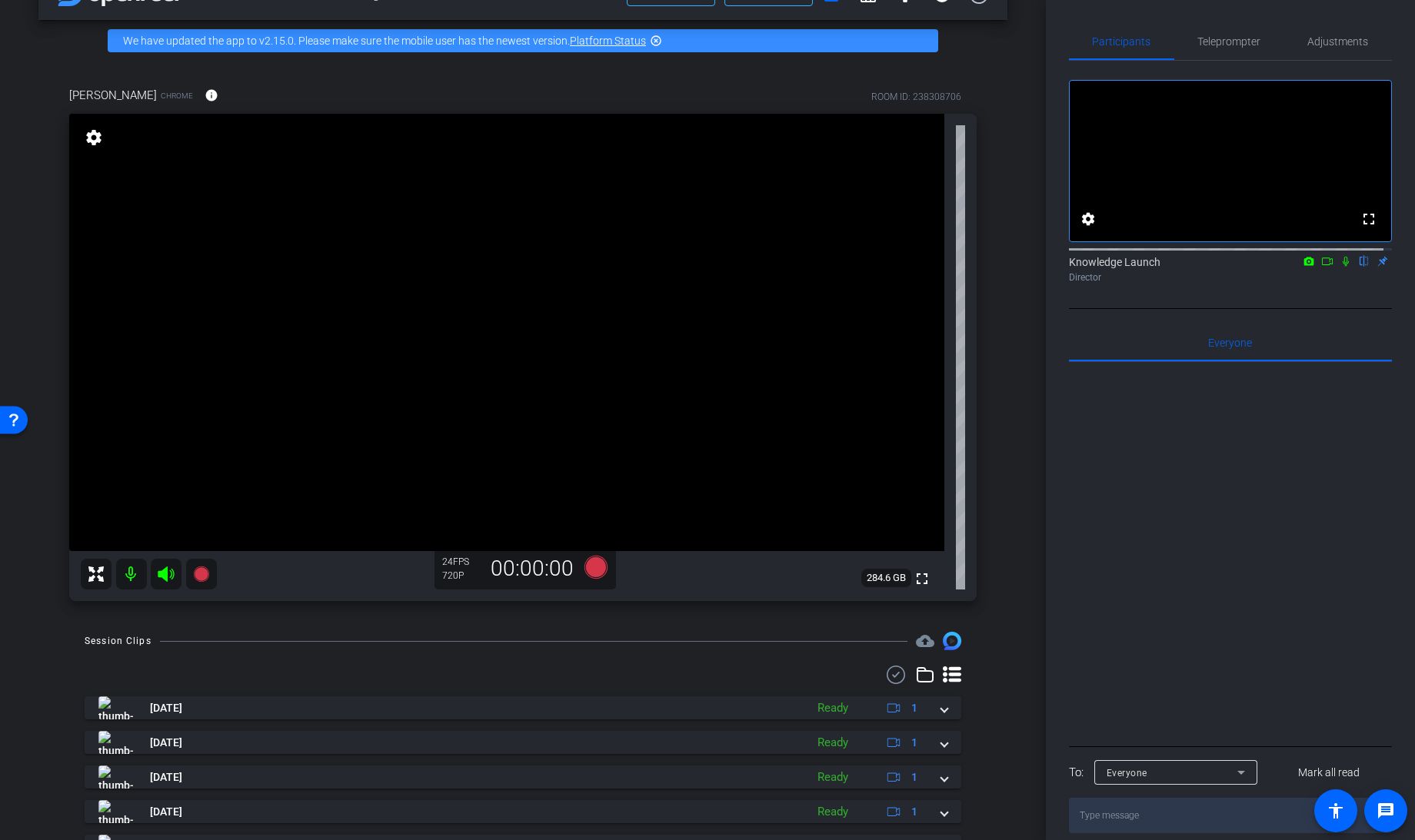
scroll to position [43, 0]
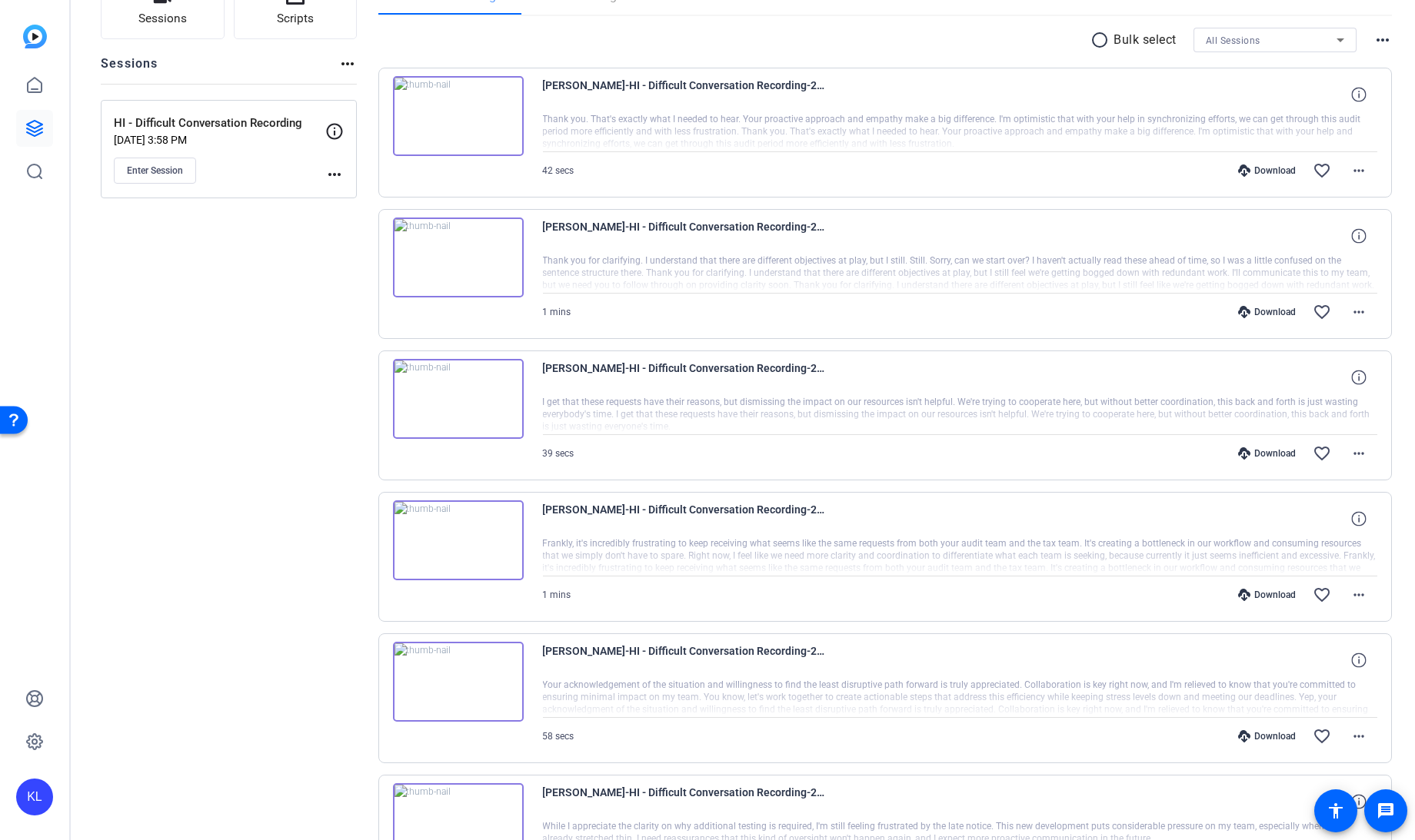
scroll to position [134, 0]
click at [1353, 597] on mat-icon "more_horiz" at bounding box center [1358, 595] width 19 height 19
click at [1295, 661] on span "Download MP4" at bounding box center [1311, 662] width 93 height 19
click at [1353, 448] on mat-icon "more_horiz" at bounding box center [1358, 454] width 19 height 19
click at [1310, 517] on span "Download MP4" at bounding box center [1311, 521] width 93 height 19
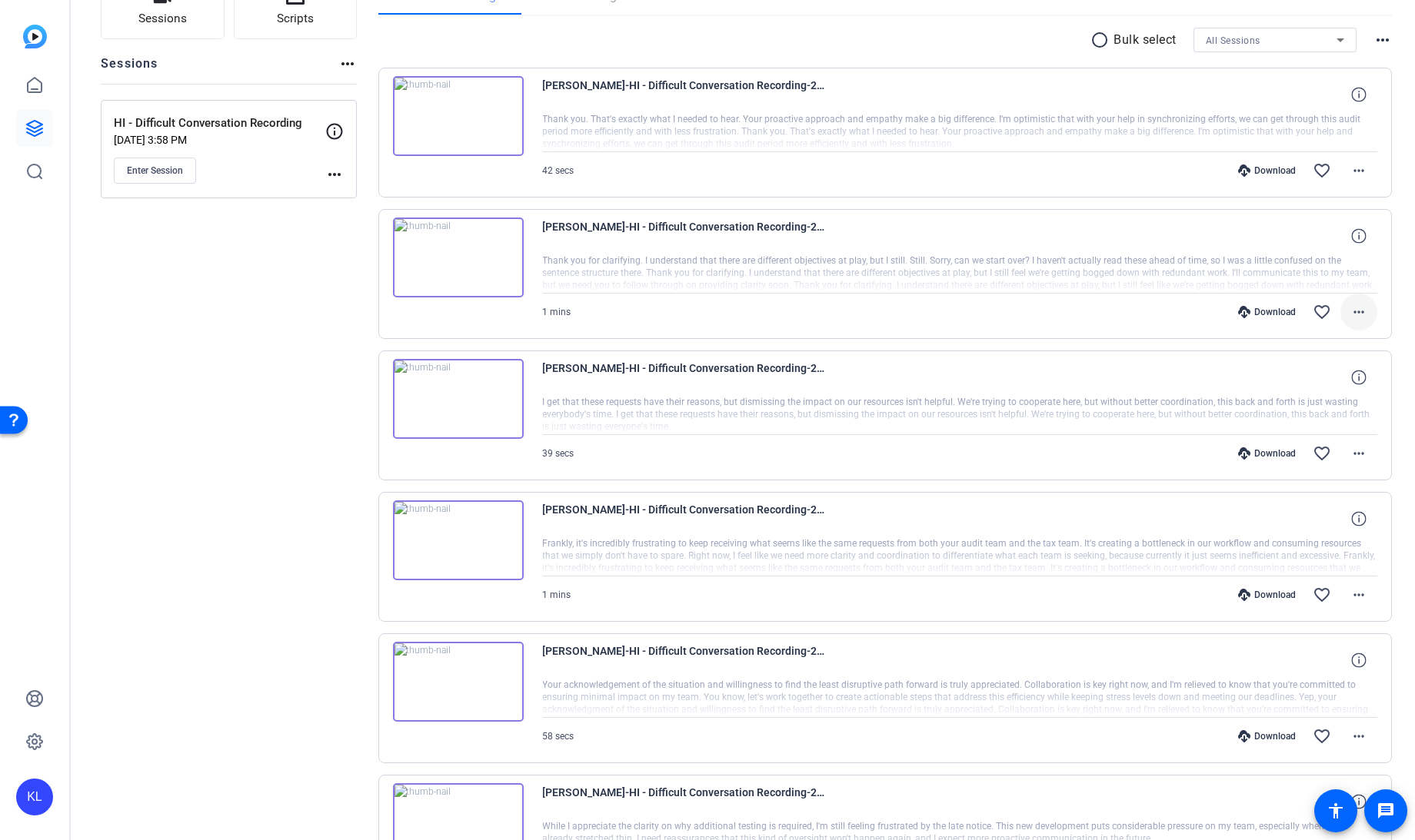
click at [1349, 312] on mat-icon "more_horiz" at bounding box center [1358, 313] width 19 height 19
click at [1303, 380] on span "Download MP4" at bounding box center [1311, 381] width 93 height 19
click at [1354, 165] on mat-icon "more_horiz" at bounding box center [1358, 170] width 19 height 19
click at [1303, 238] on span "Download MP4" at bounding box center [1311, 240] width 93 height 19
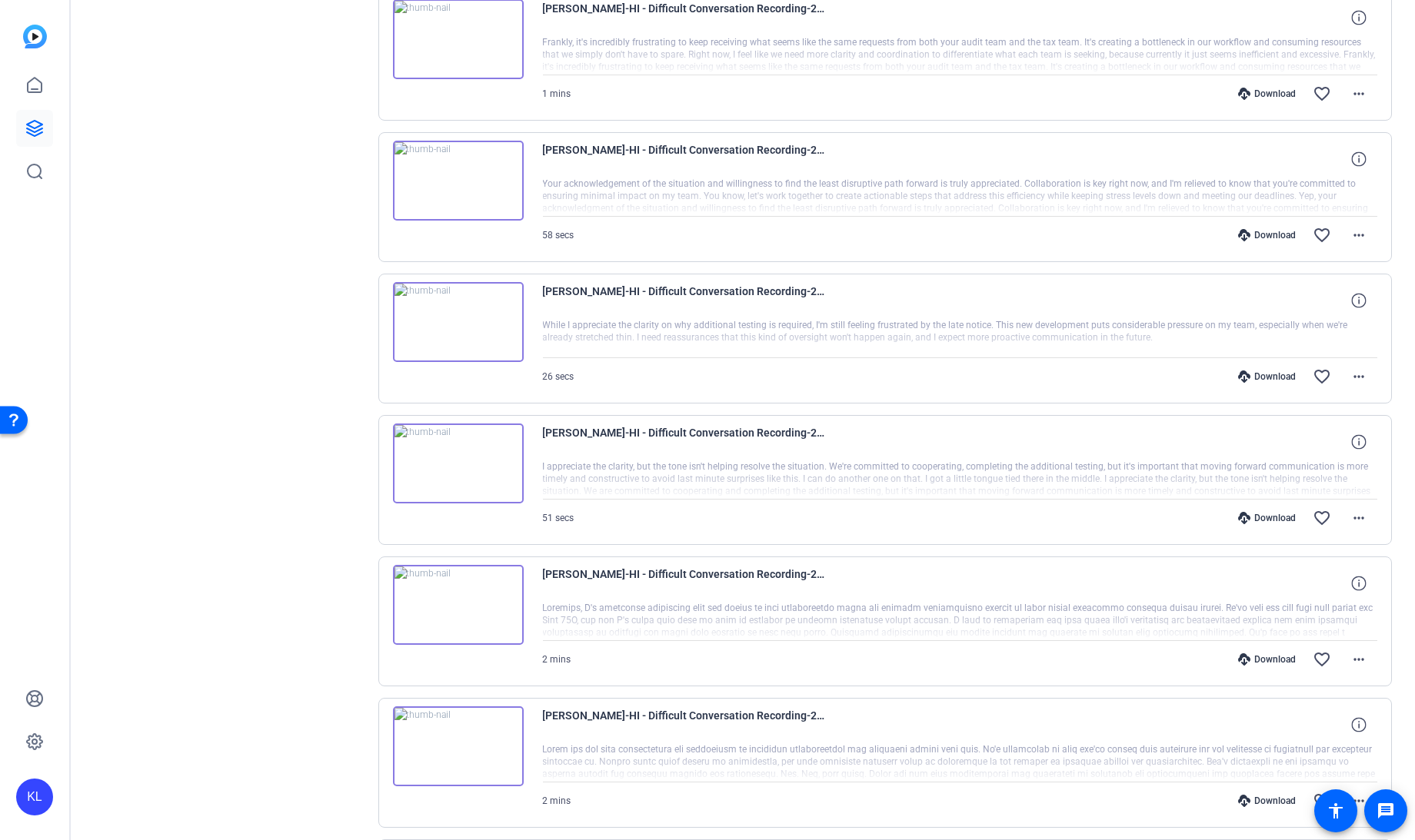
scroll to position [641, 0]
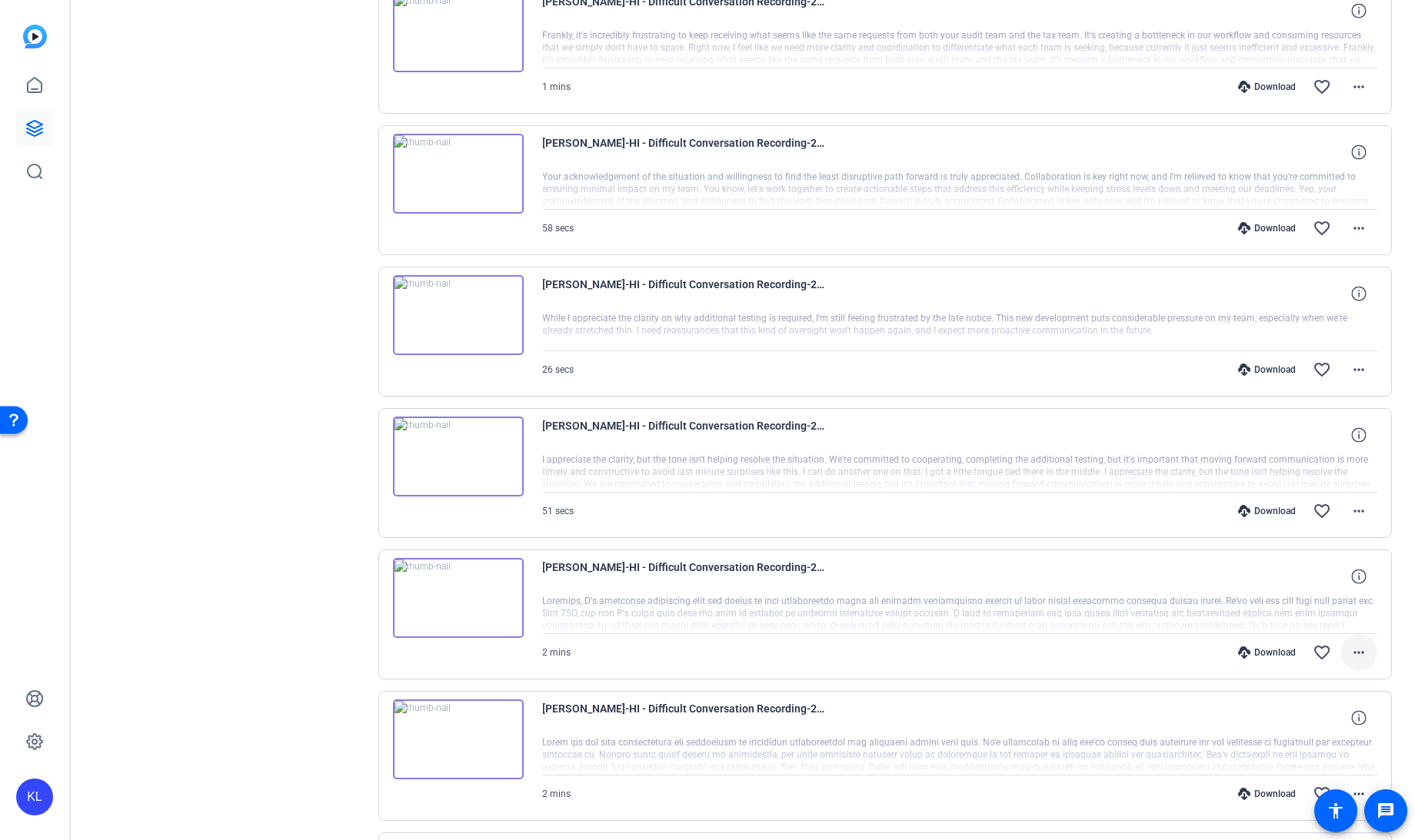
click at [1349, 644] on mat-icon "more_horiz" at bounding box center [1358, 652] width 19 height 19
click at [1293, 497] on span "Download MP4" at bounding box center [1311, 500] width 93 height 19
click at [1354, 494] on span at bounding box center [1358, 510] width 37 height 37
click at [1308, 574] on span "Download MP4" at bounding box center [1311, 576] width 93 height 19
click at [1349, 366] on mat-icon "more_horiz" at bounding box center [1358, 370] width 19 height 19
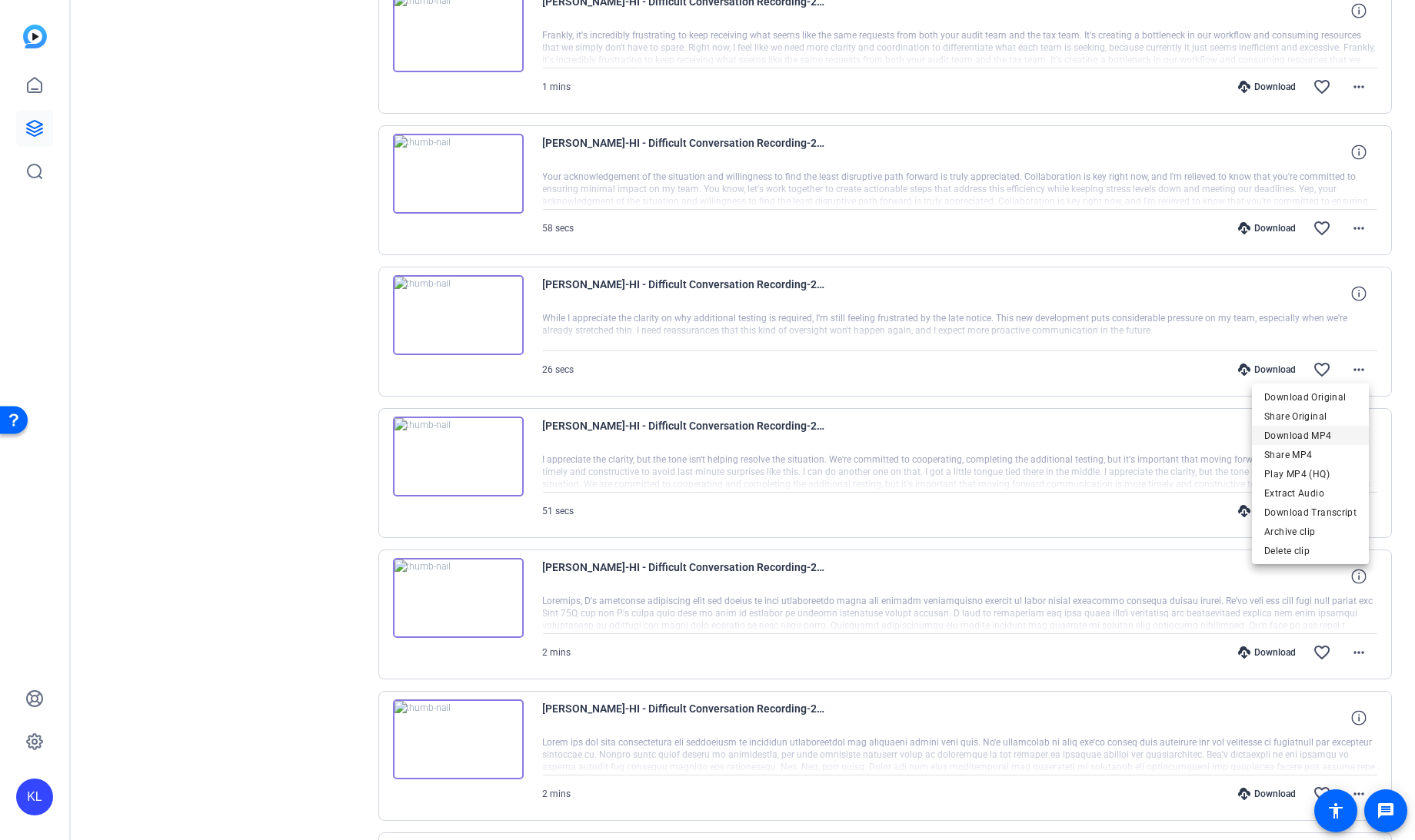
click at [1292, 431] on span "Download MP4" at bounding box center [1311, 436] width 93 height 19
click at [1369, 227] on div "Alex Vaughn-HI - Difficult Conversation Recording-2025-08-27-15-09-48-747-0 You…" at bounding box center [886, 190] width 1014 height 130
click at [1349, 229] on mat-icon "more_horiz" at bounding box center [1358, 229] width 19 height 19
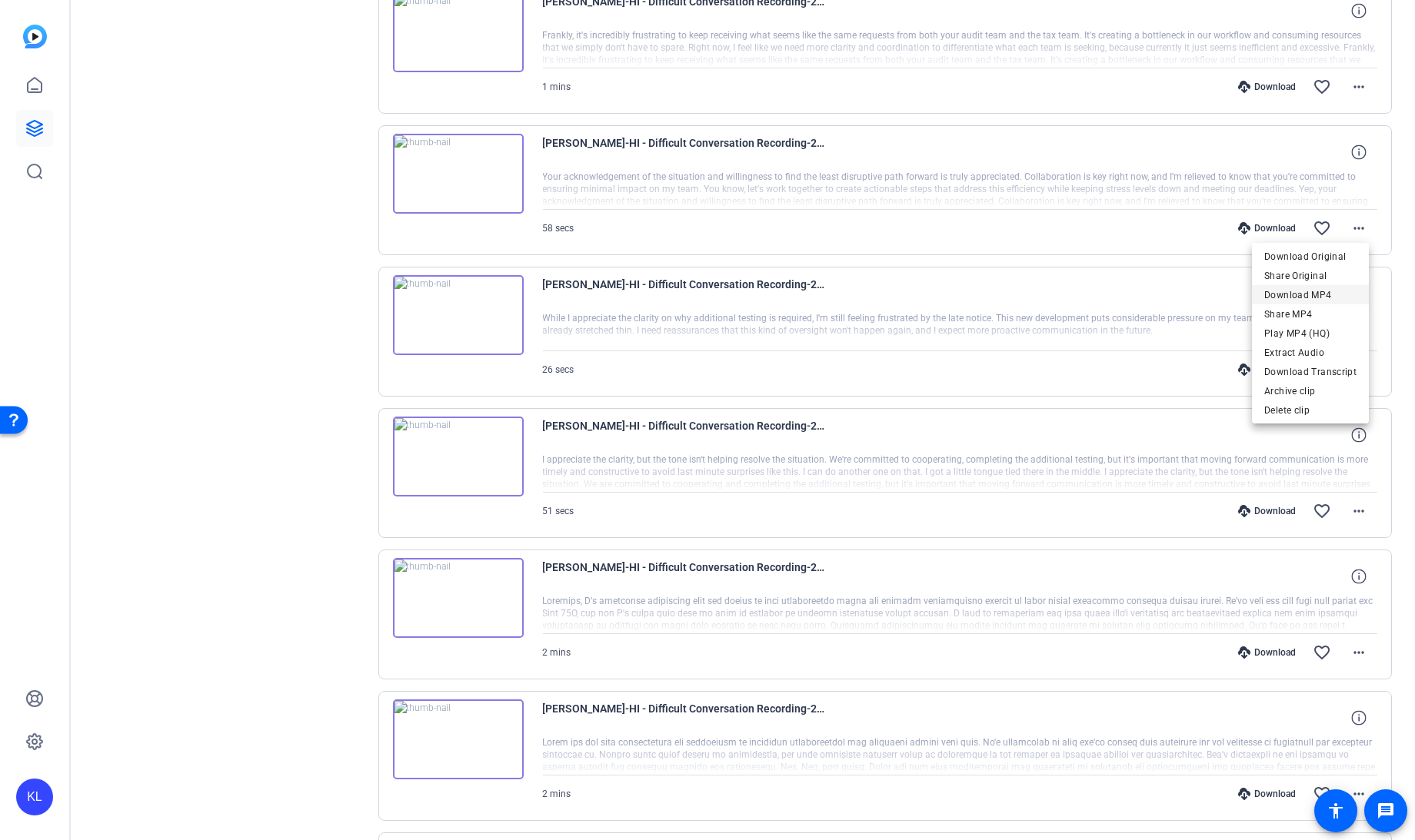
click at [1316, 289] on span "Download MP4" at bounding box center [1311, 295] width 93 height 19
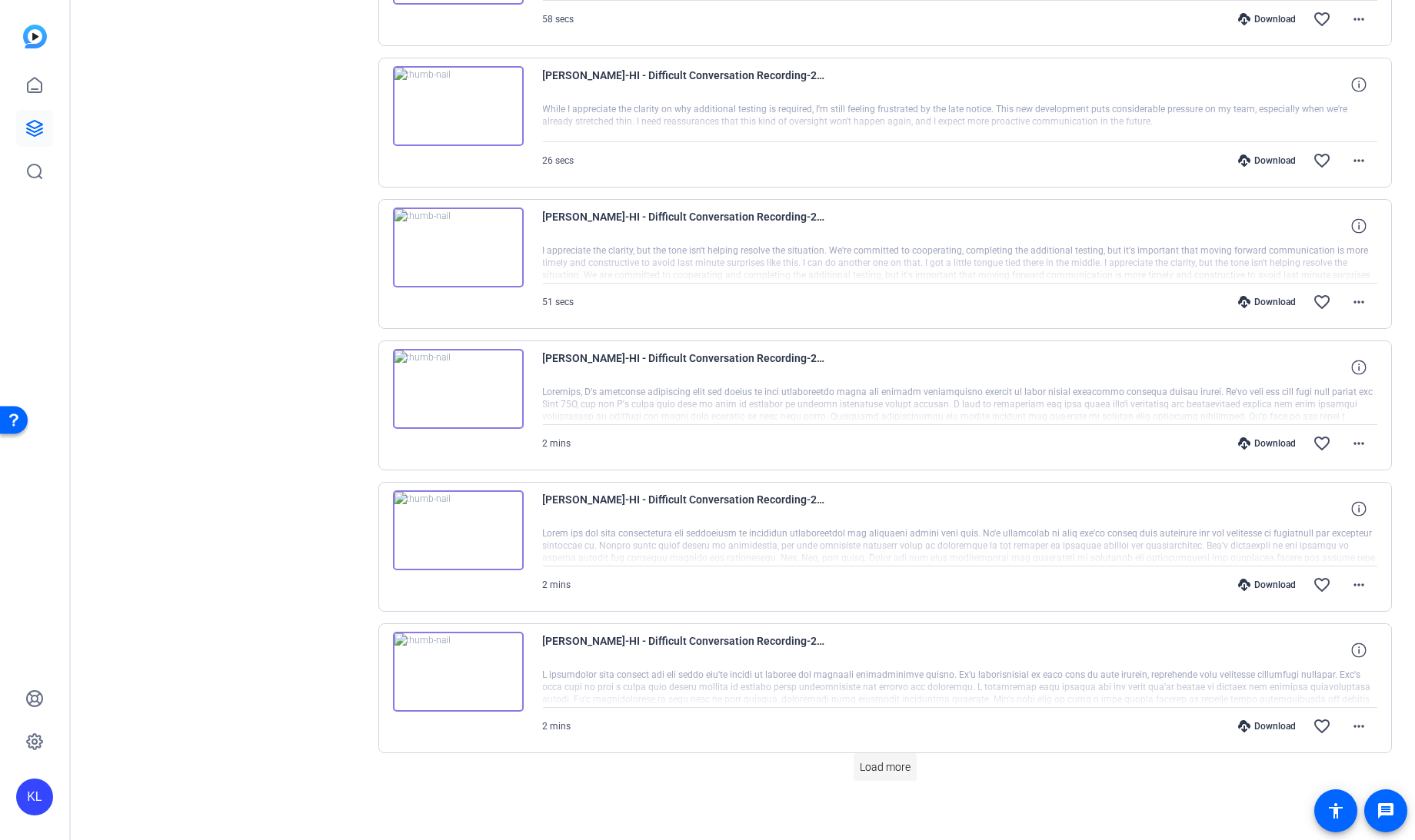
click at [869, 760] on span "Load more" at bounding box center [884, 767] width 51 height 16
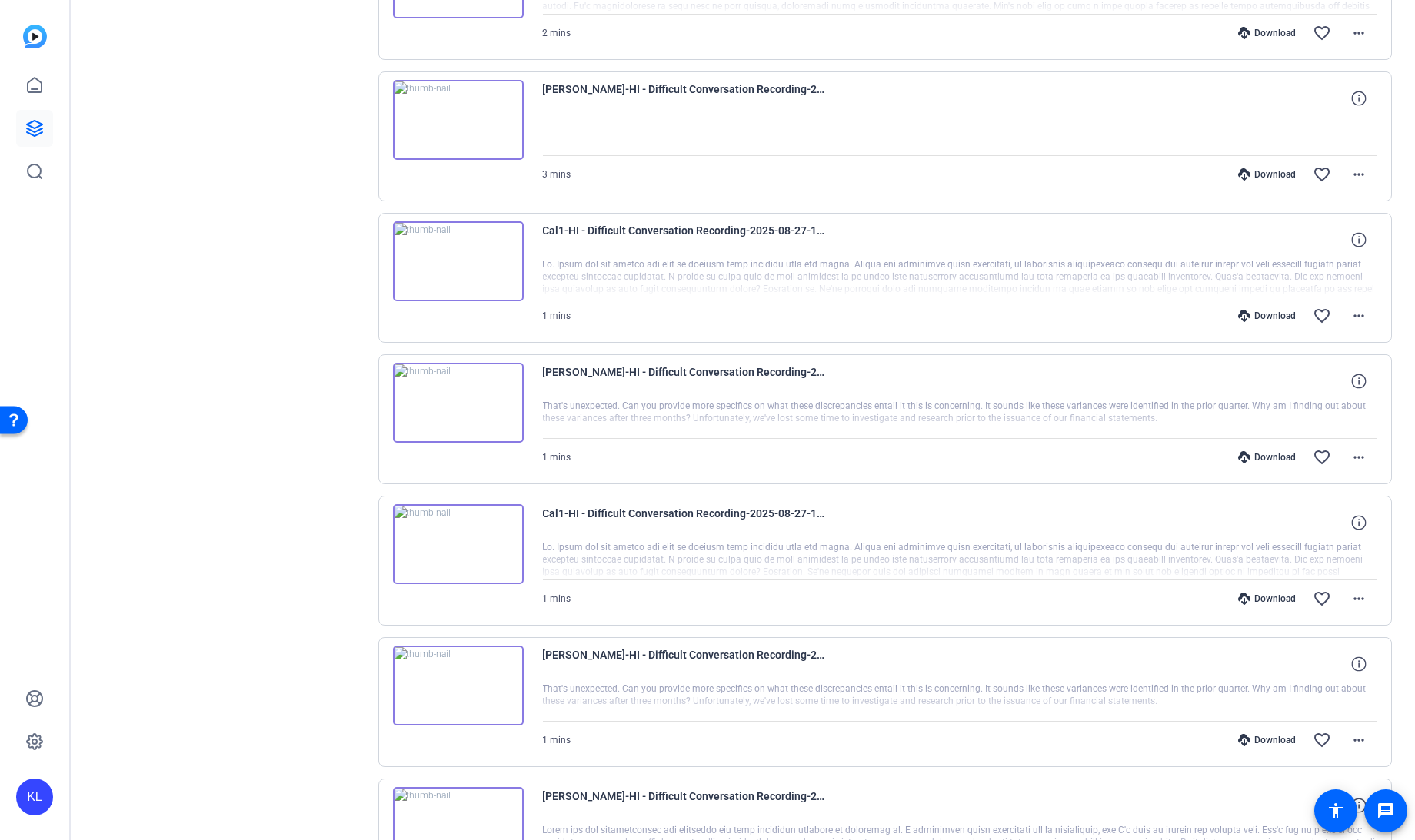
scroll to position [1546, 0]
click at [1349, 450] on mat-icon "more_horiz" at bounding box center [1358, 456] width 19 height 19
click at [1300, 521] on span "Download MP4" at bounding box center [1311, 517] width 93 height 19
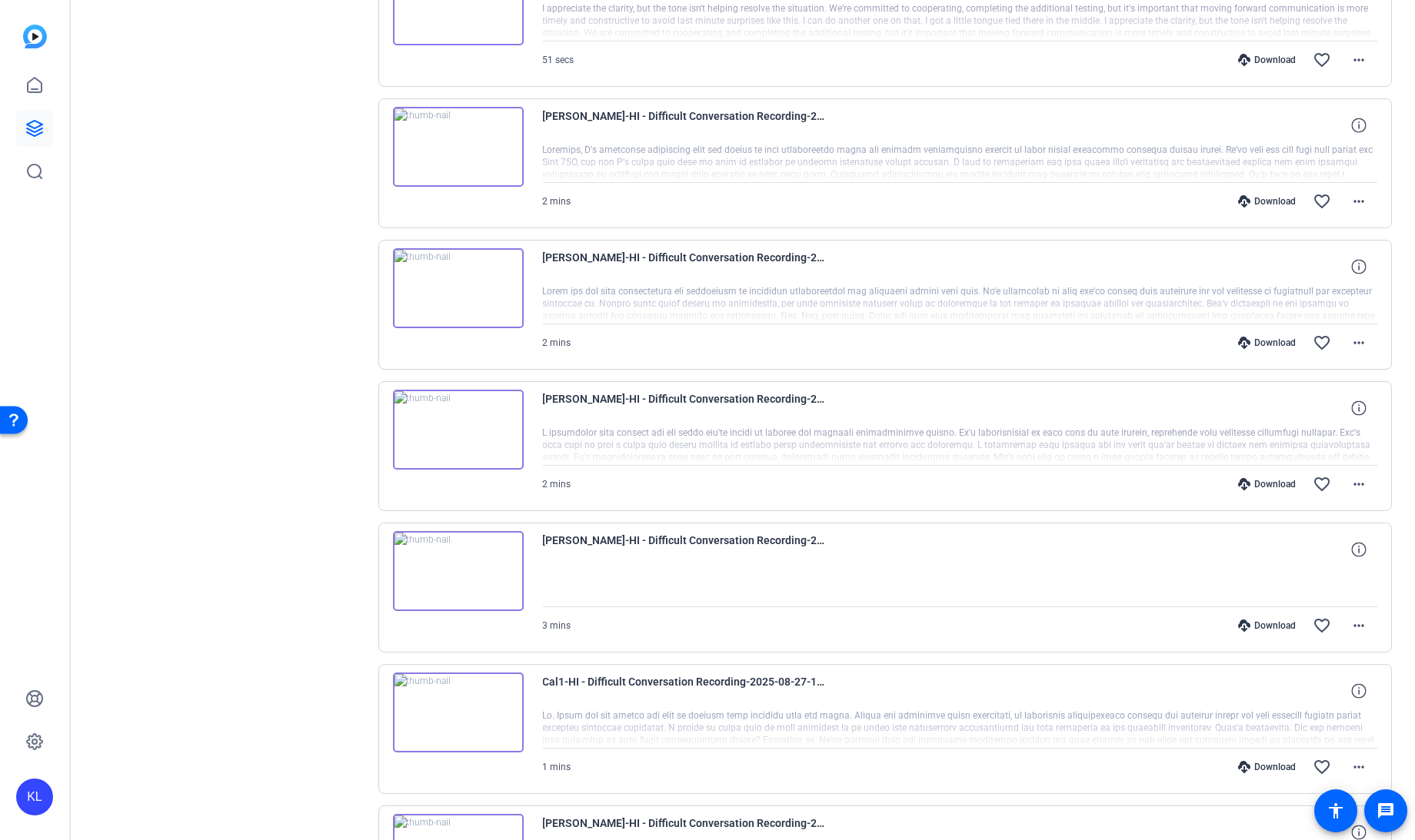
scroll to position [1094, 0]
click at [1358, 617] on mat-icon "more_horiz" at bounding box center [1358, 624] width 19 height 19
click at [1300, 685] on span "Download MP4" at bounding box center [1299, 688] width 112 height 19
click at [1351, 474] on mat-icon "more_horiz" at bounding box center [1358, 483] width 19 height 19
click at [1289, 545] on span "Download MP4" at bounding box center [1311, 546] width 93 height 19
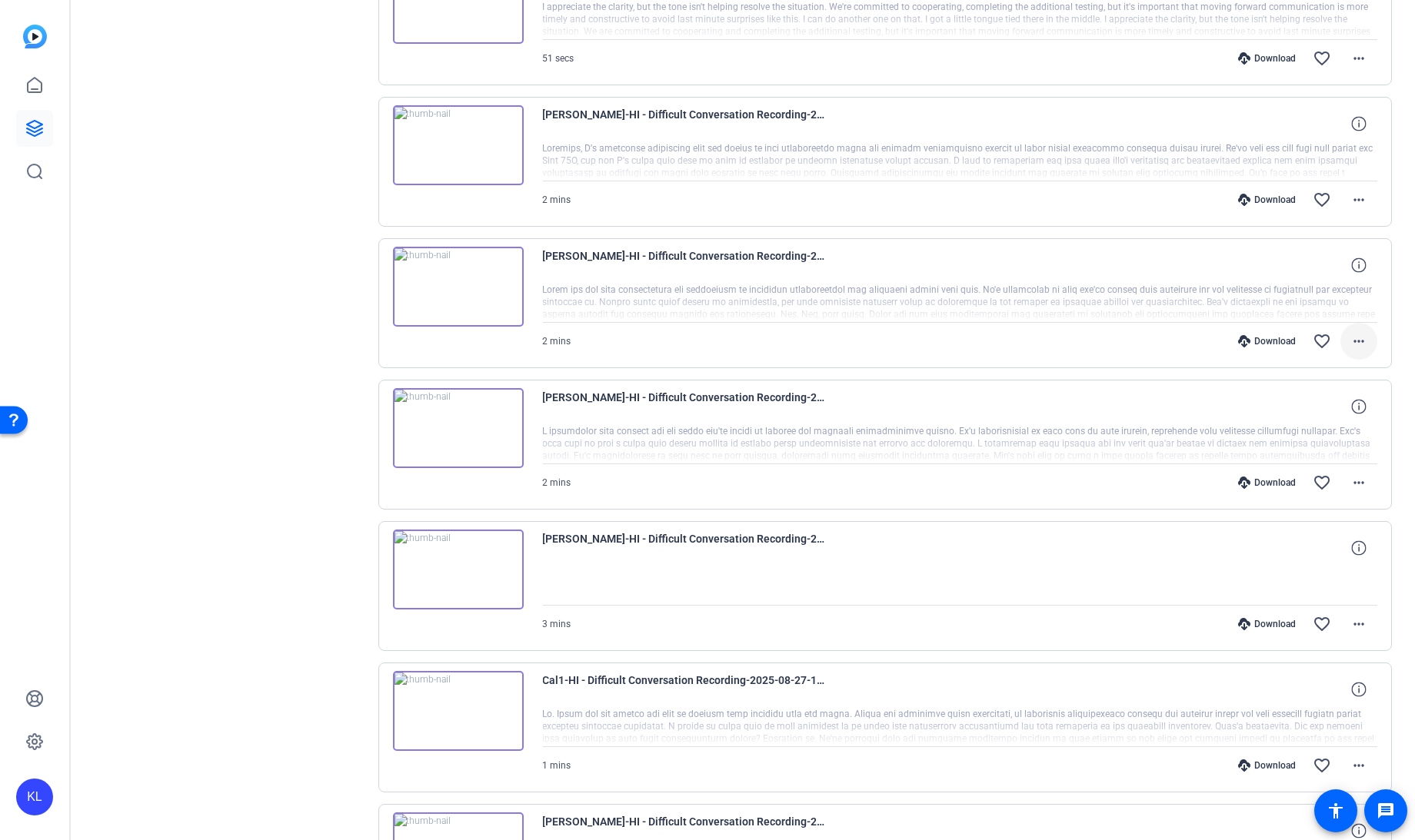
click at [1353, 333] on mat-icon "more_horiz" at bounding box center [1358, 342] width 19 height 19
click at [1307, 406] on span "Download MP4" at bounding box center [1311, 405] width 93 height 19
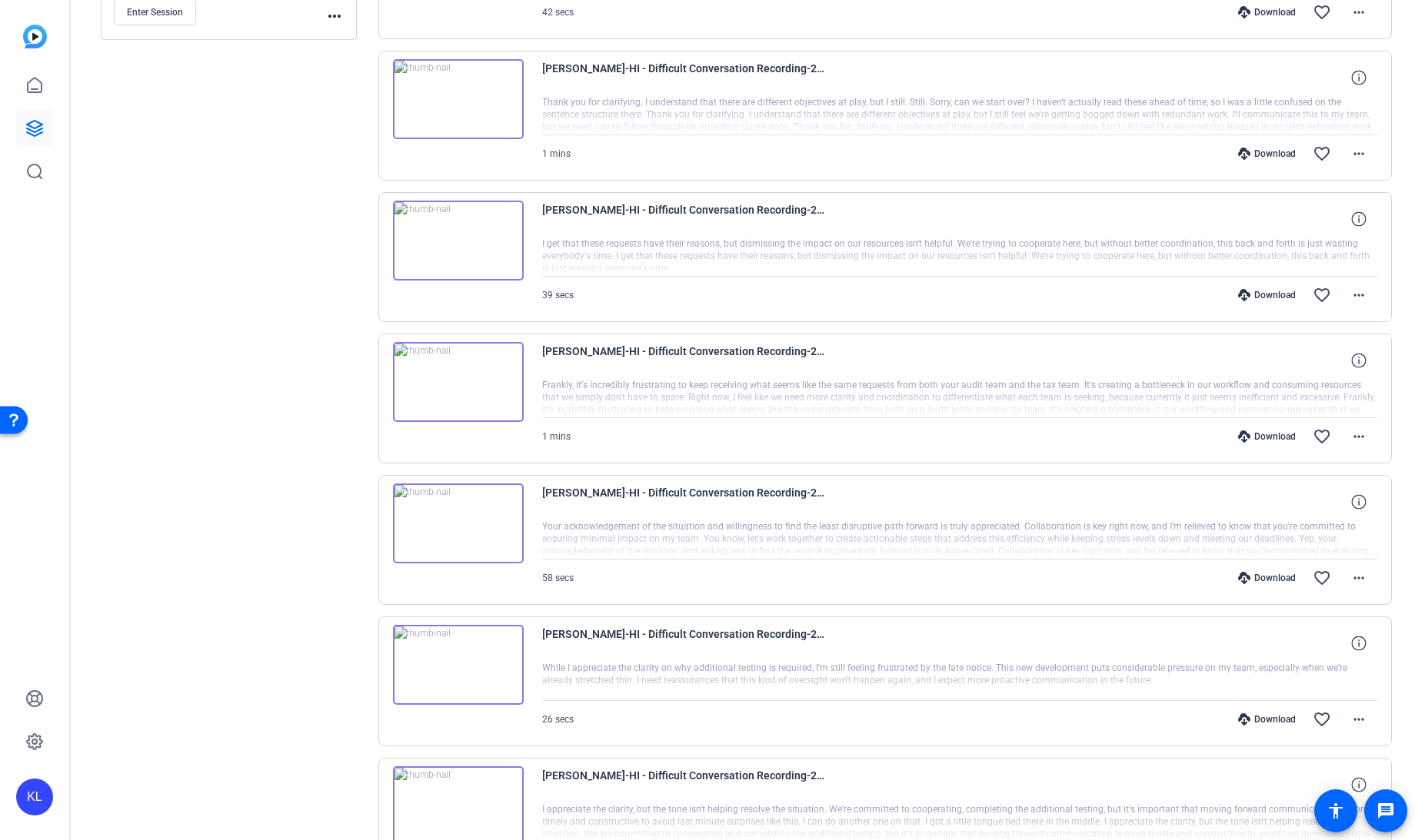
scroll to position [0, 0]
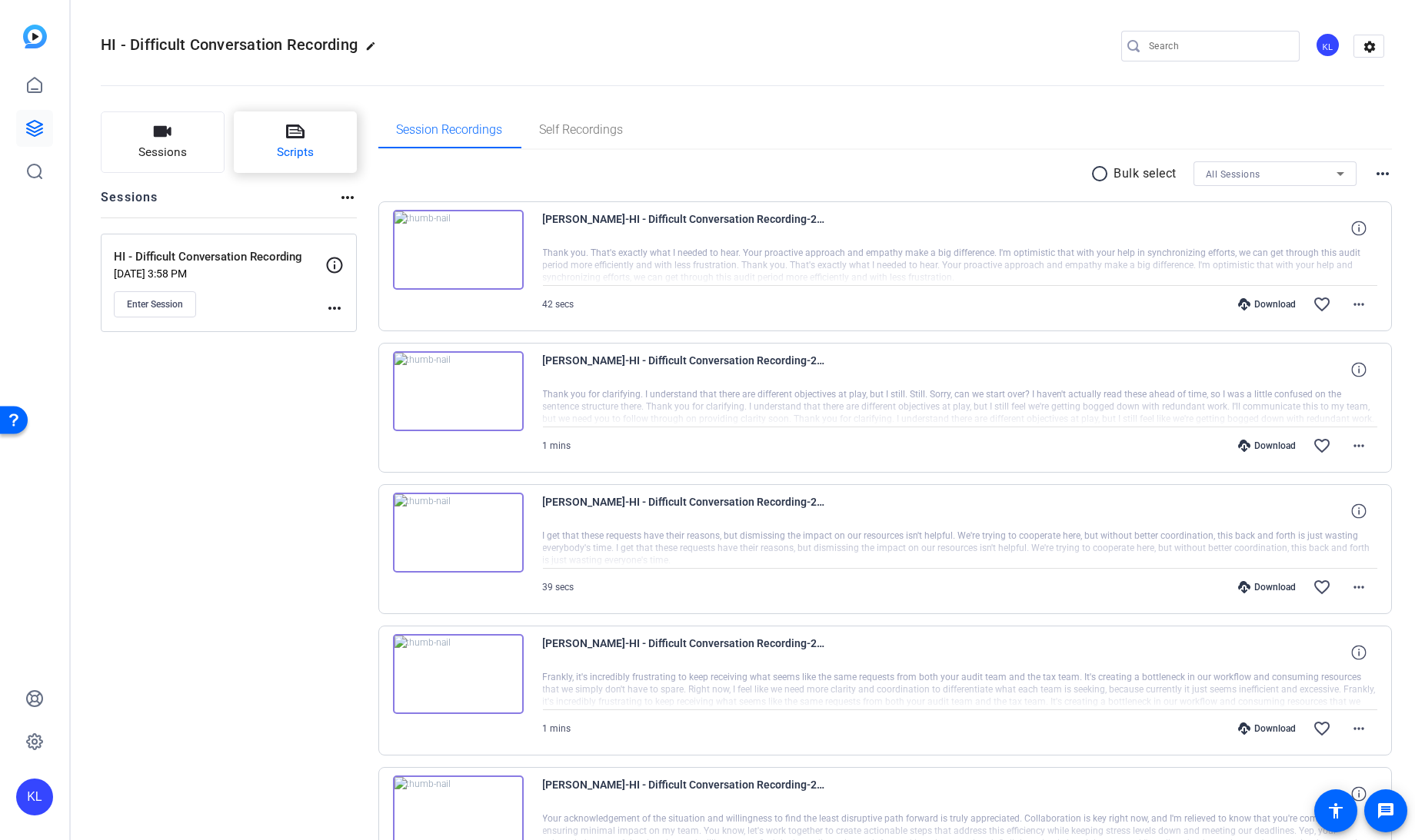
click at [319, 139] on button "Scripts" at bounding box center [296, 142] width 124 height 62
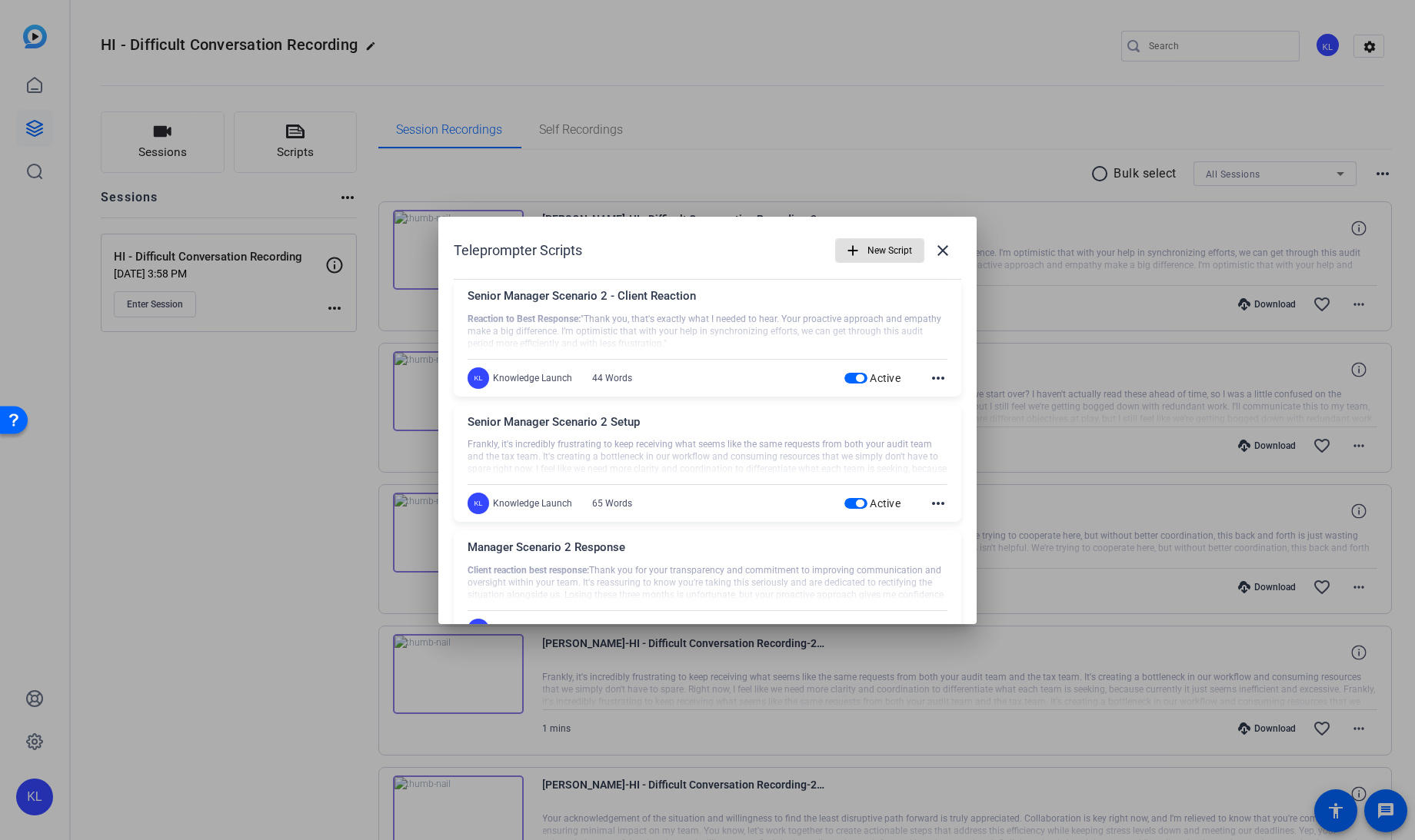
click at [875, 249] on span "New Script" at bounding box center [889, 251] width 45 height 29
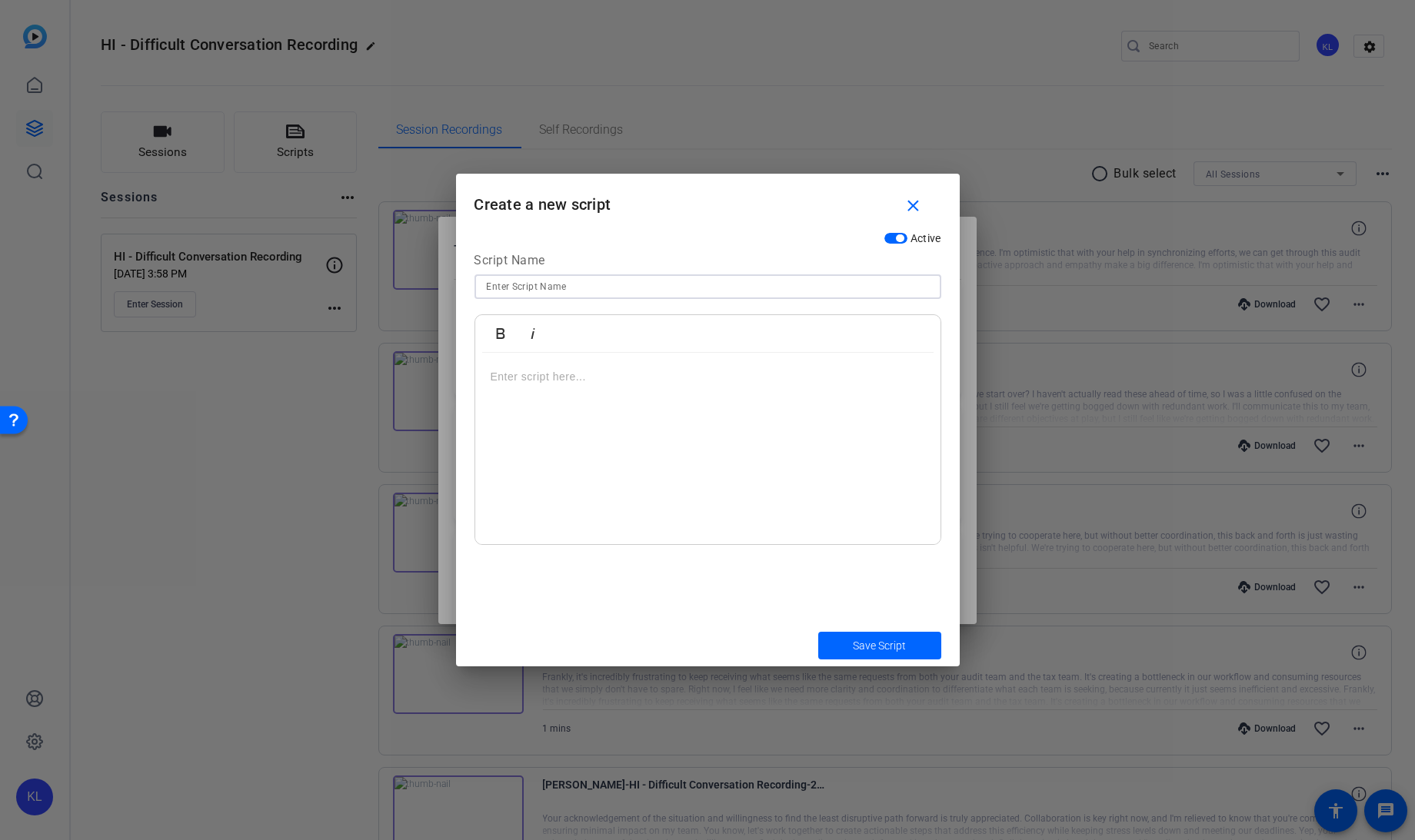
click at [828, 289] on input at bounding box center [708, 287] width 442 height 19
type input "Partner Scenario 1 Setup"
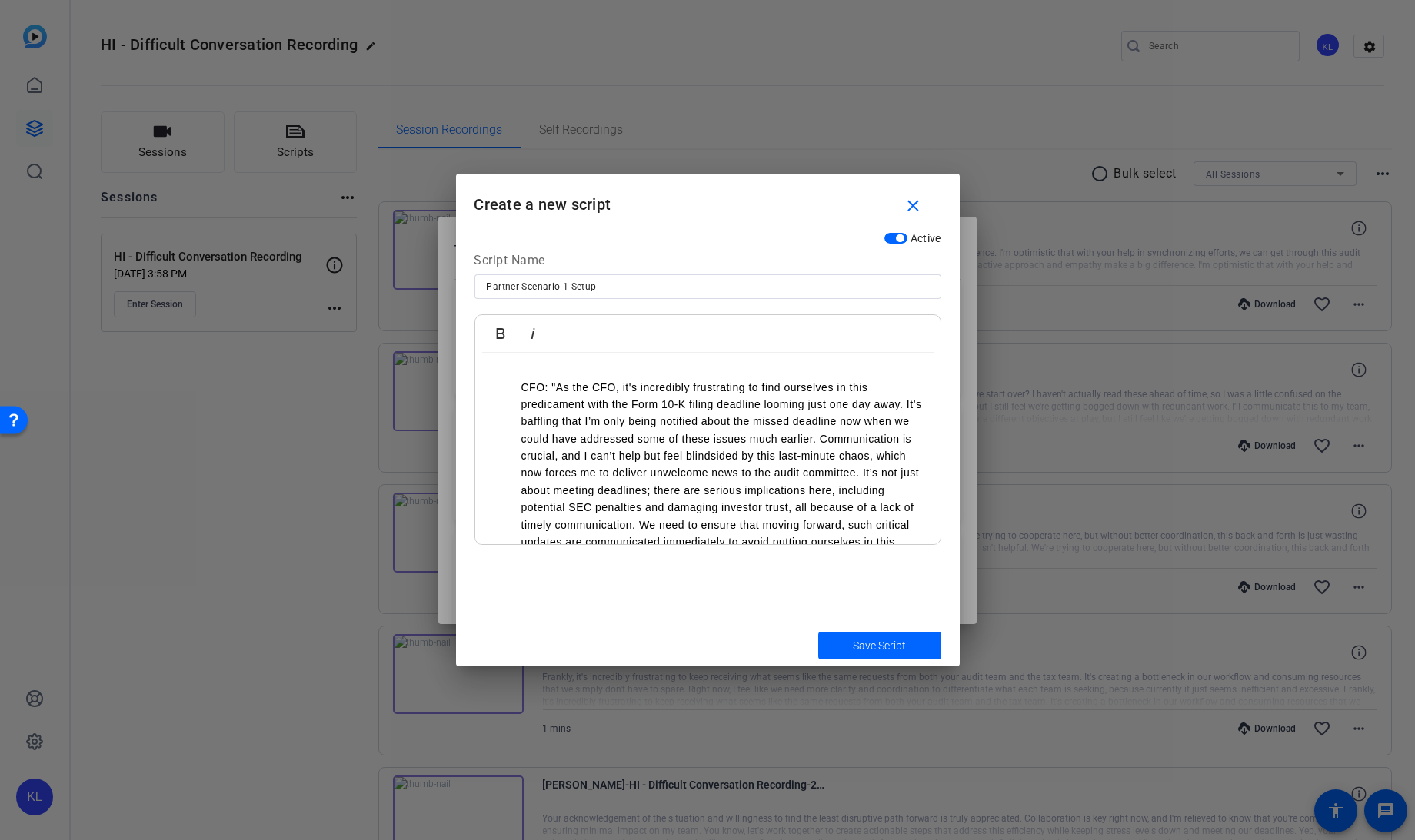
scroll to position [24, 0]
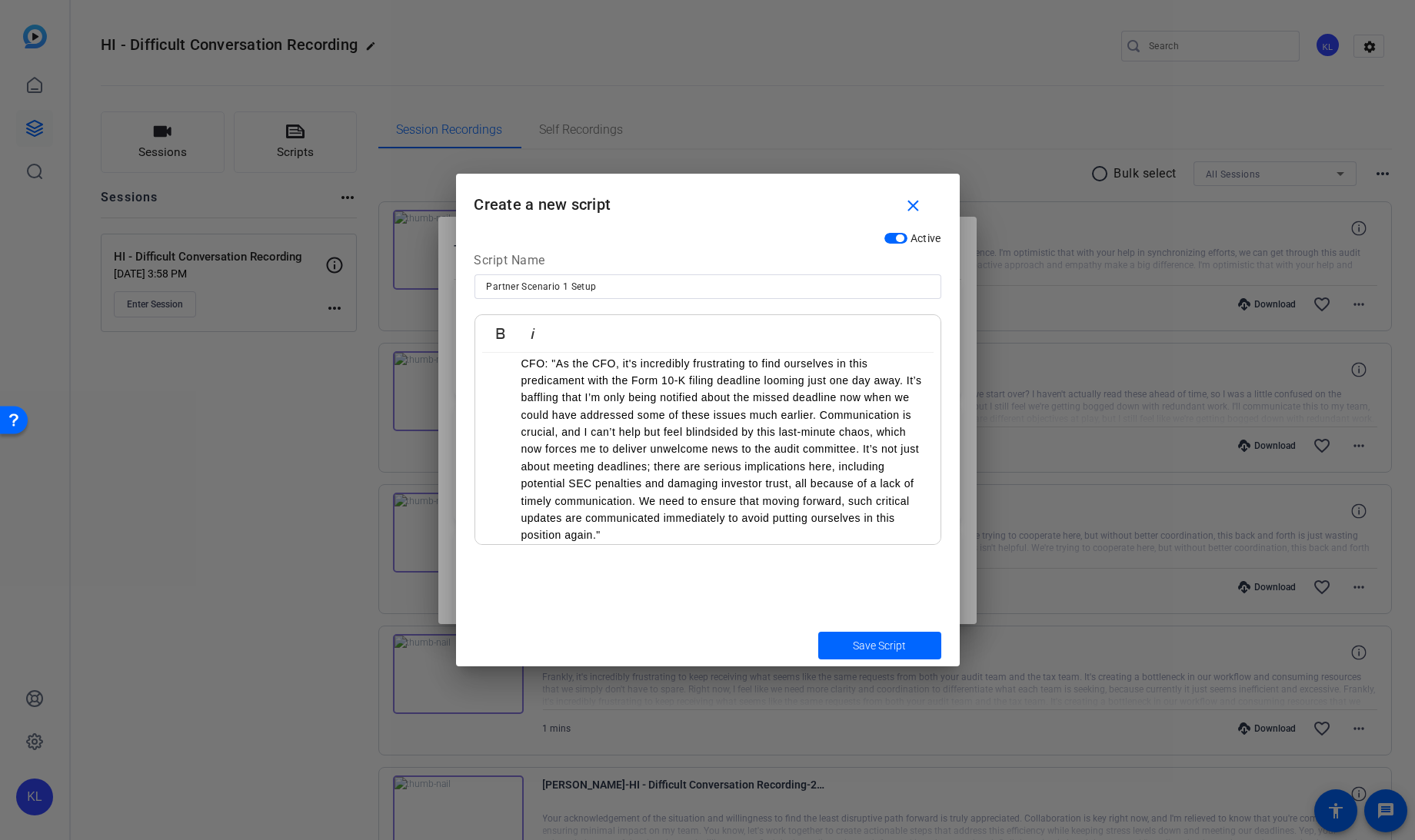
click at [519, 369] on ul "CFO: "As the CFO, it's incredibly frustrating to find ourselves in this predica…" at bounding box center [708, 450] width 434 height 189
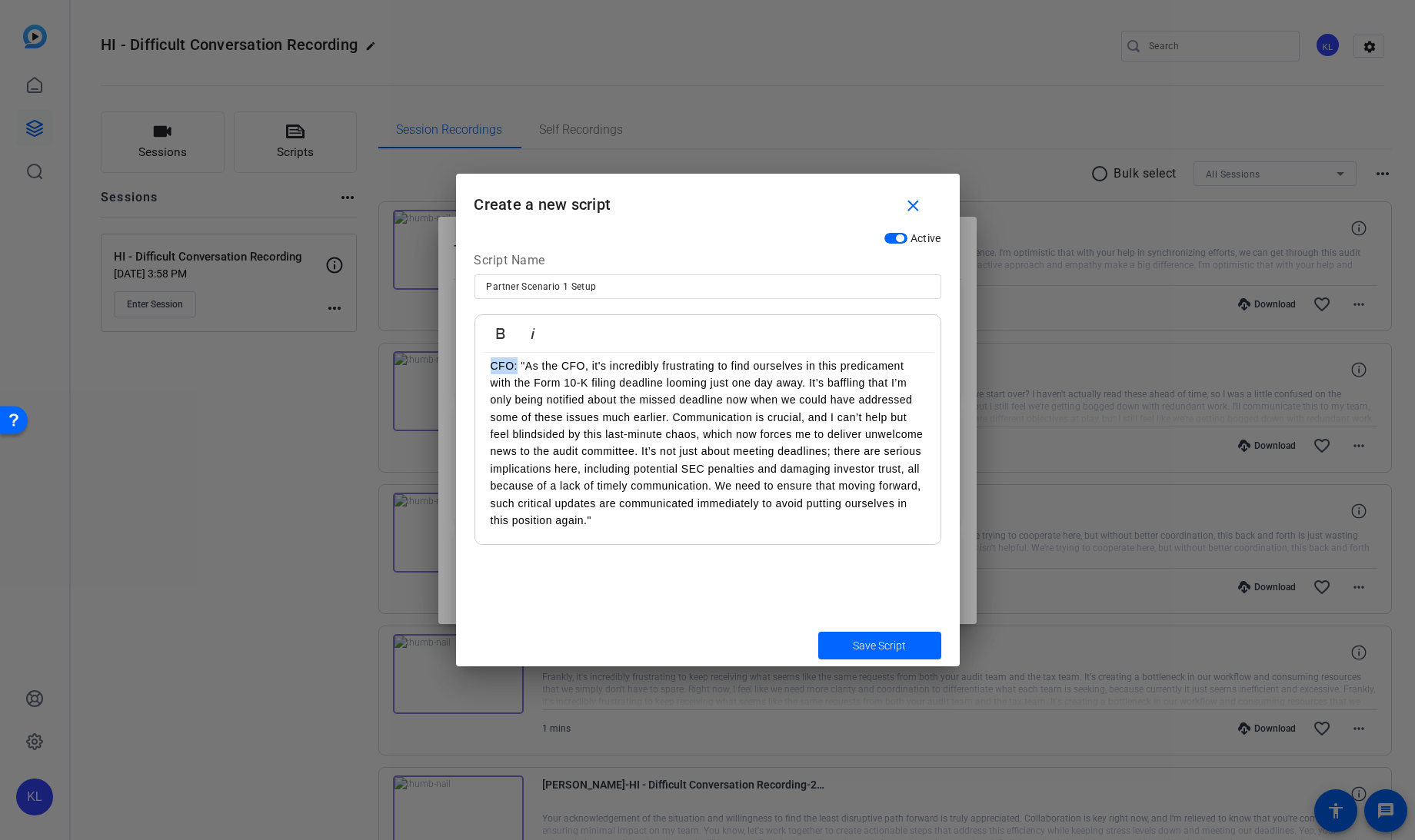
drag, startPoint x: 516, startPoint y: 365, endPoint x: 461, endPoint y: 366, distance: 55.0
click at [461, 366] on div "Active Script Name Partner Scenario 1 Setup Bold Italic CFO: "As the CFO, it's …" at bounding box center [708, 424] width 504 height 400
click at [504, 326] on icon "button" at bounding box center [501, 334] width 19 height 19
click at [881, 642] on span "Save Script" at bounding box center [879, 646] width 53 height 16
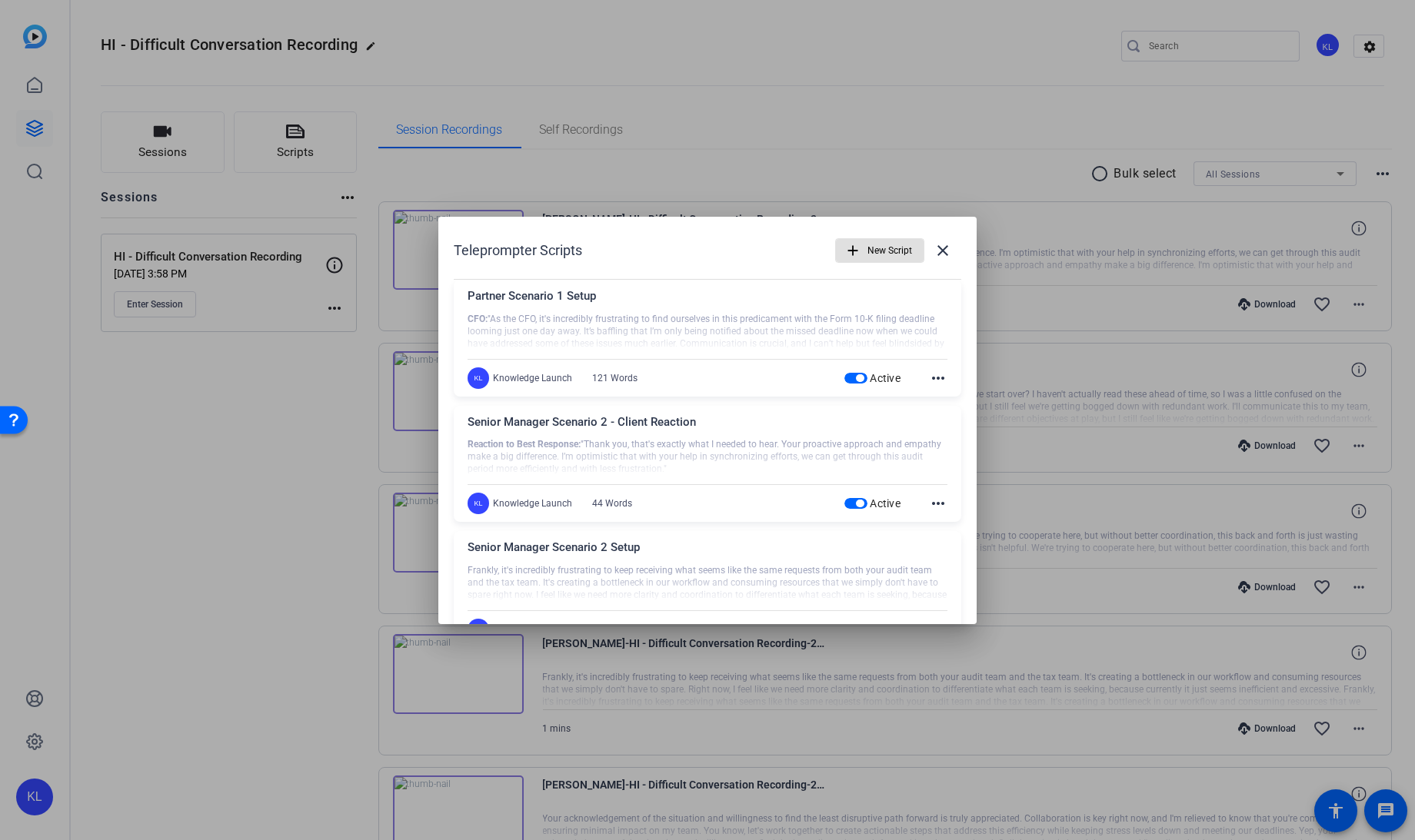
click at [867, 247] on span "New Script" at bounding box center [889, 251] width 45 height 29
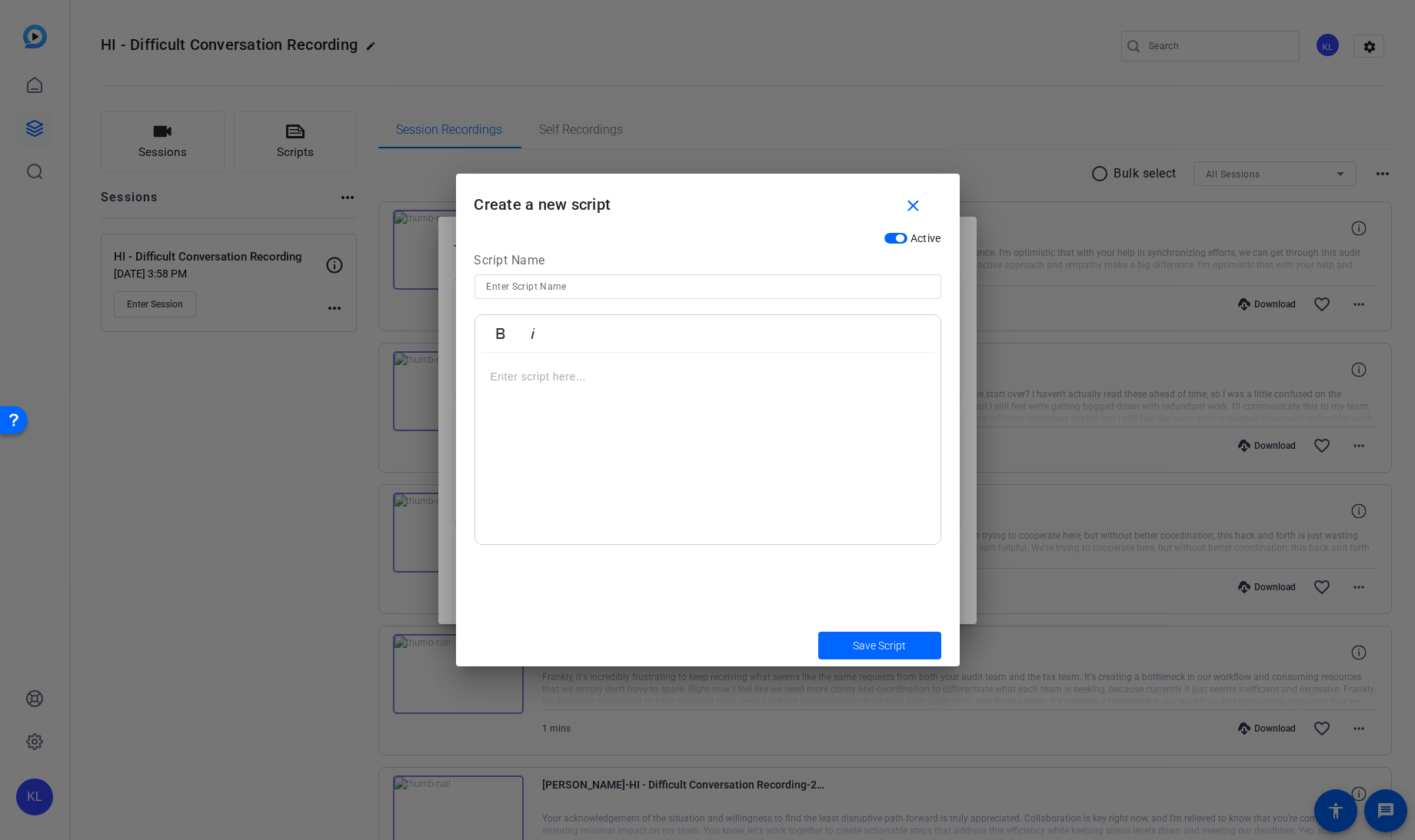
click at [590, 280] on input at bounding box center [708, 287] width 442 height 19
type input "Partner Scenario 1 - Response"
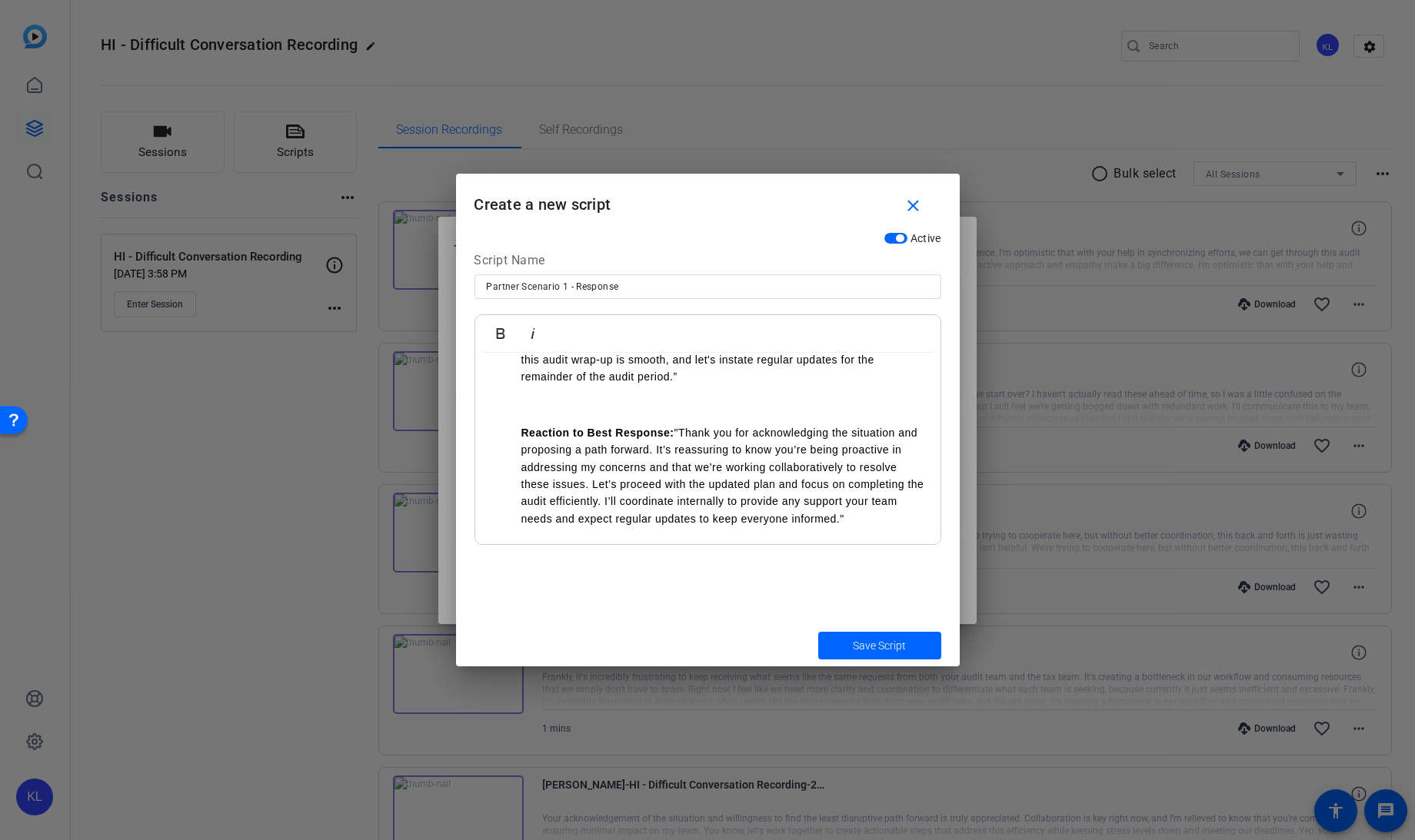
scroll to position [0, 0]
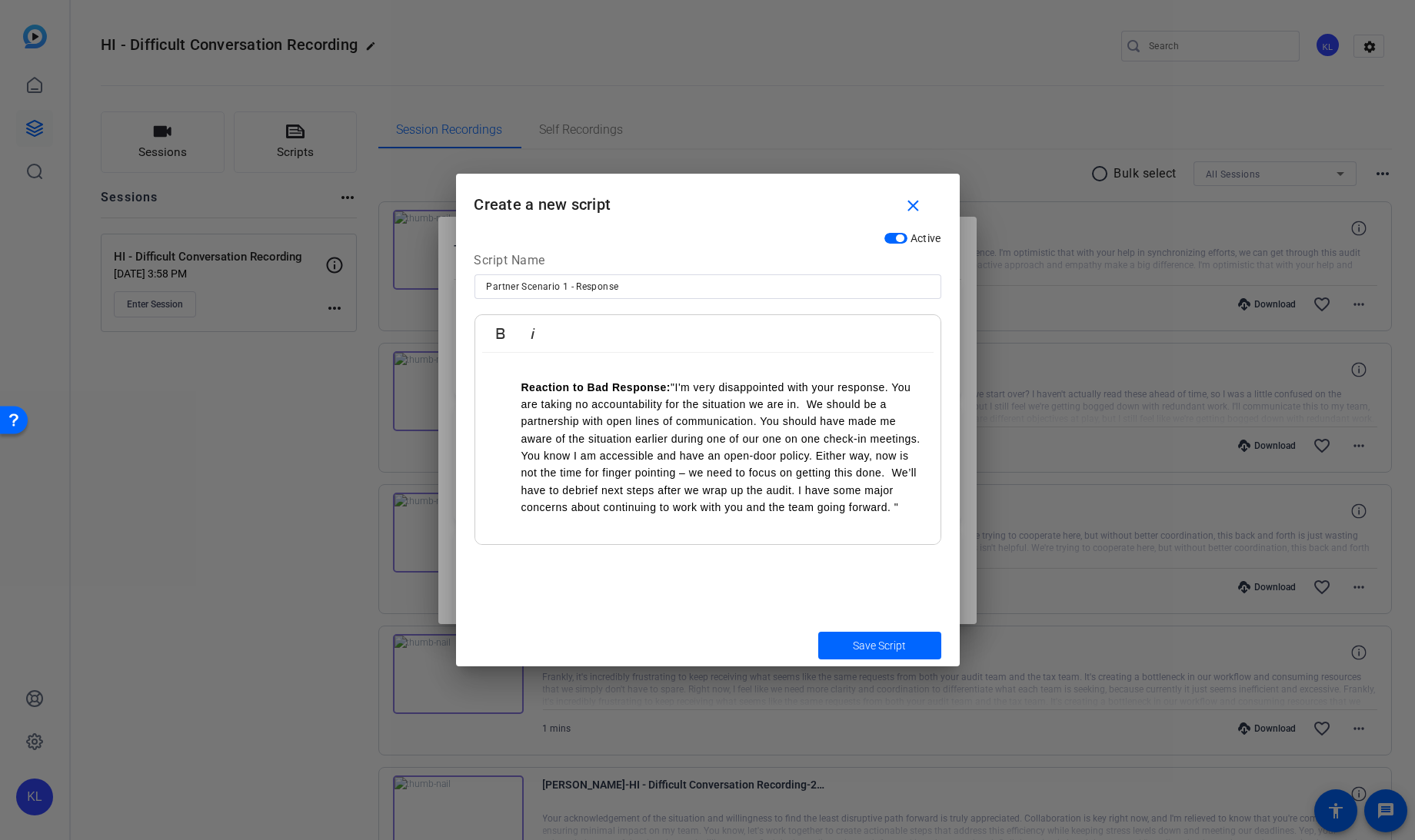
click at [522, 387] on strong "Reaction to Bad Response:" at bounding box center [596, 387] width 150 height 12
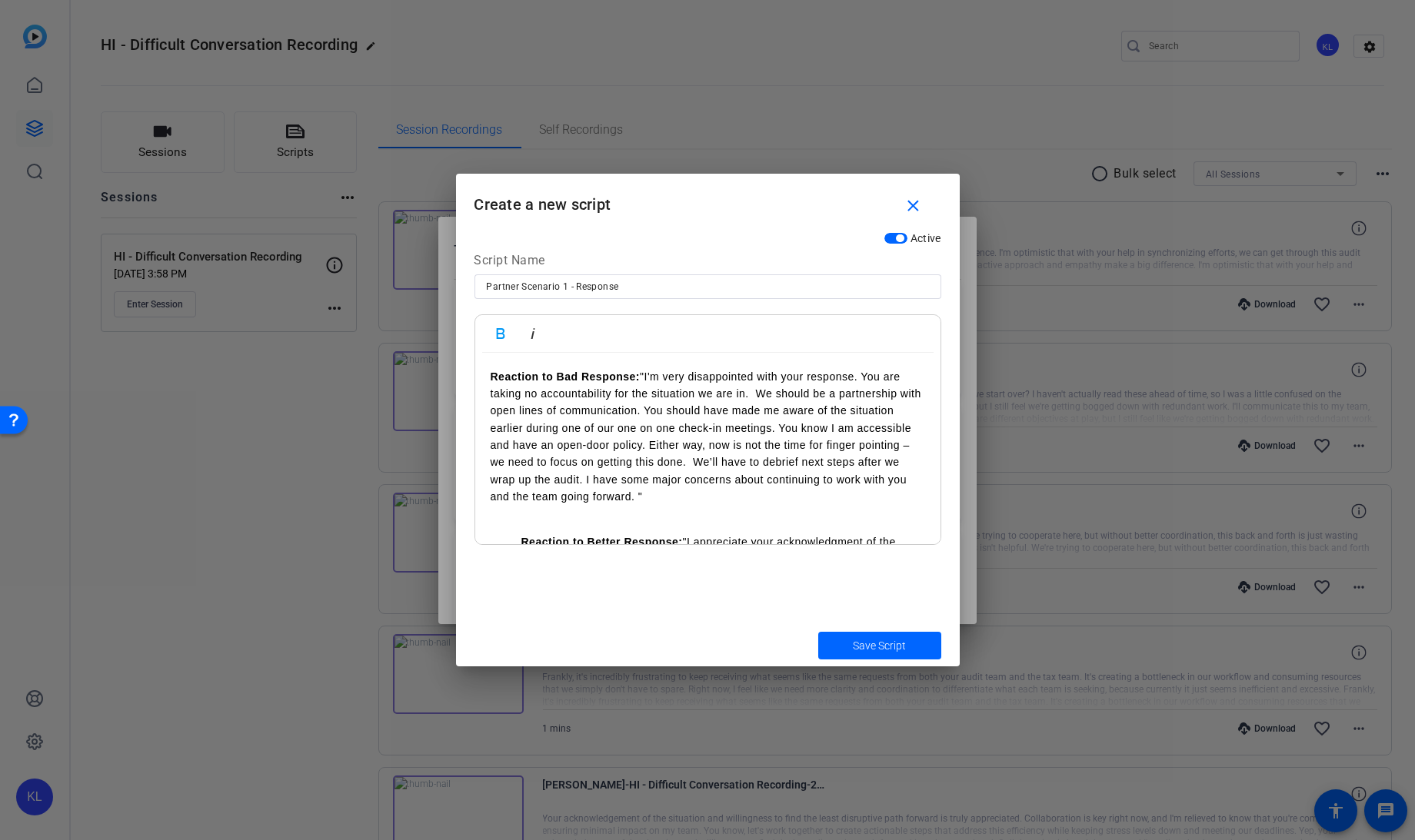
scroll to position [111, 0]
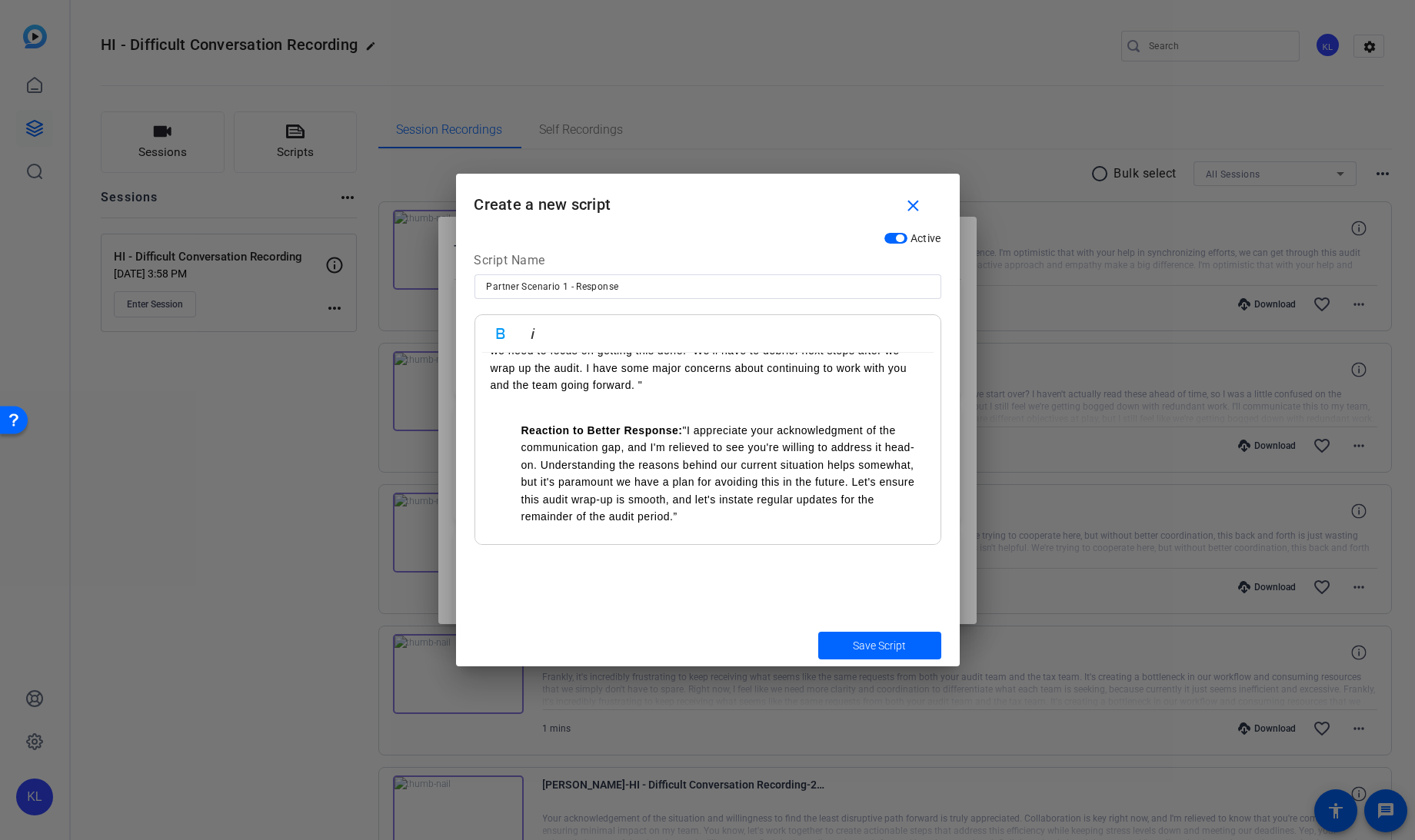
click at [522, 426] on strong "Reaction to Better Response:" at bounding box center [602, 430] width 161 height 12
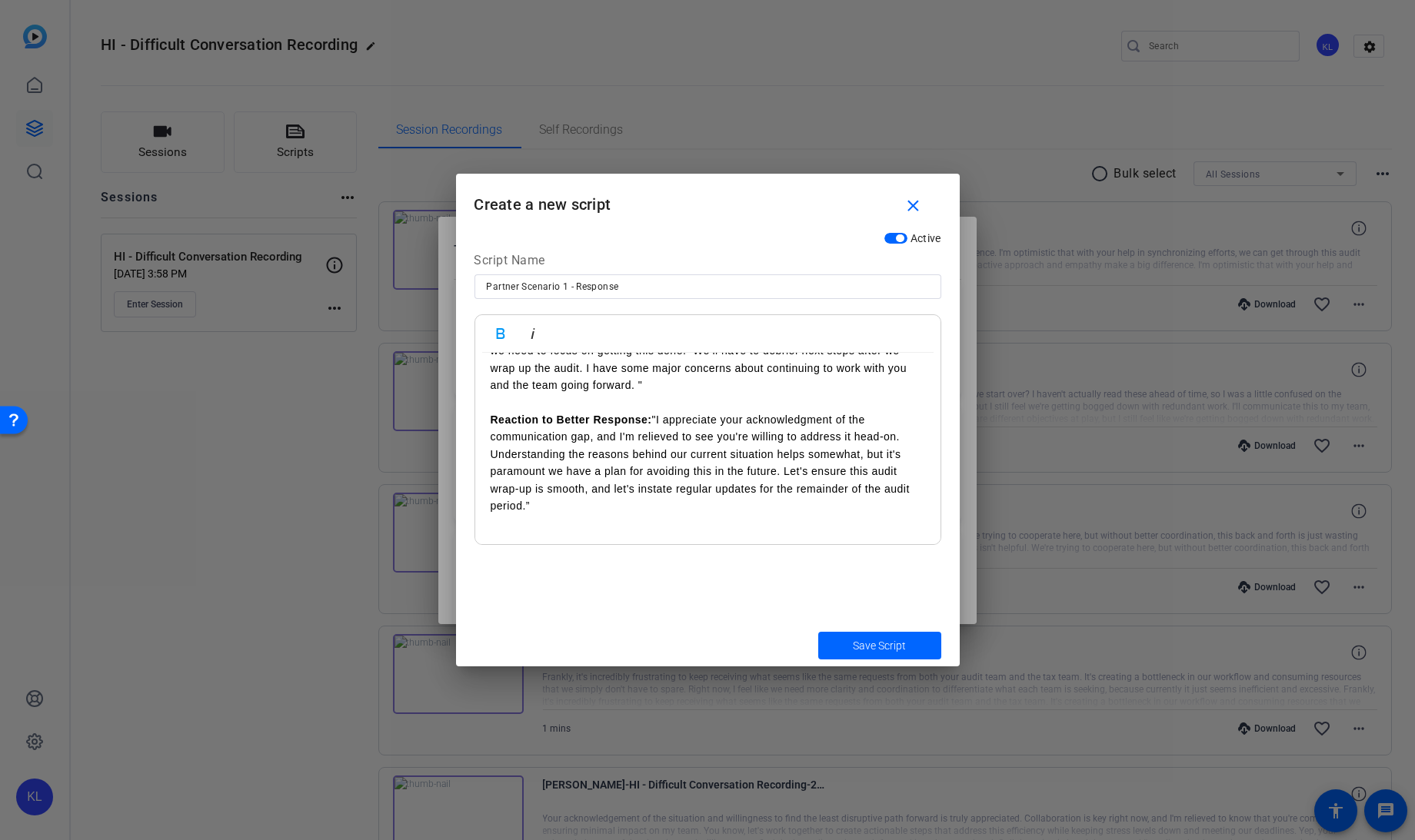
scroll to position [239, 0]
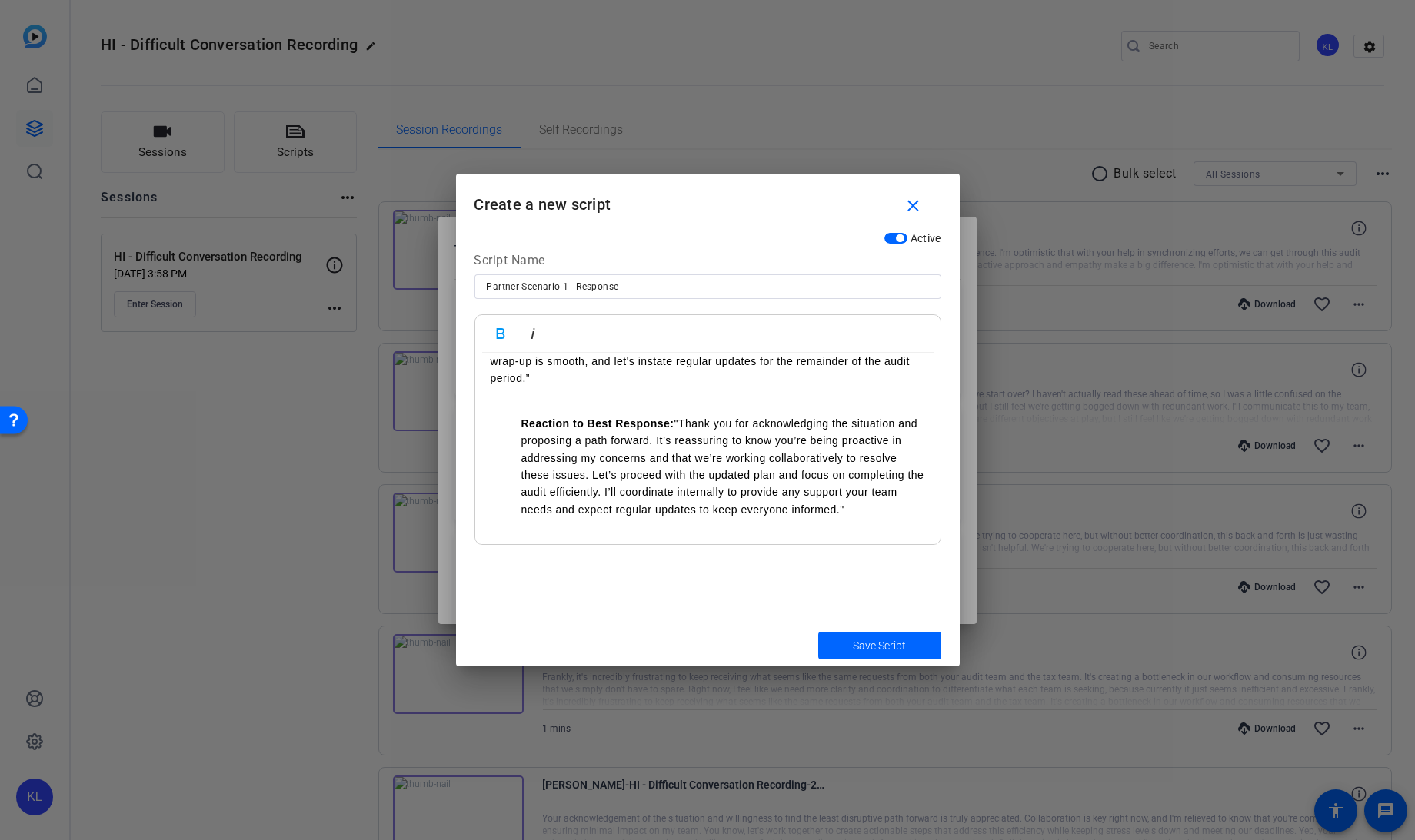
click at [519, 417] on ul "Reaction to Best Response: "Thank you for acknowledging the situation and propo…" at bounding box center [708, 467] width 434 height 103
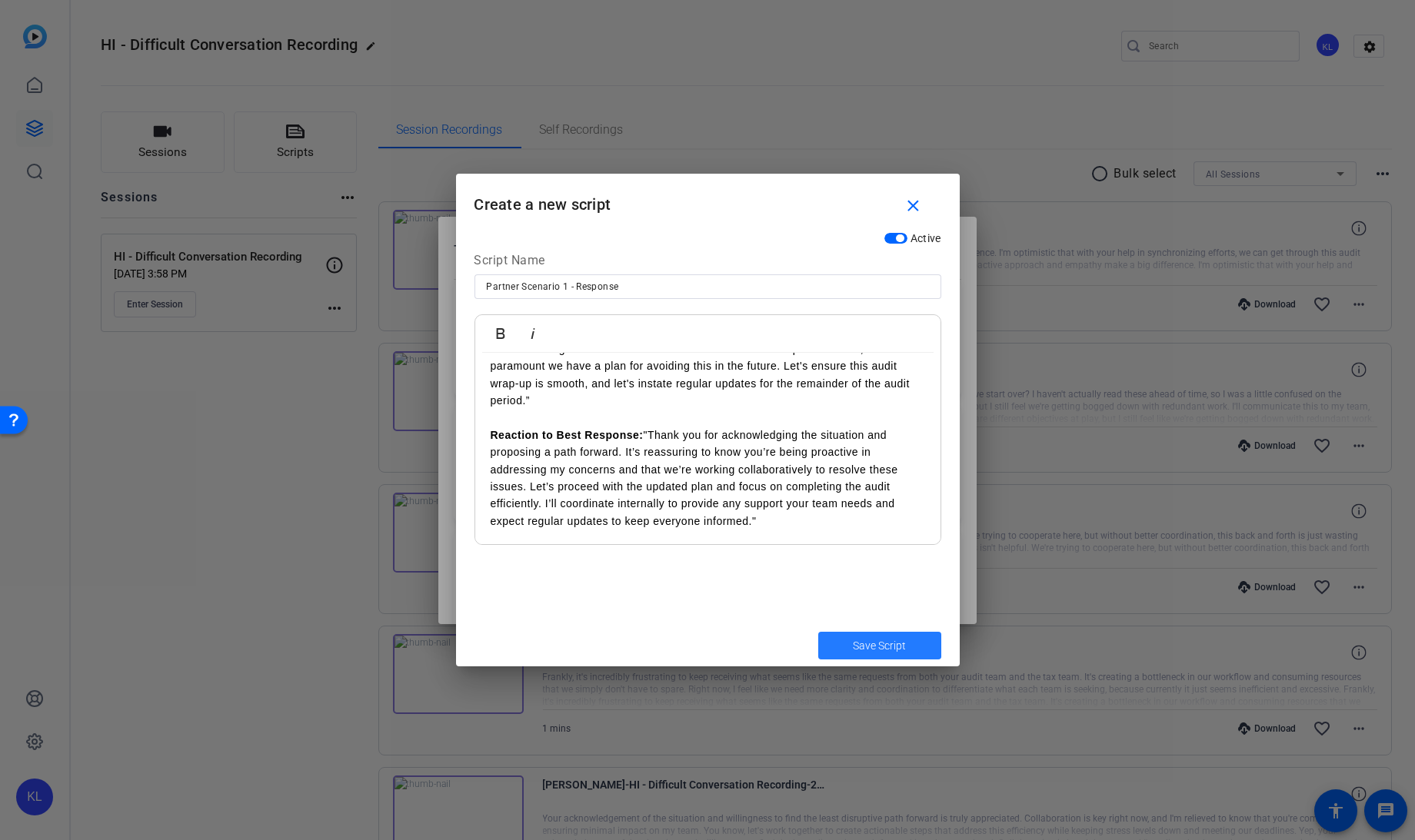
click at [861, 644] on span "Save Script" at bounding box center [879, 646] width 53 height 16
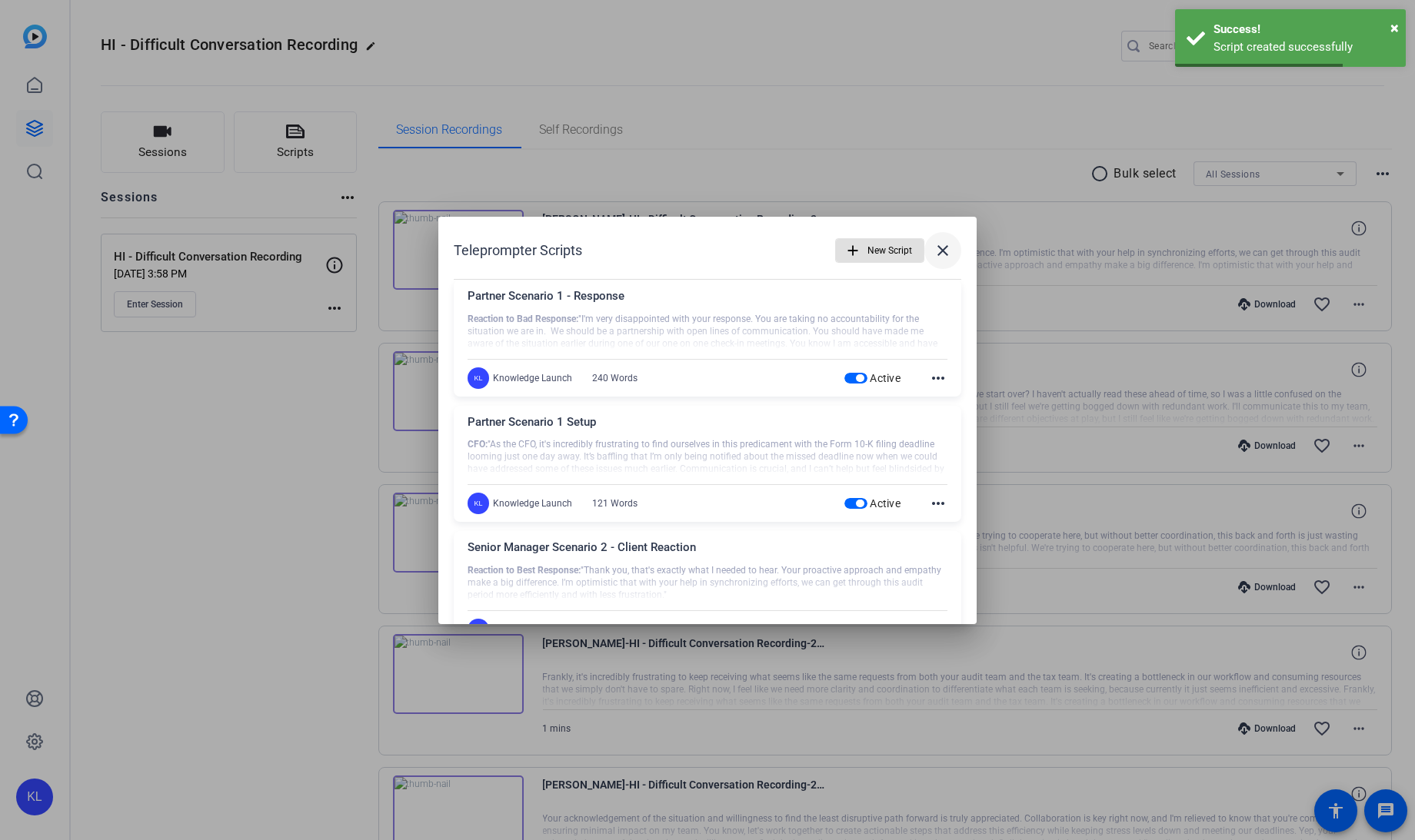
click at [937, 250] on mat-icon "close" at bounding box center [943, 251] width 19 height 19
